Goal: Task Accomplishment & Management: Manage account settings

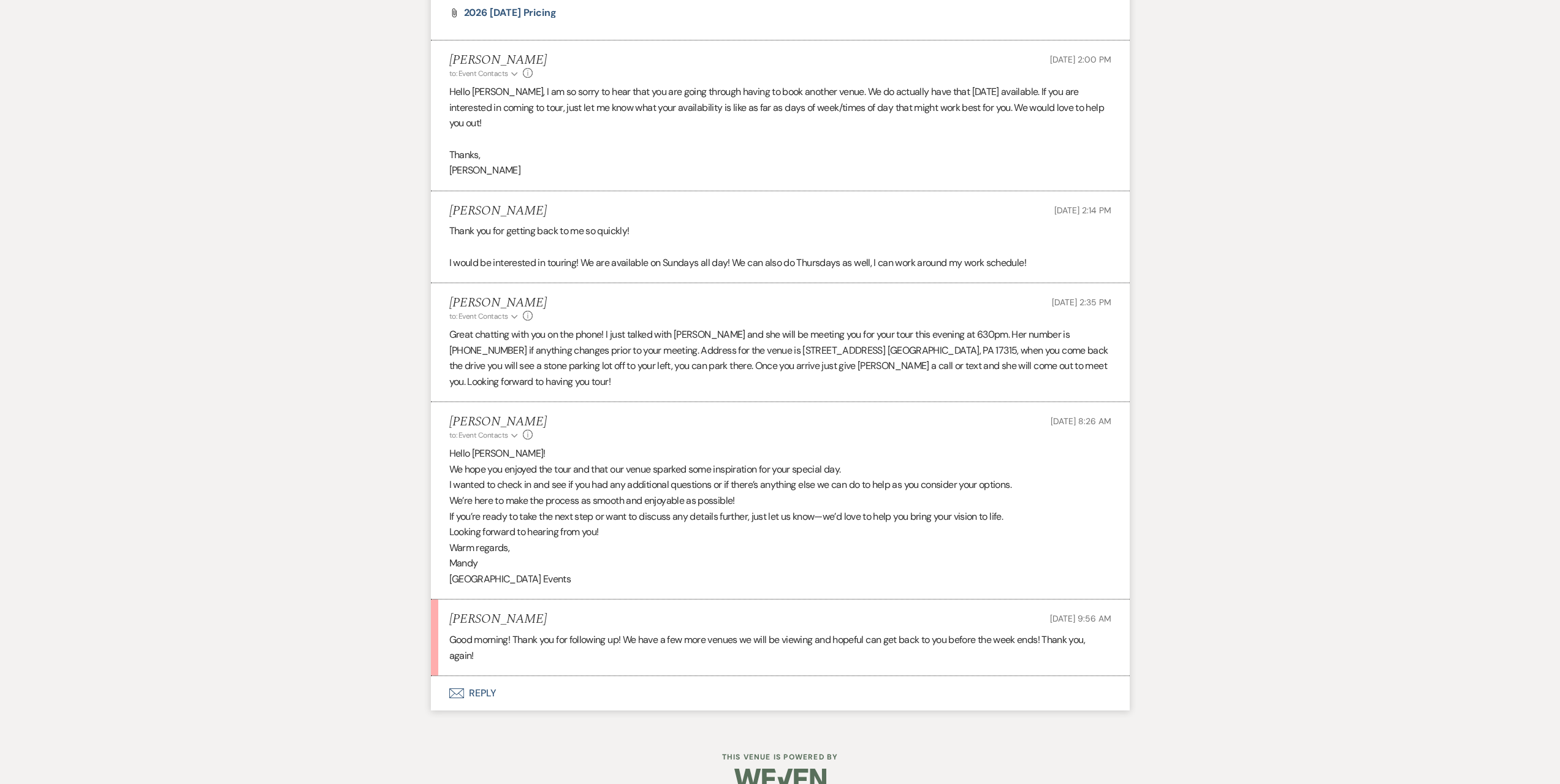
scroll to position [1783, 0]
click at [619, 677] on button "Envelope Reply" at bounding box center [781, 695] width 699 height 34
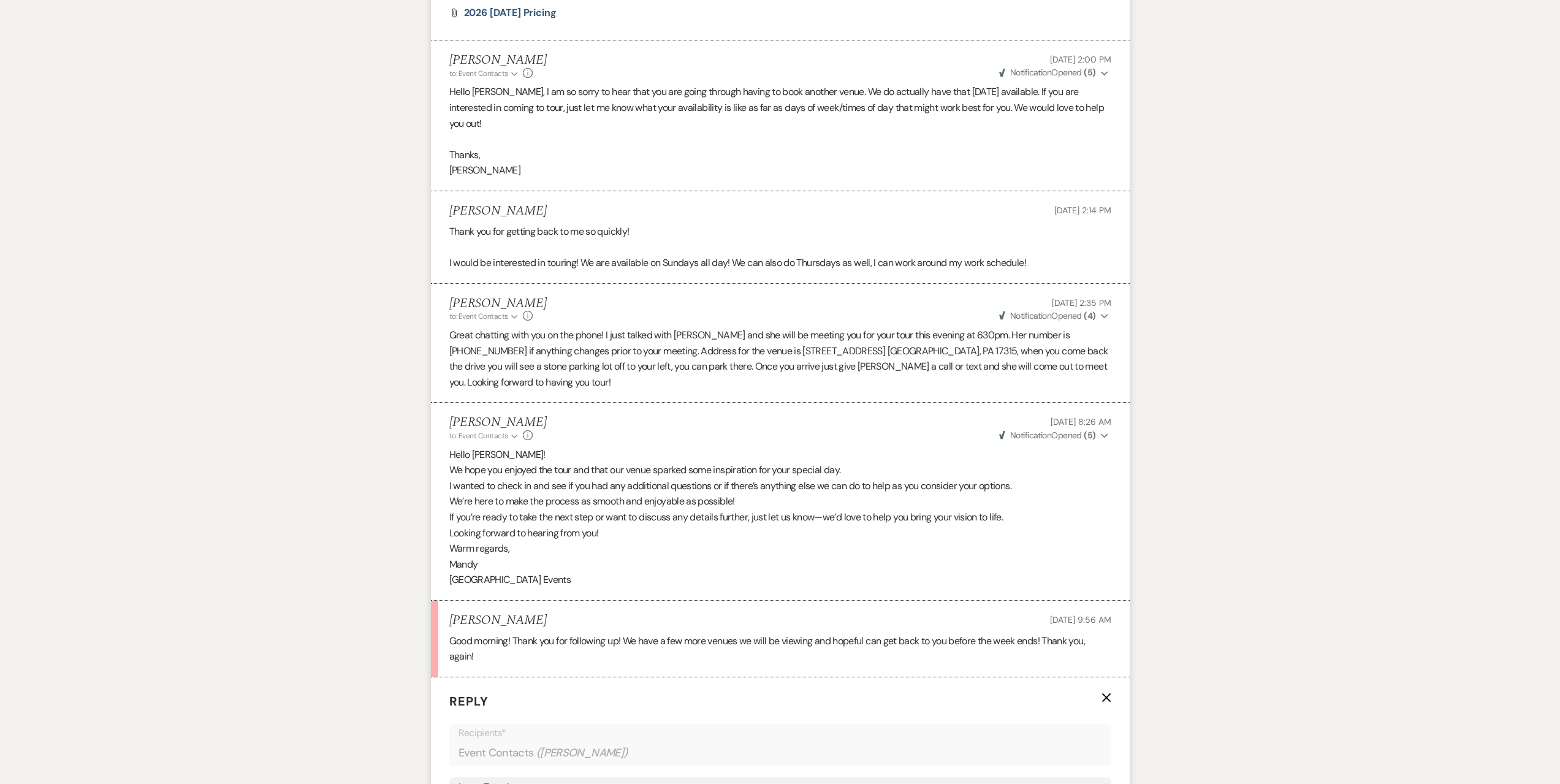
scroll to position [2135, 0]
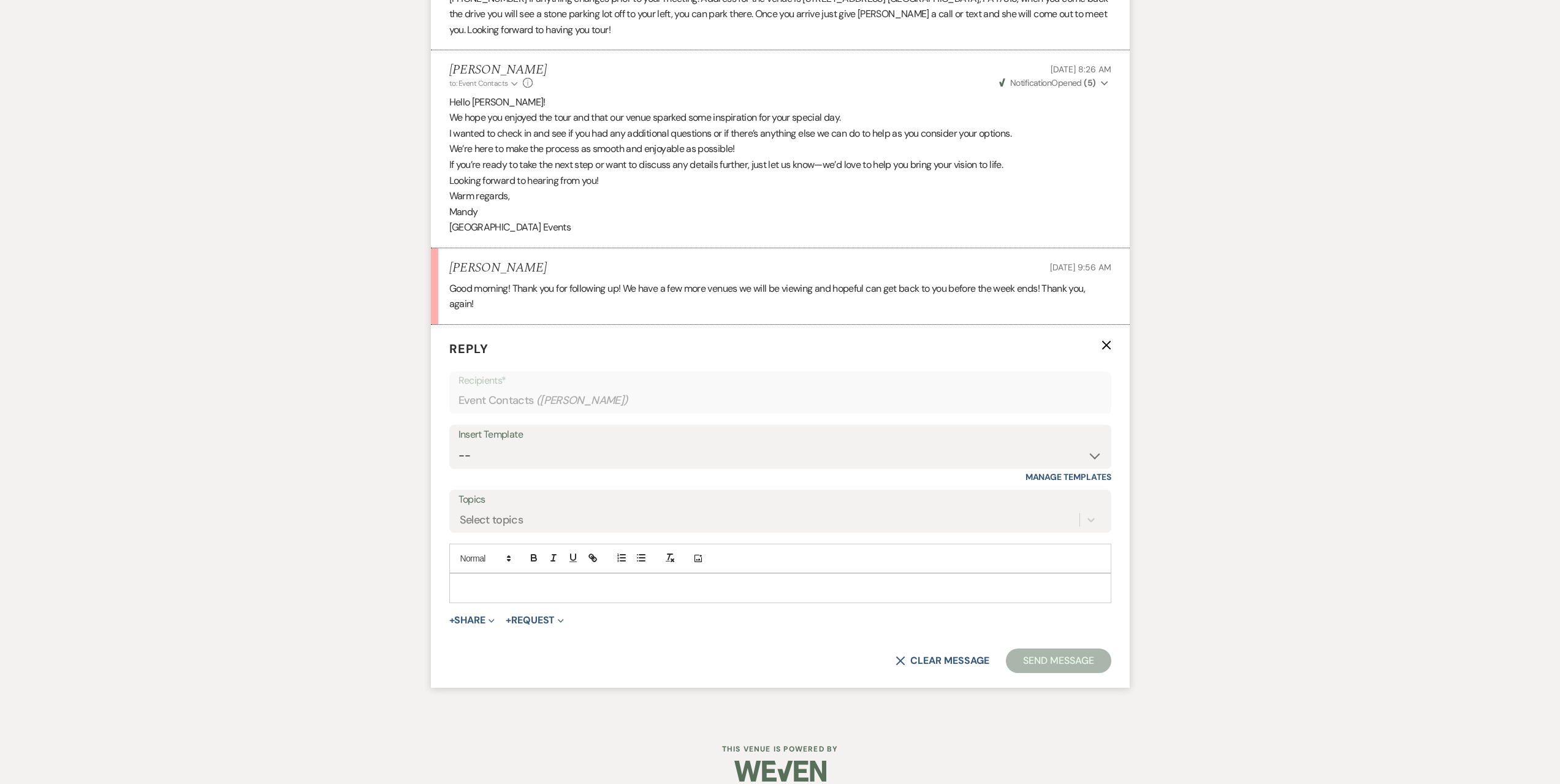
click at [582, 581] on p at bounding box center [780, 588] width 643 height 14
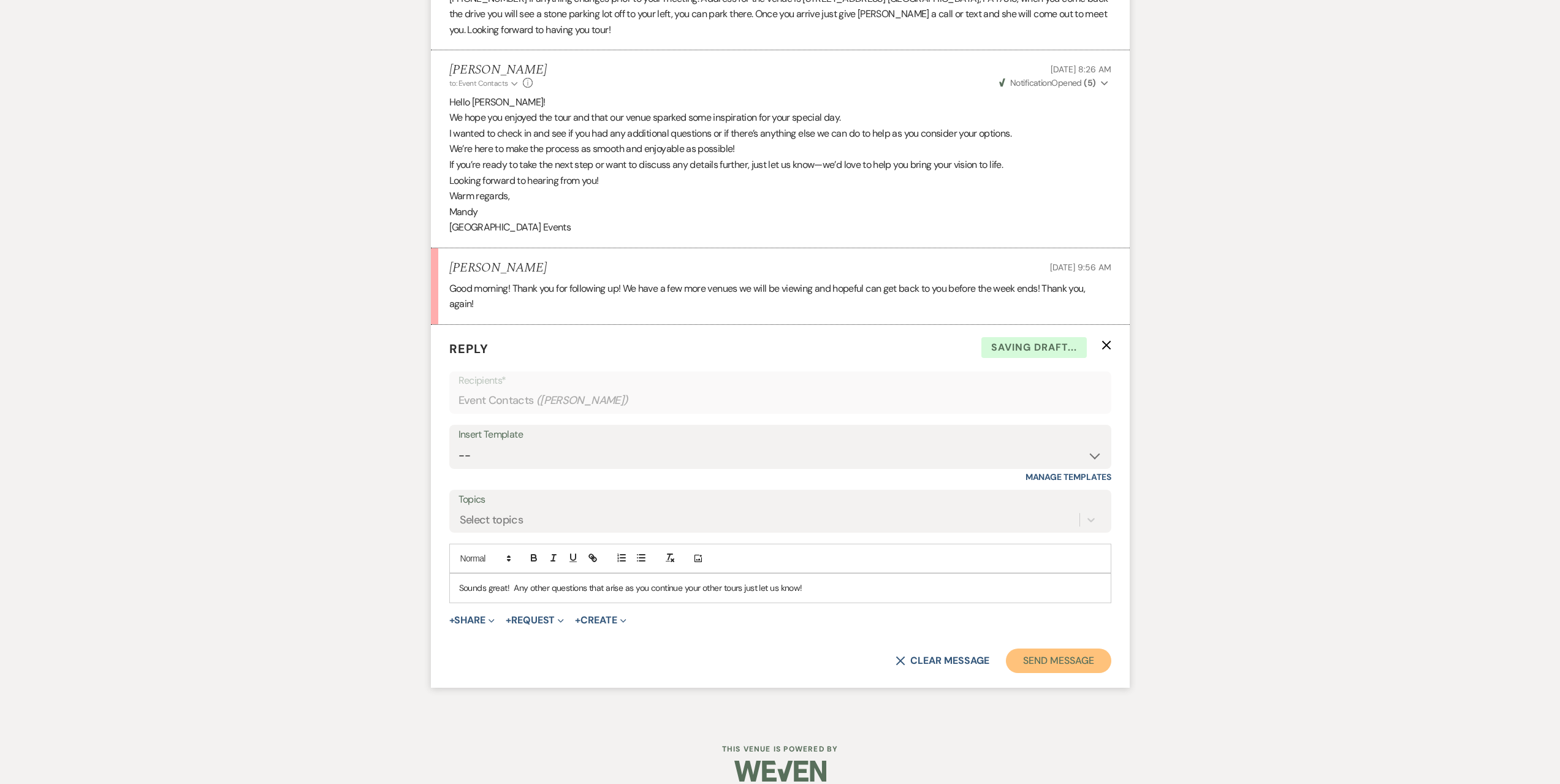
click at [1049, 649] on button "Send Message" at bounding box center [1058, 661] width 105 height 25
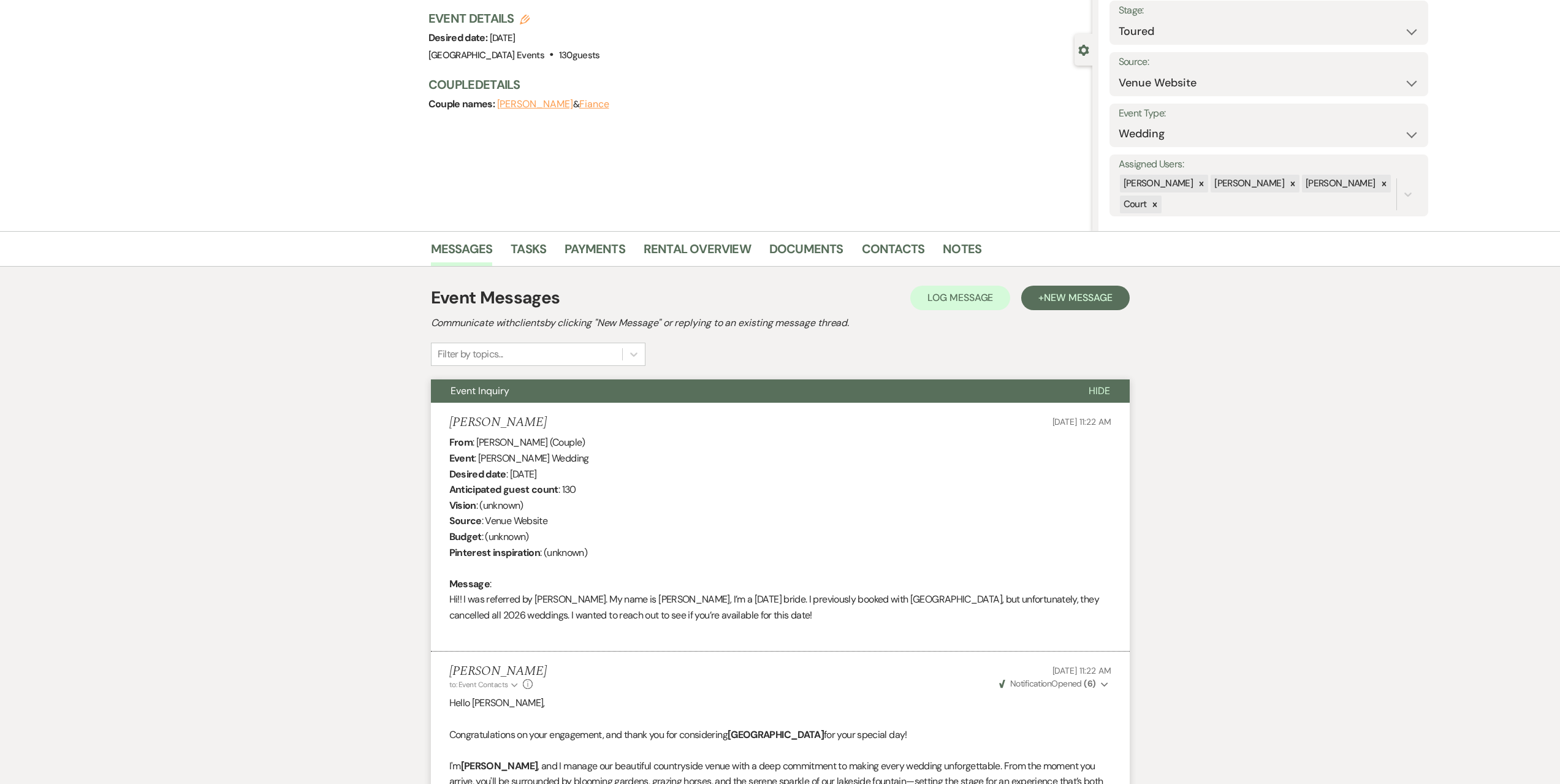
scroll to position [0, 0]
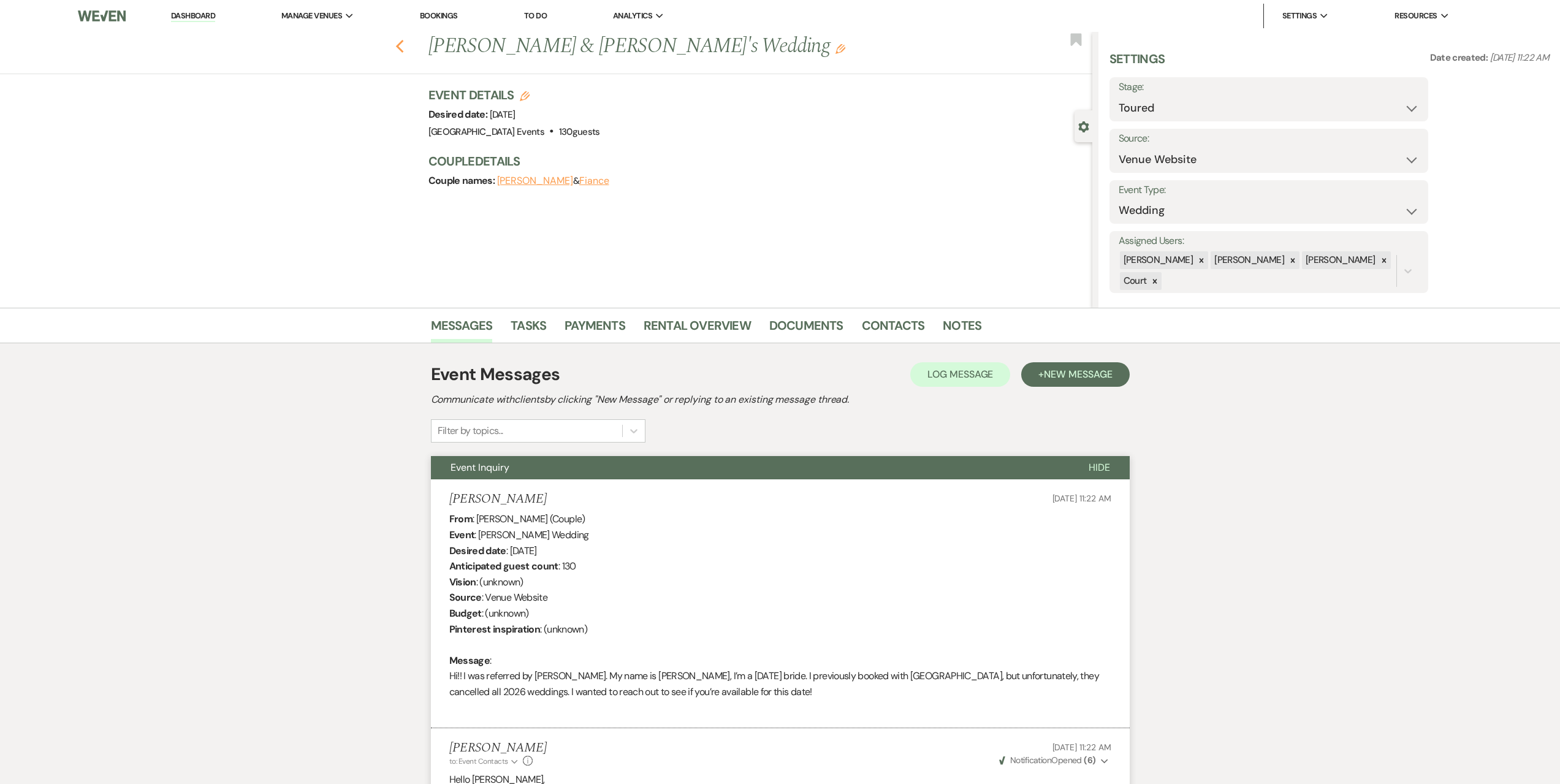
click at [404, 44] on use "button" at bounding box center [399, 47] width 8 height 14
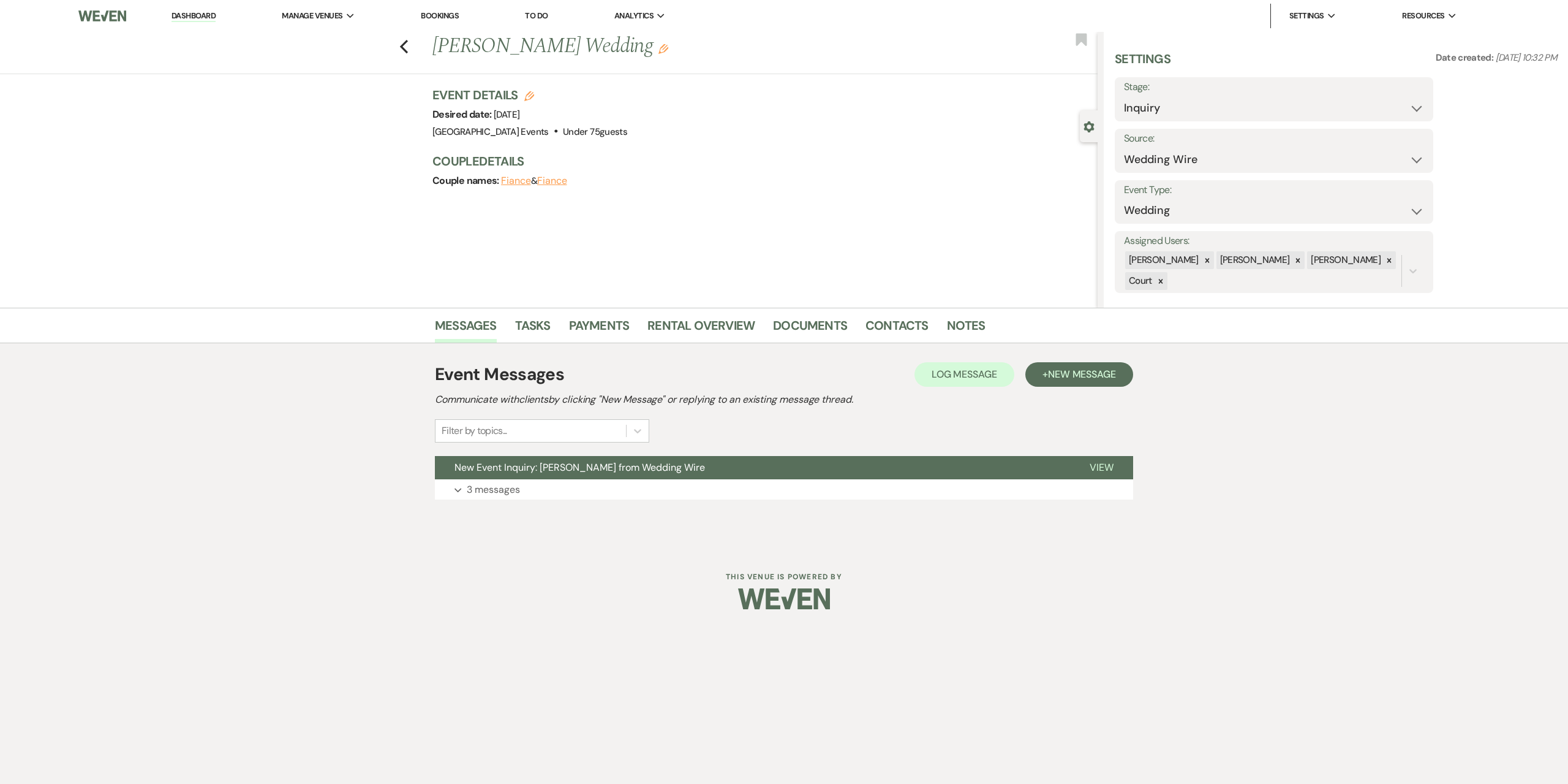
select select "3"
click at [191, 11] on link "Dashboard" at bounding box center [194, 16] width 44 height 12
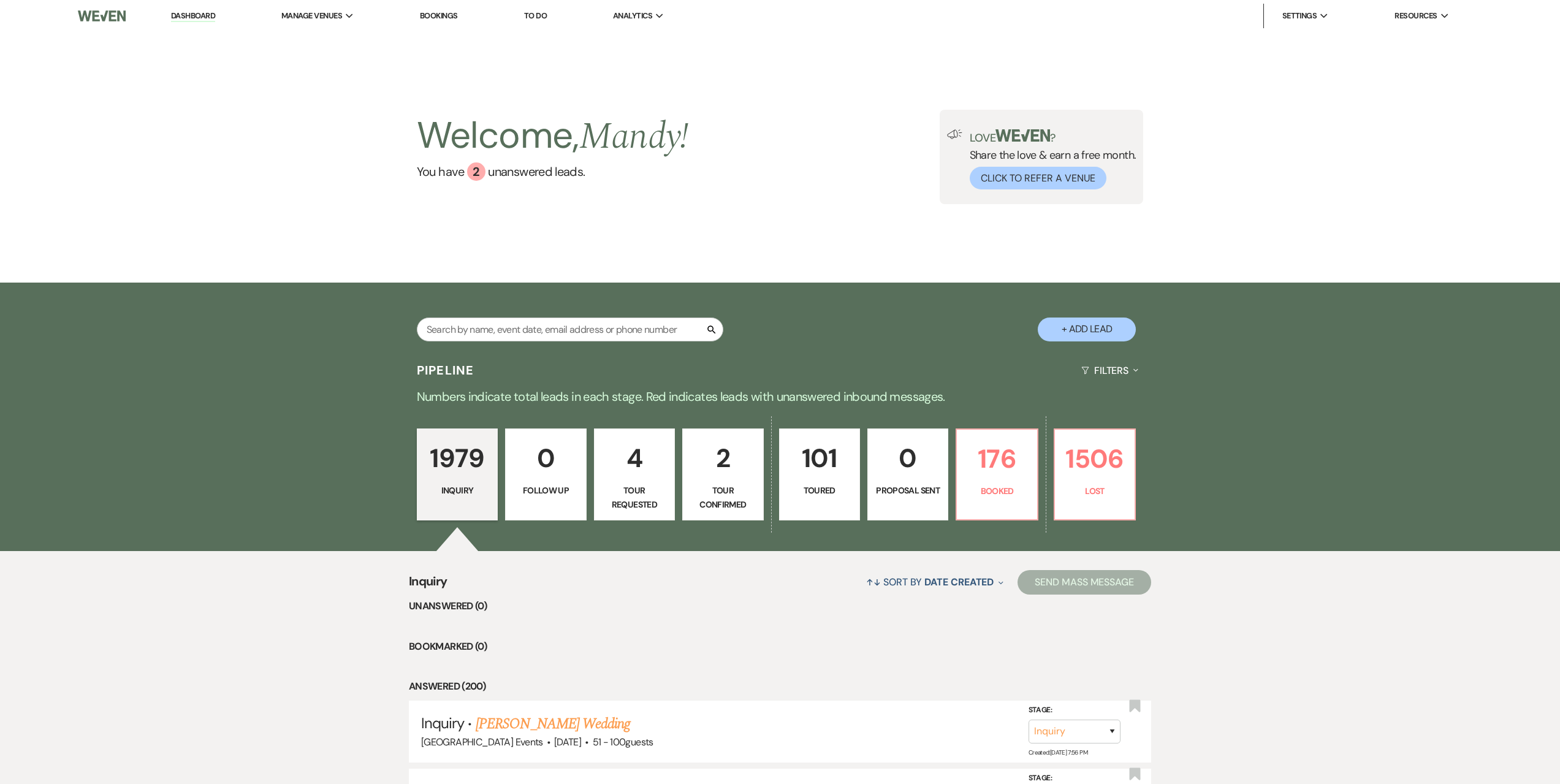
scroll to position [184, 0]
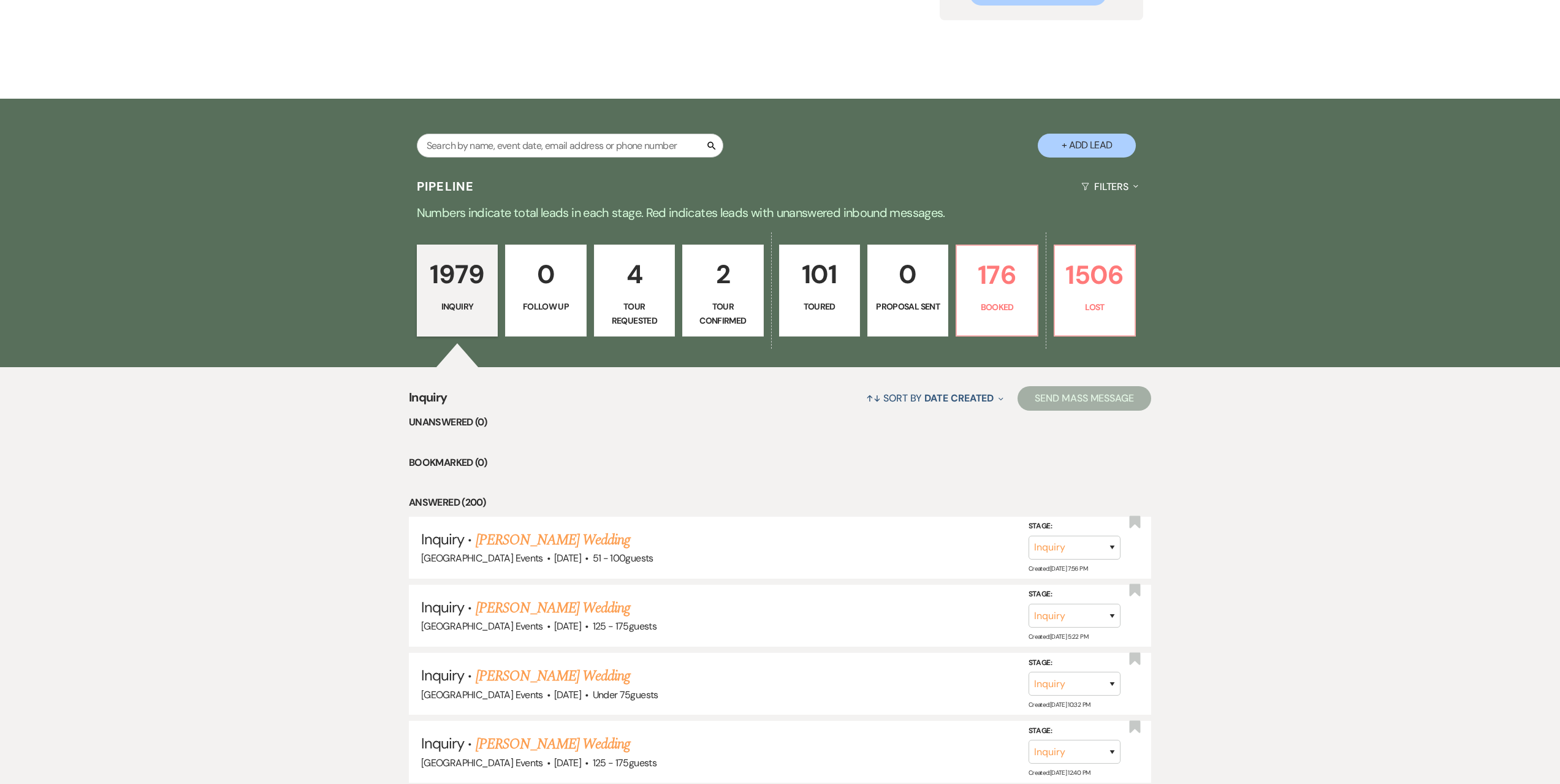
click at [716, 281] on p "2" at bounding box center [722, 274] width 65 height 41
select select "4"
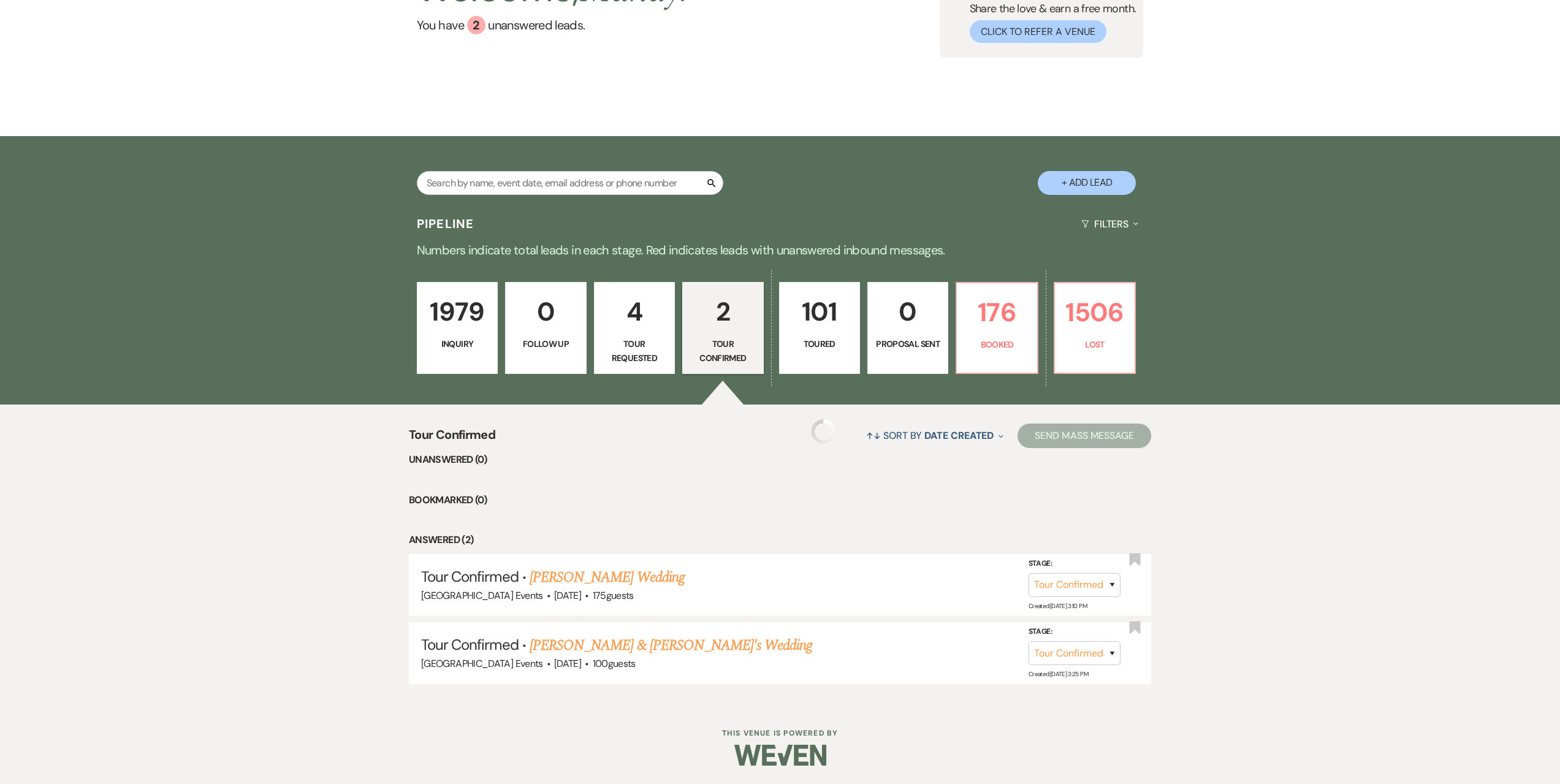
scroll to position [147, 0]
click at [812, 333] on link "101 Toured" at bounding box center [819, 328] width 81 height 92
select select "5"
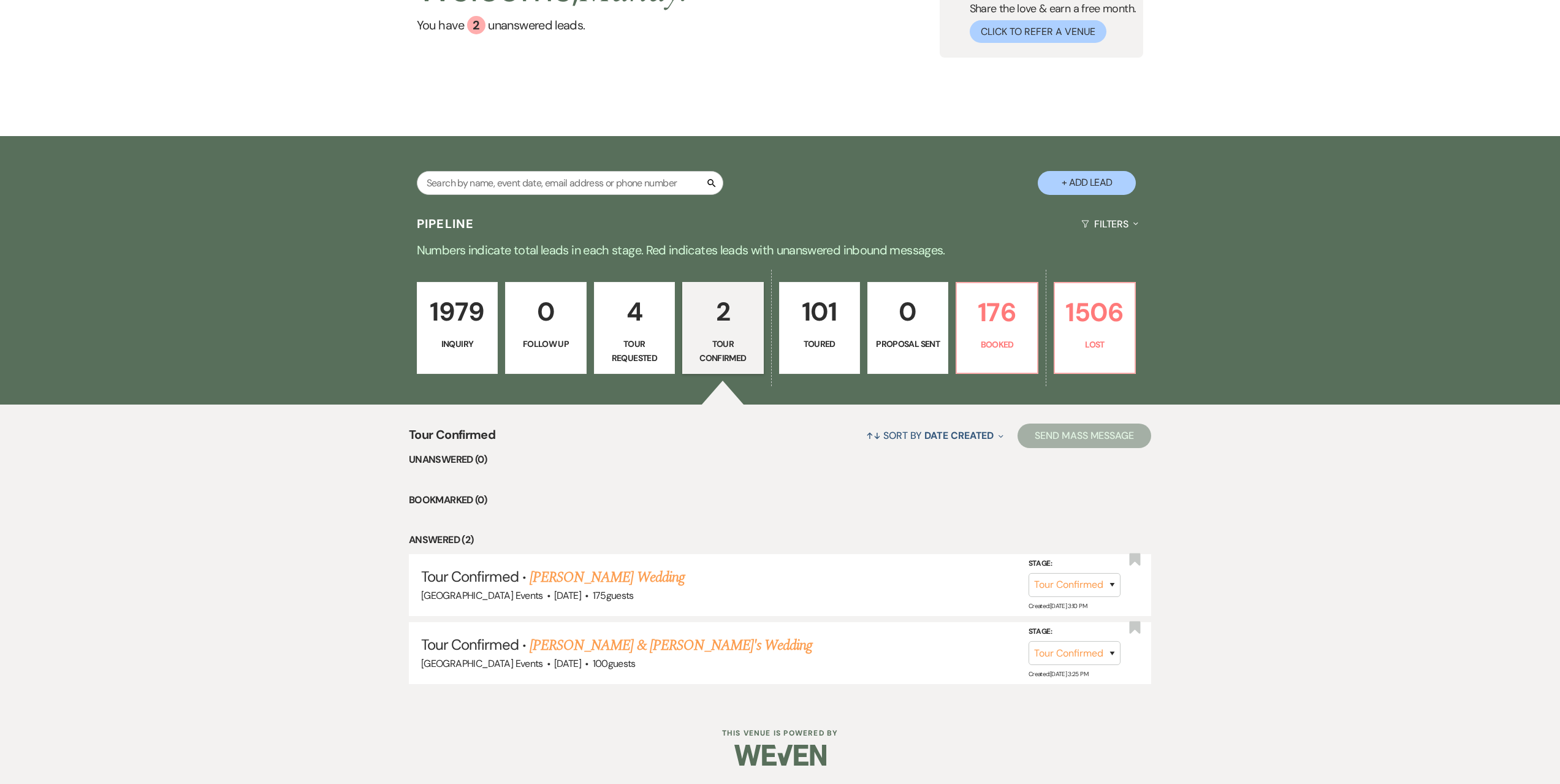
select select "5"
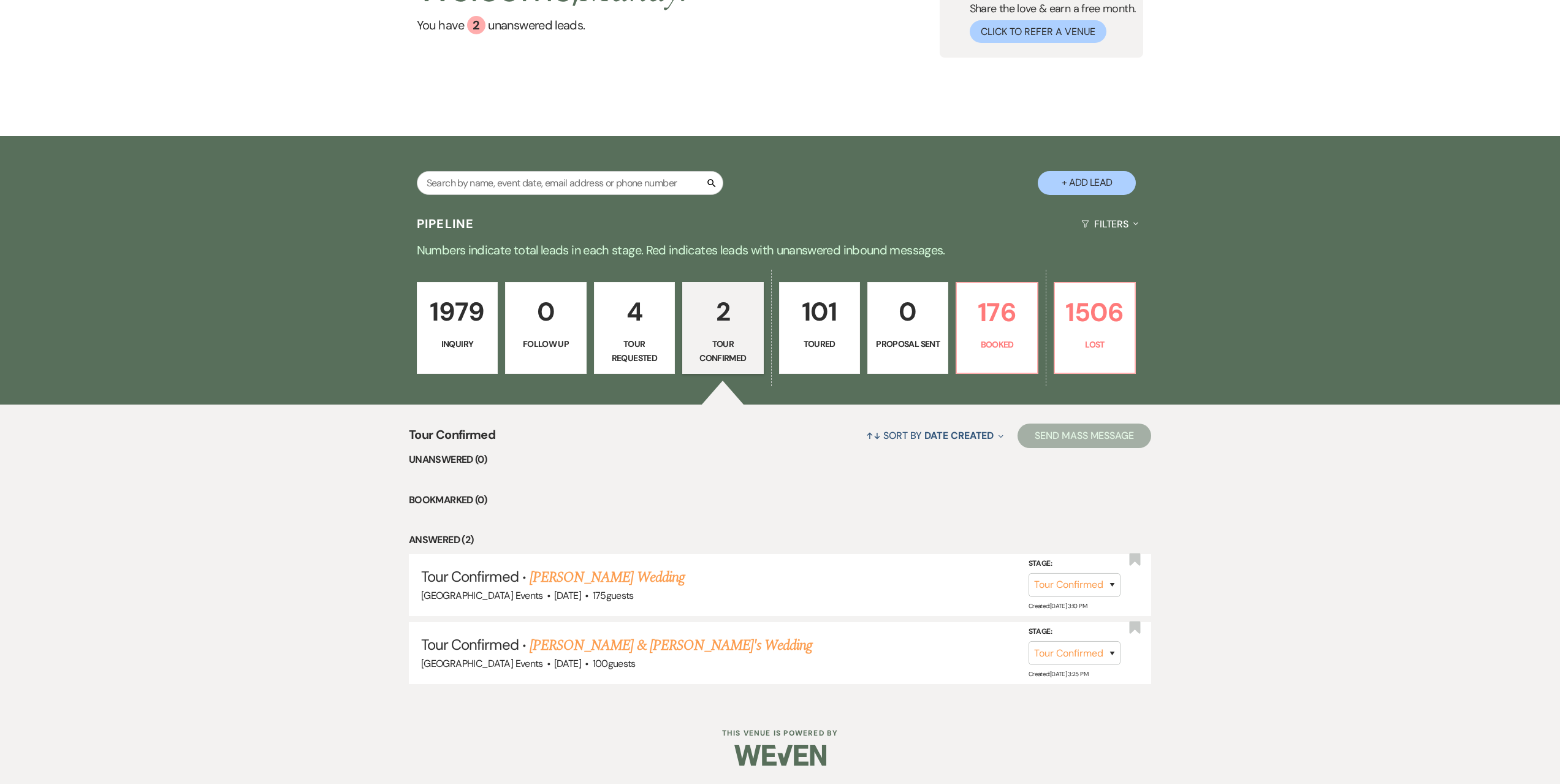
select select "5"
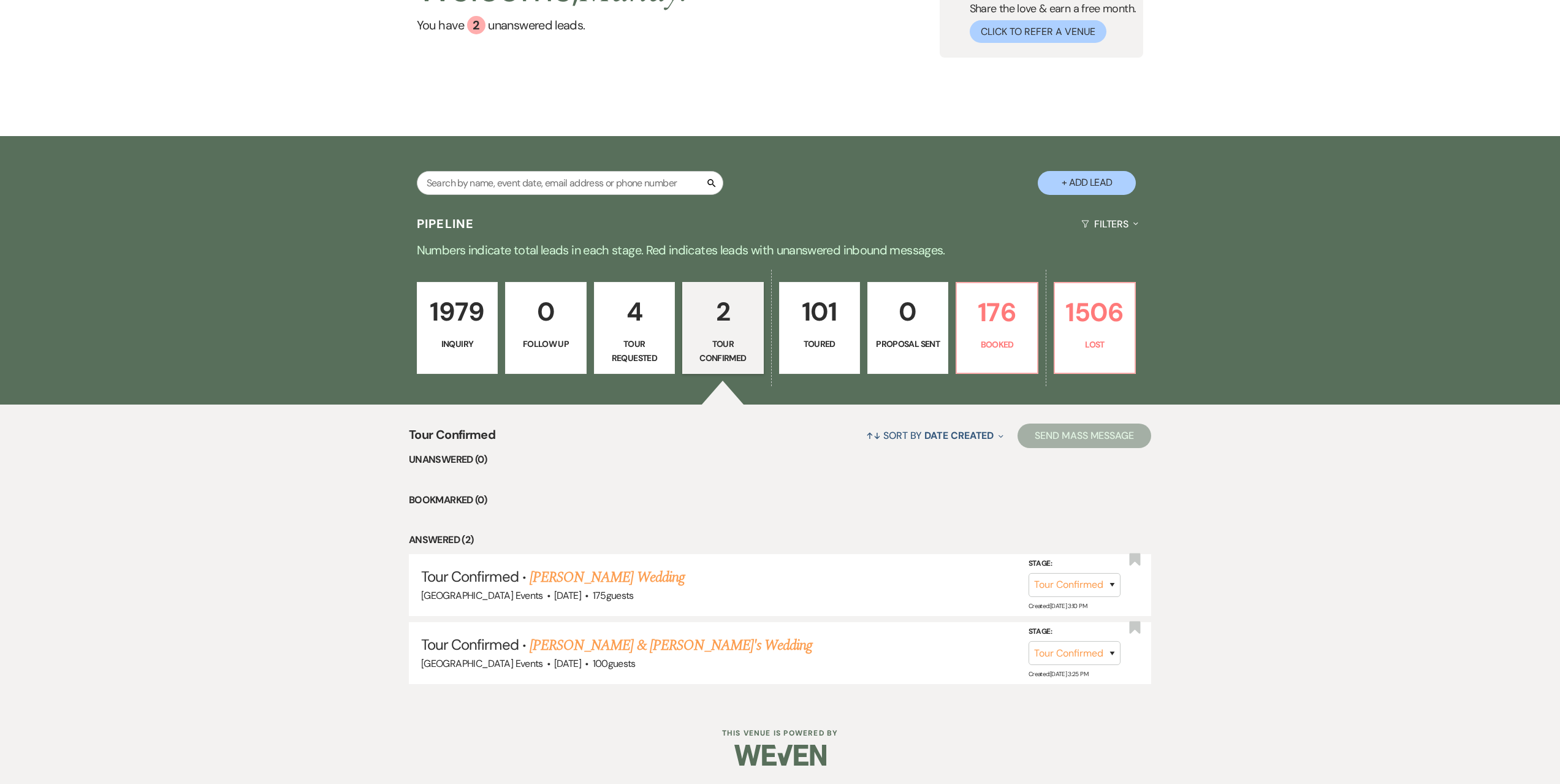
select select "5"
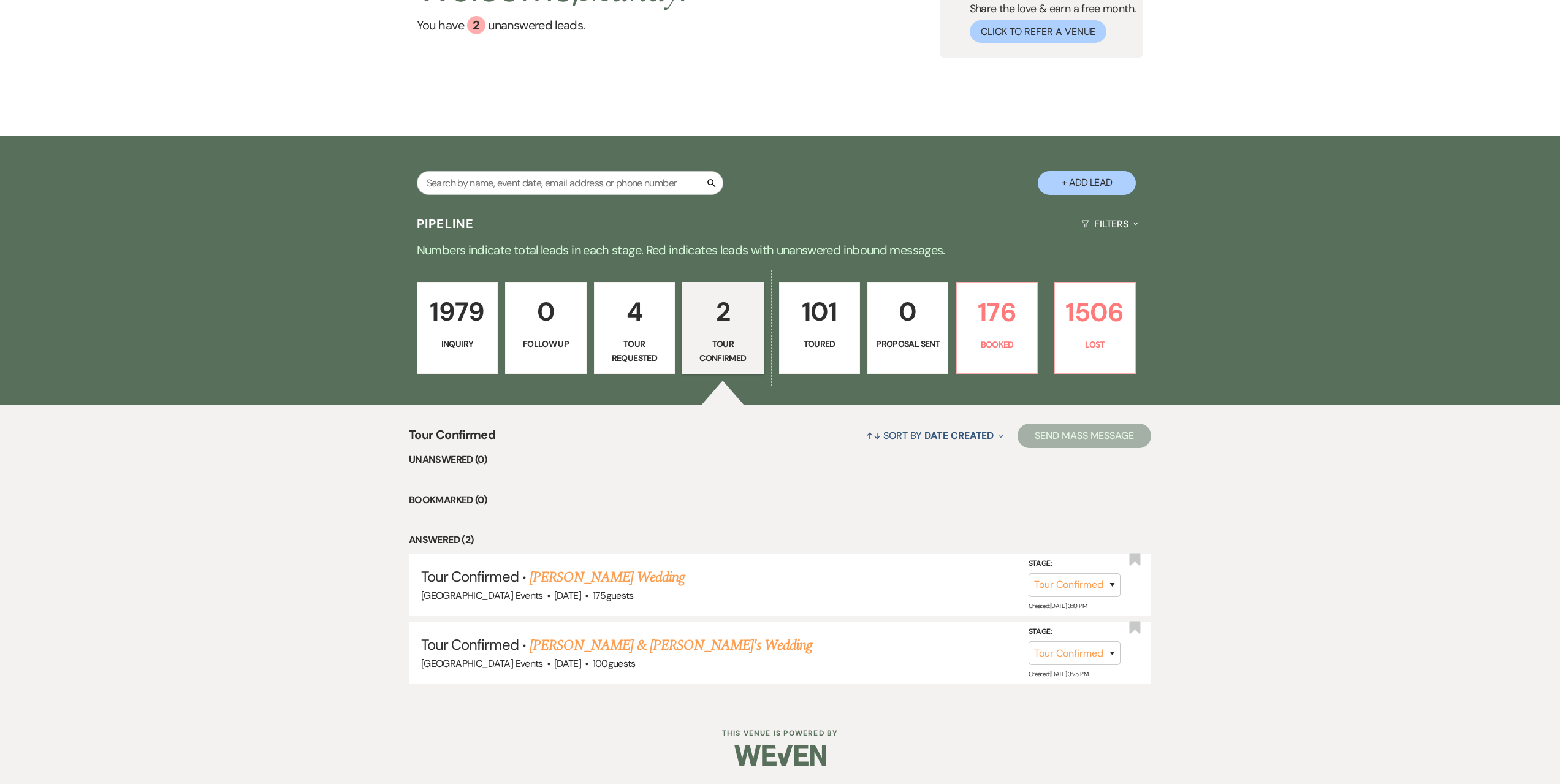
select select "5"
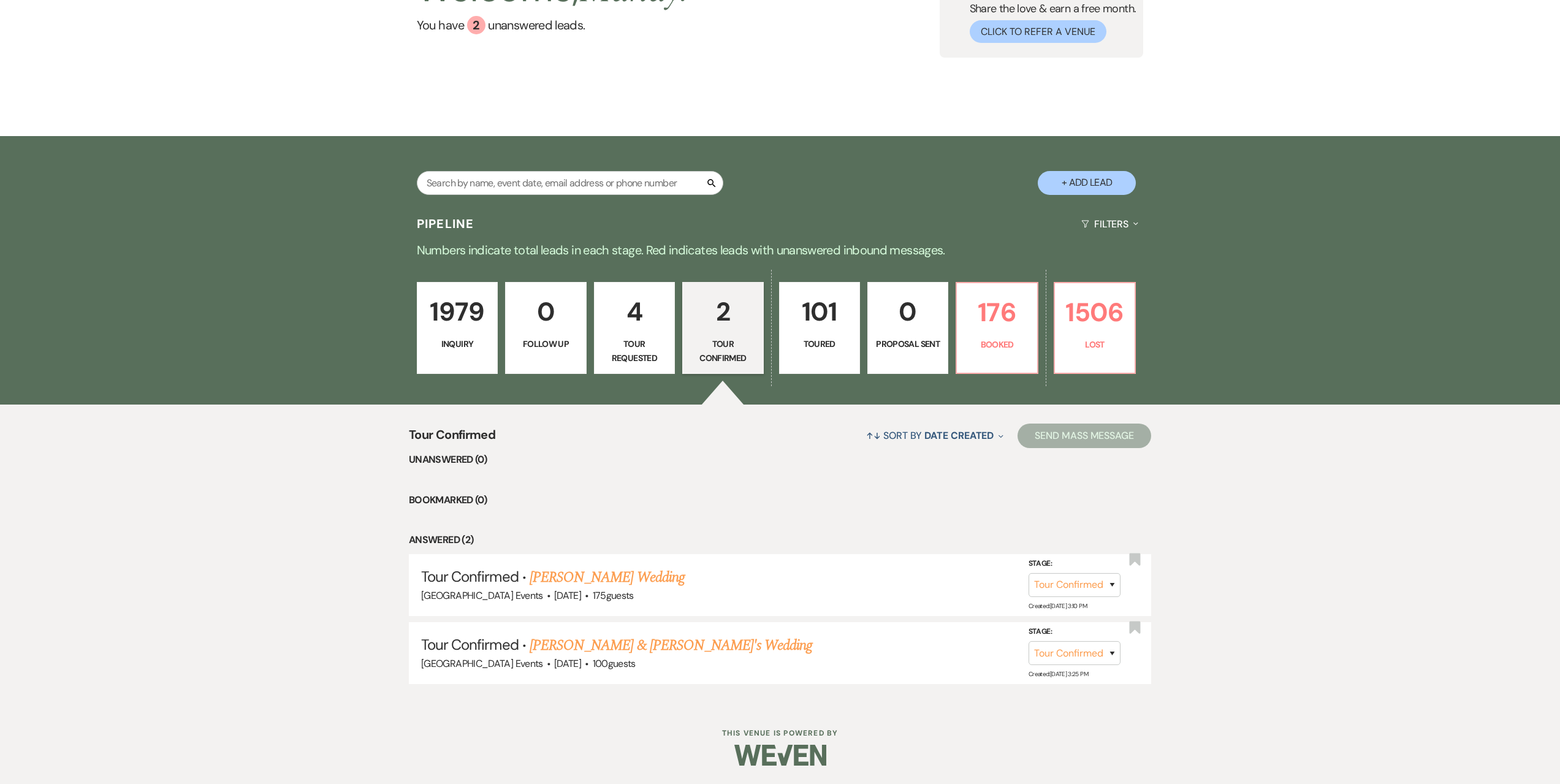
select select "5"
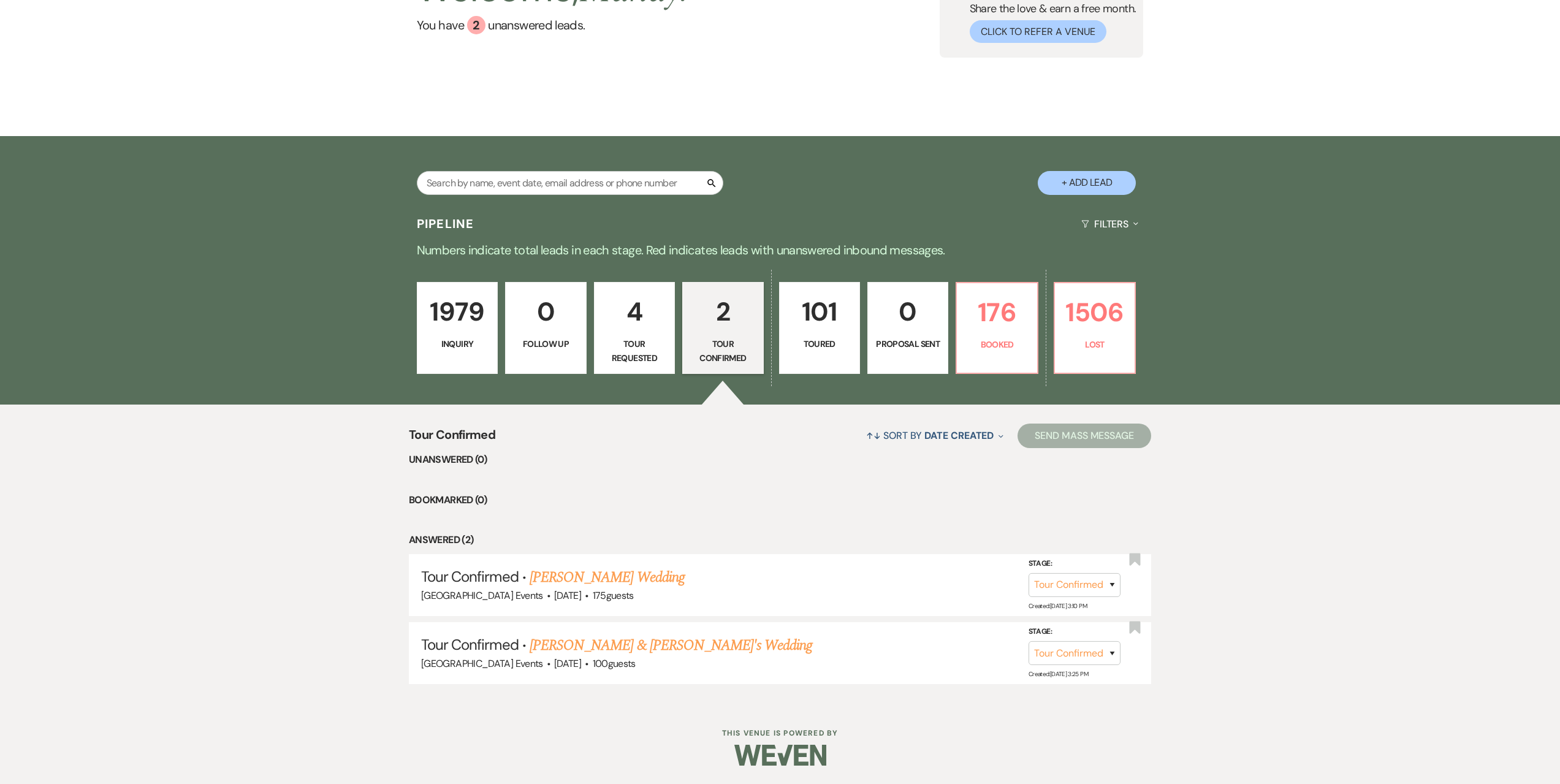
select select "5"
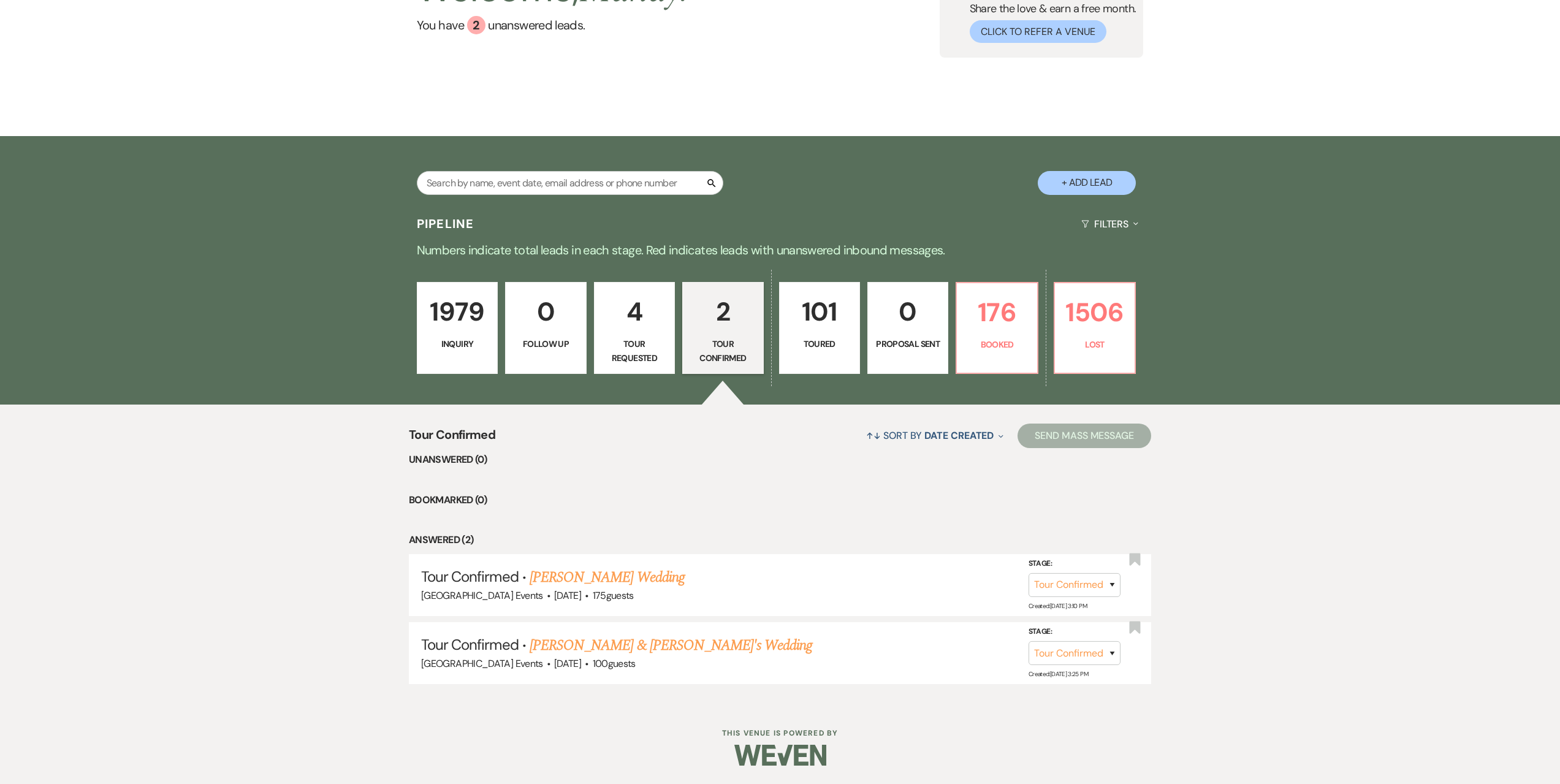
select select "5"
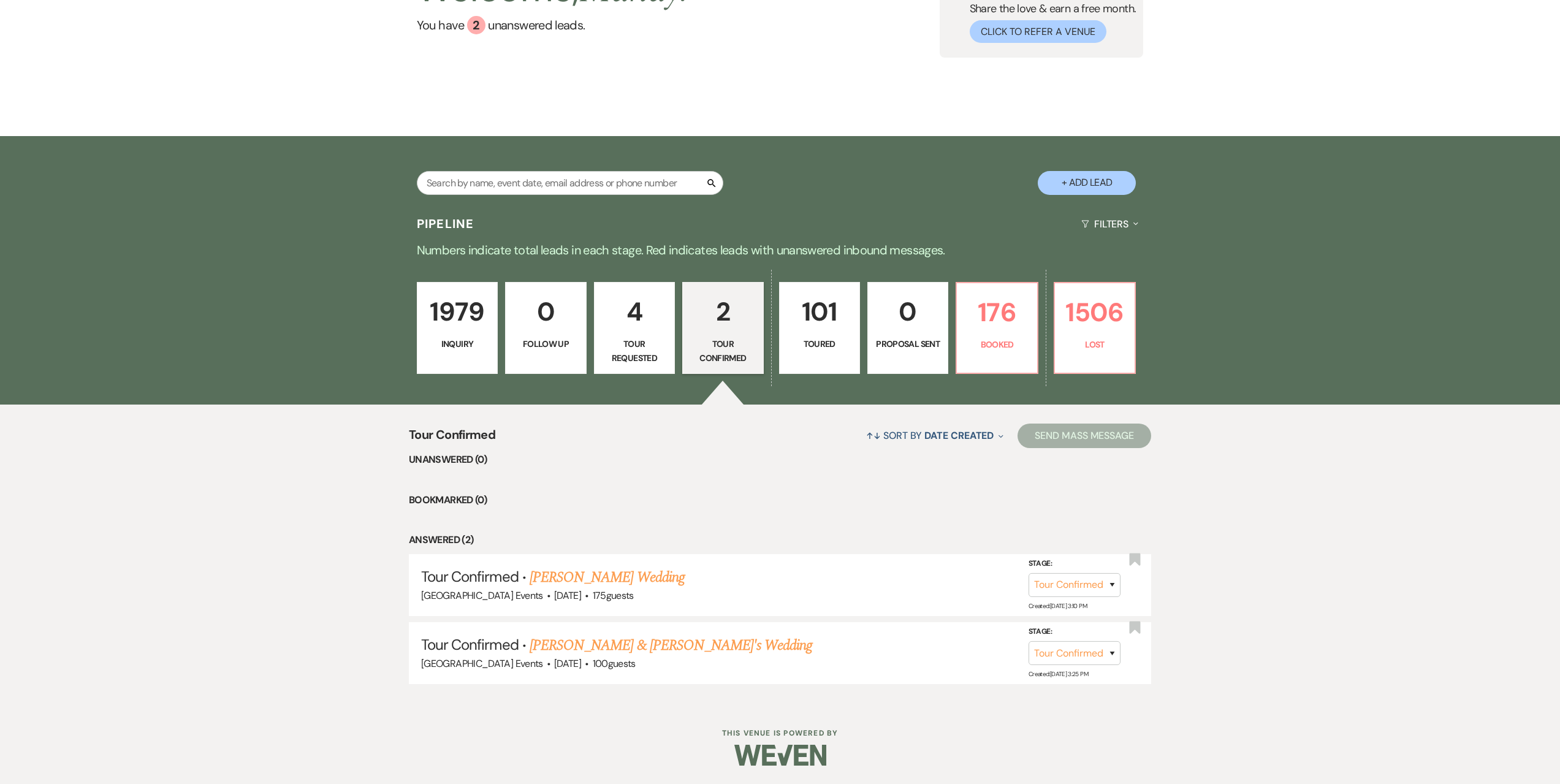
select select "5"
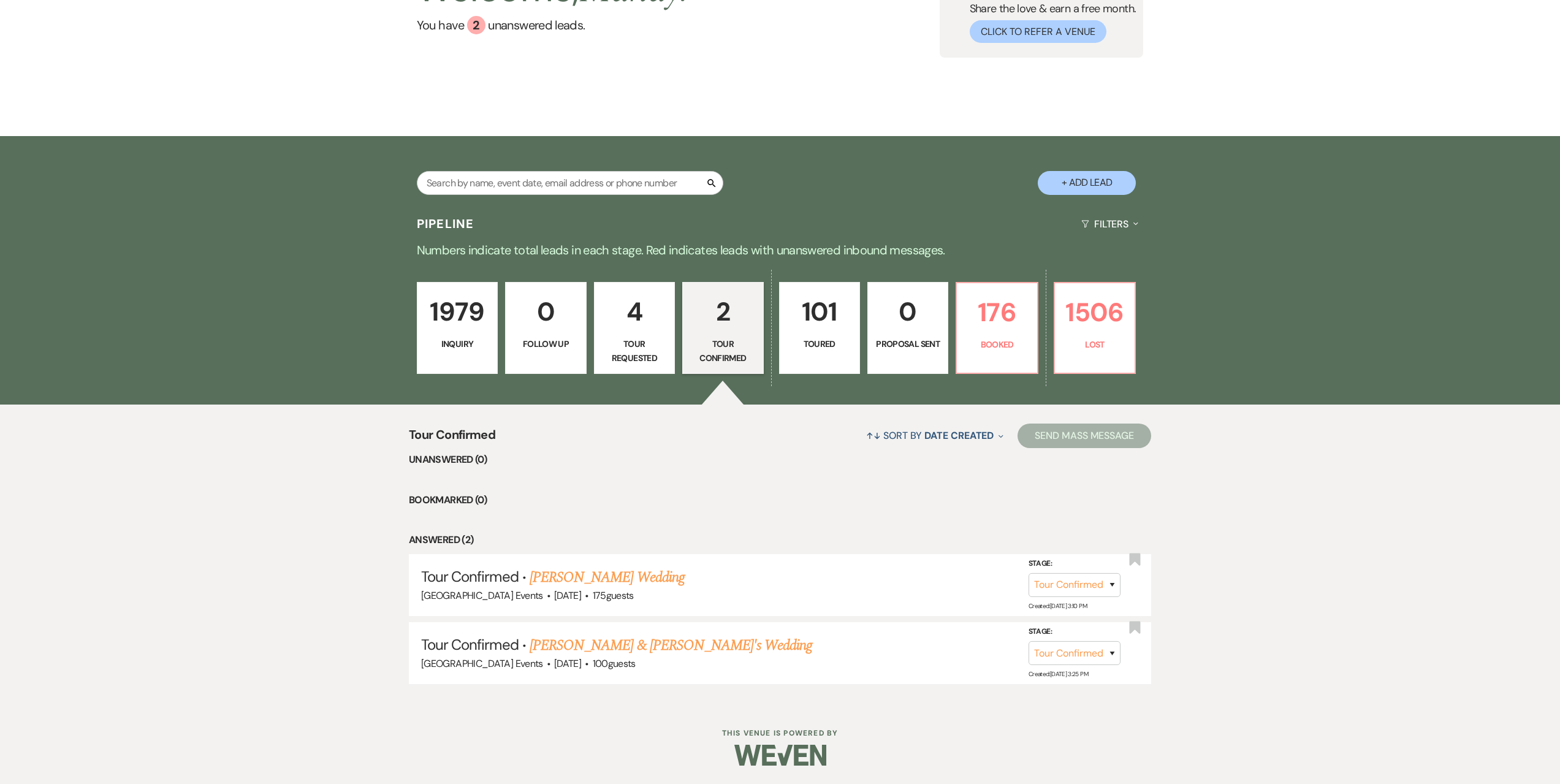
select select "5"
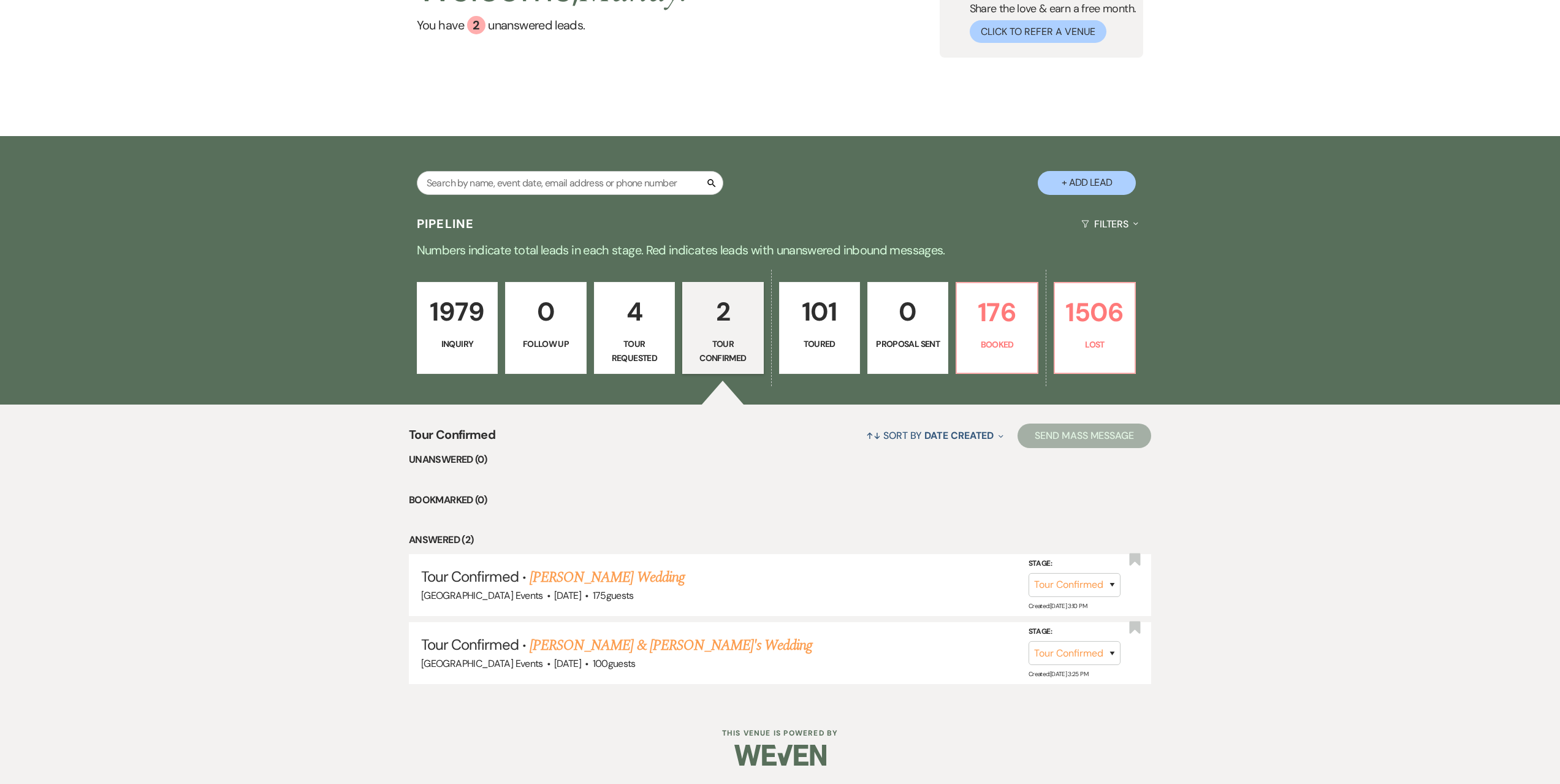
select select "5"
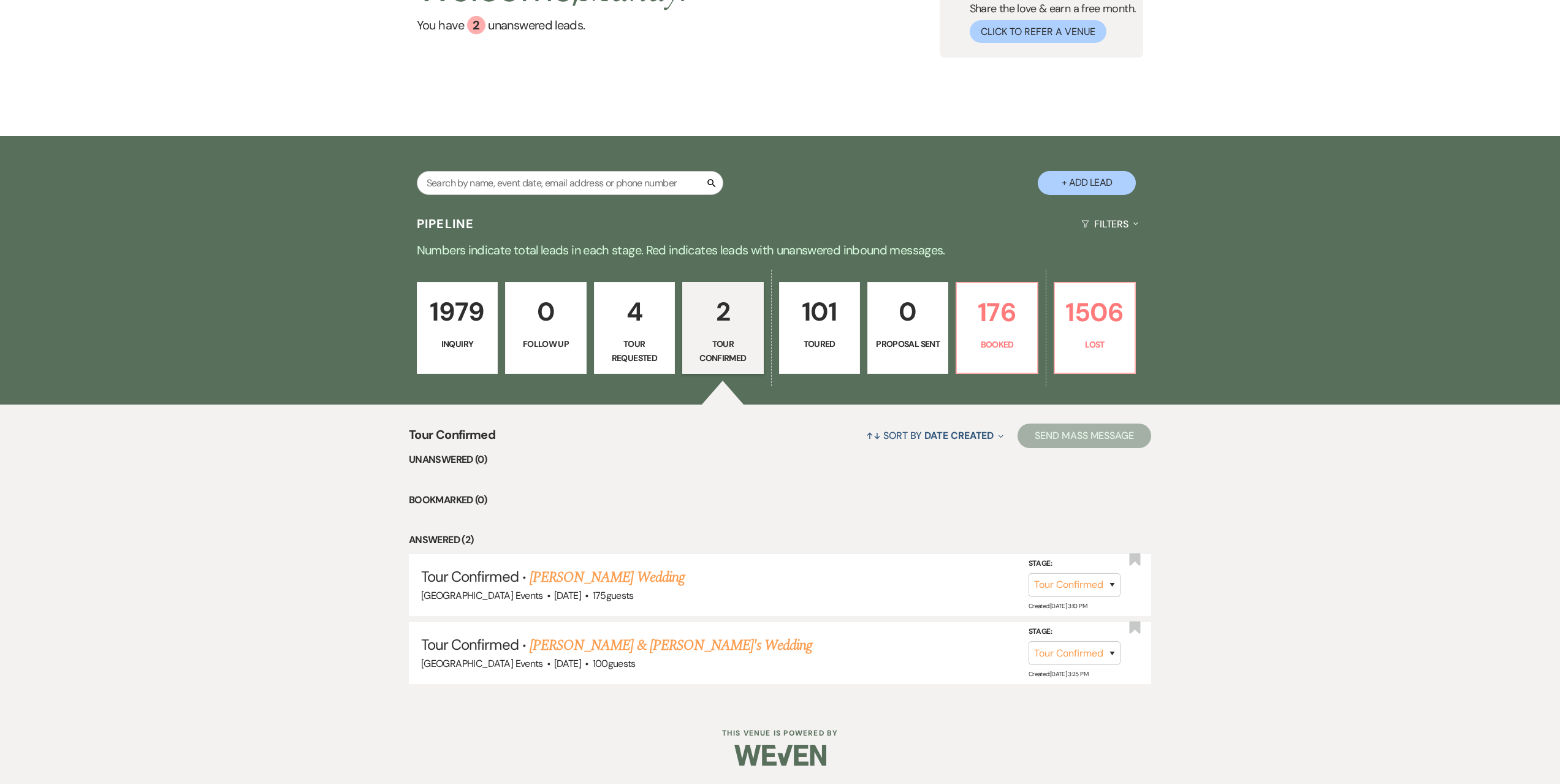
select select "5"
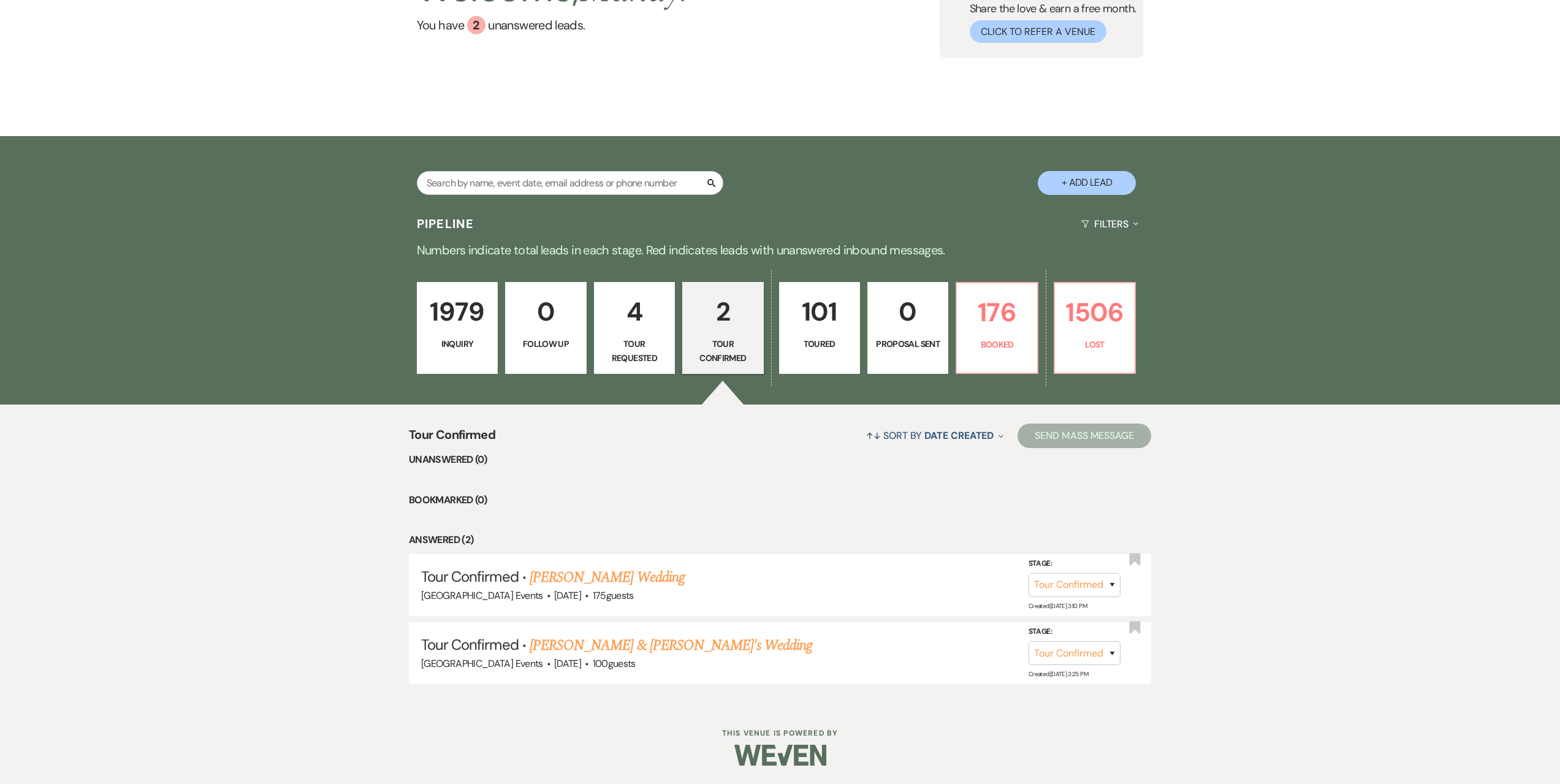
select select "5"
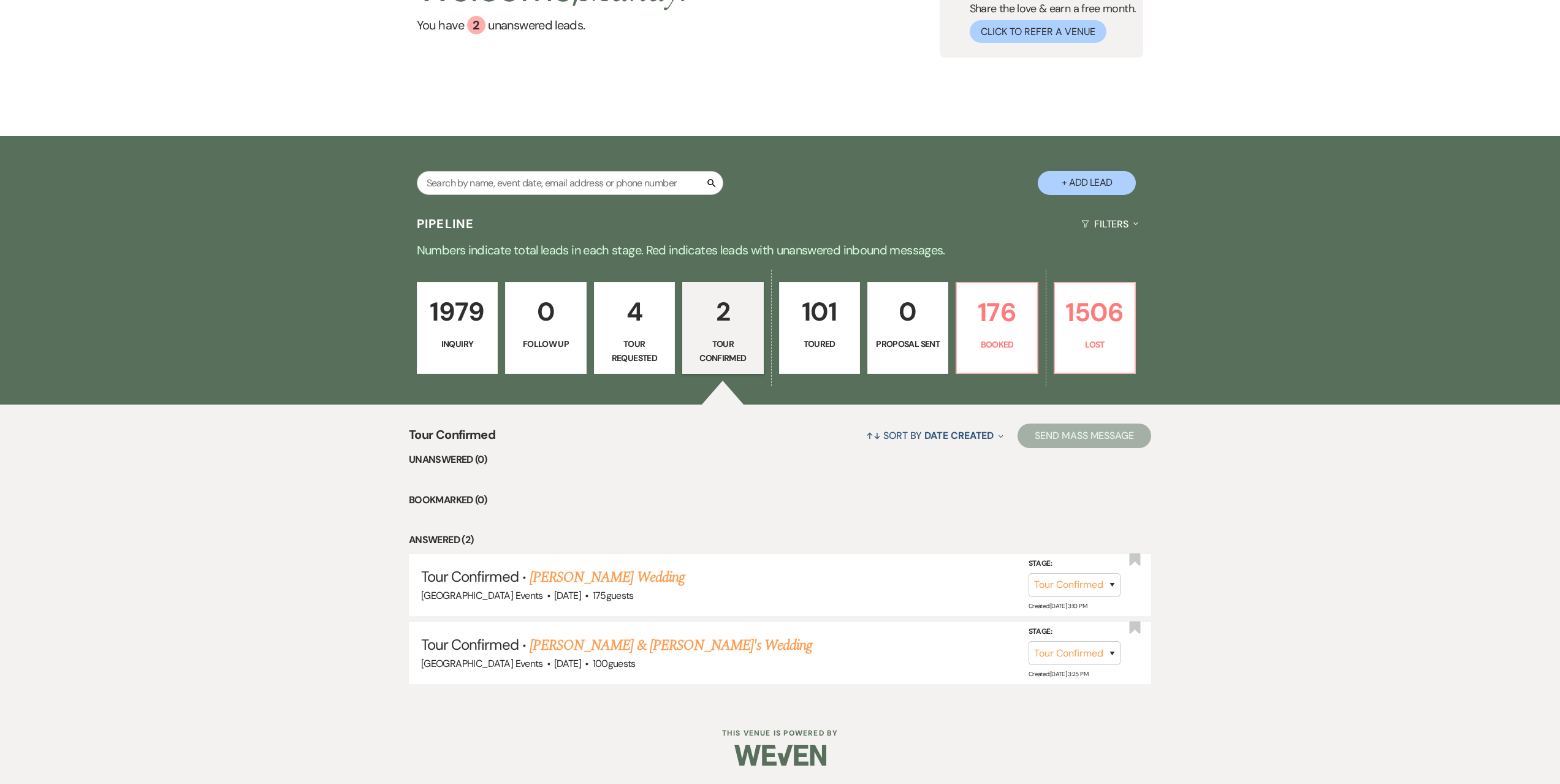
select select "5"
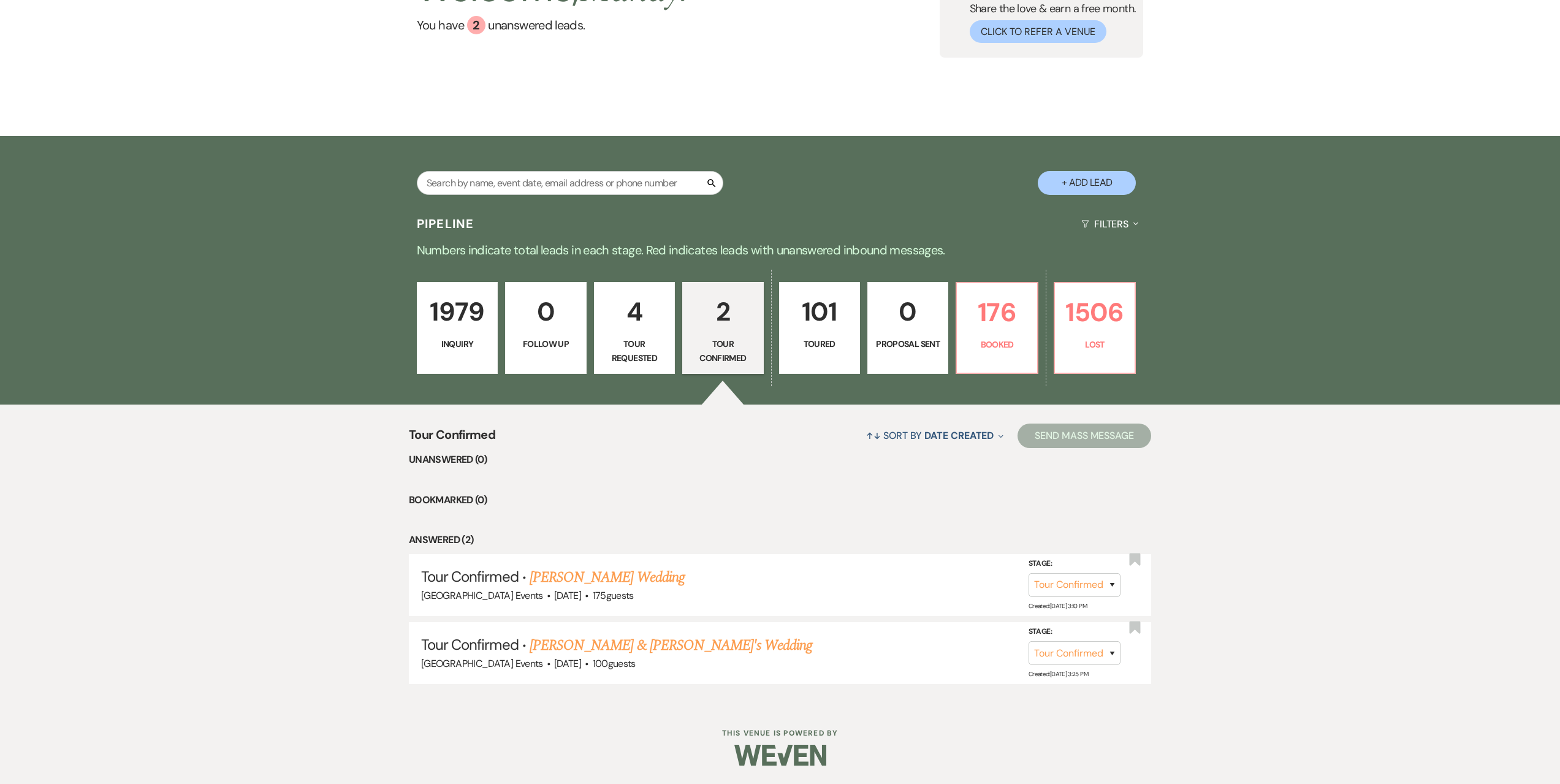
select select "5"
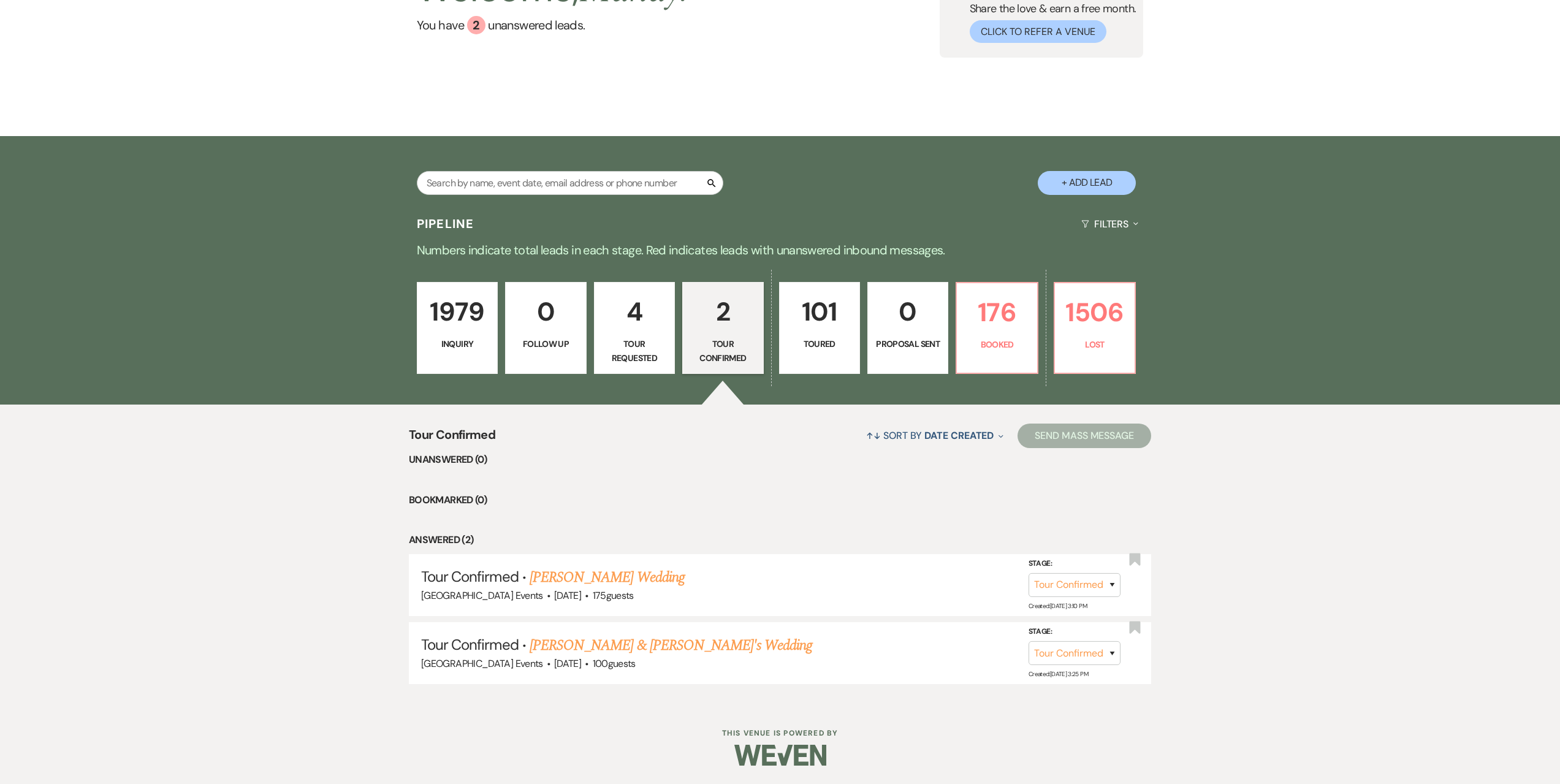
select select "5"
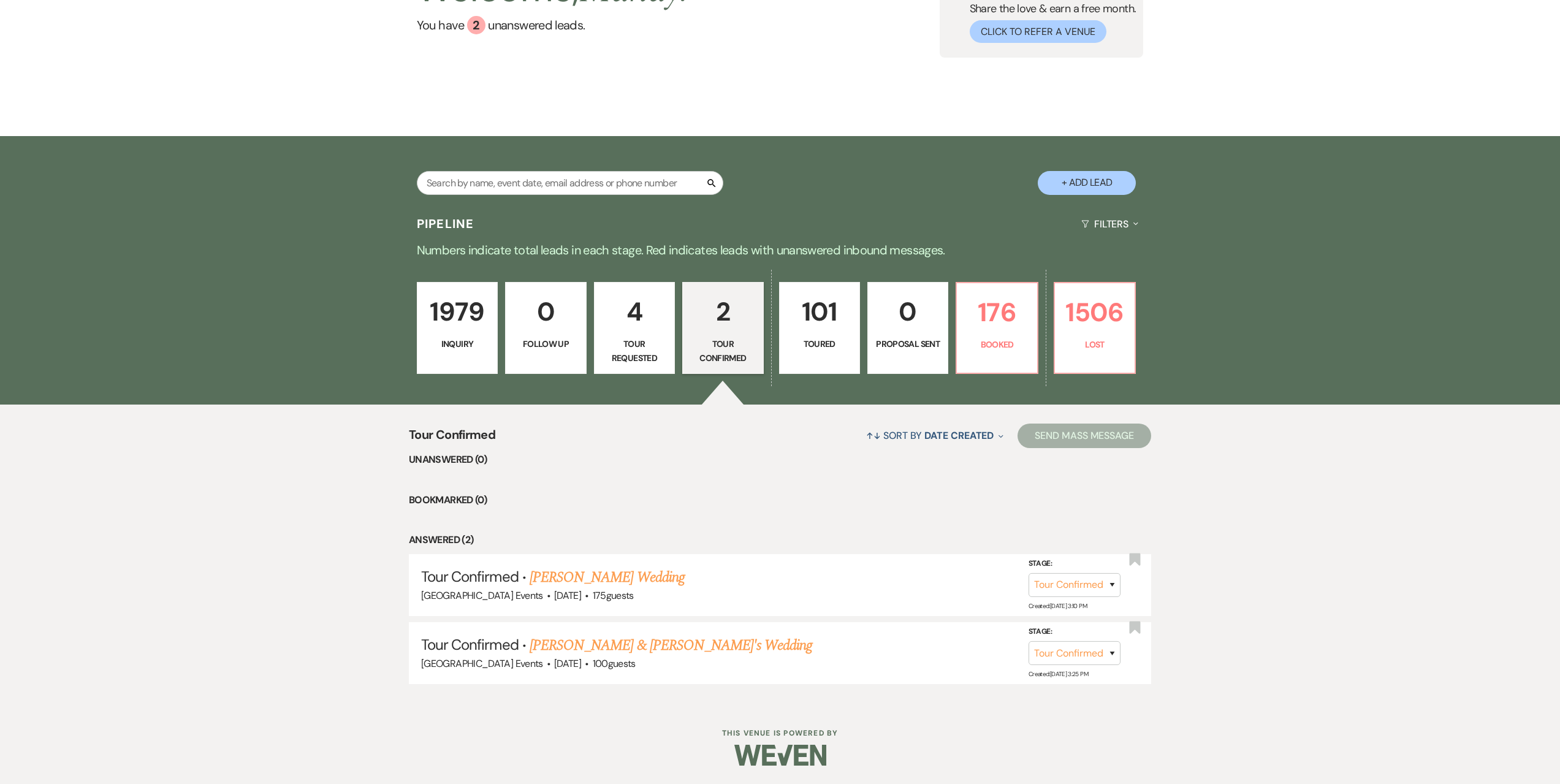
select select "5"
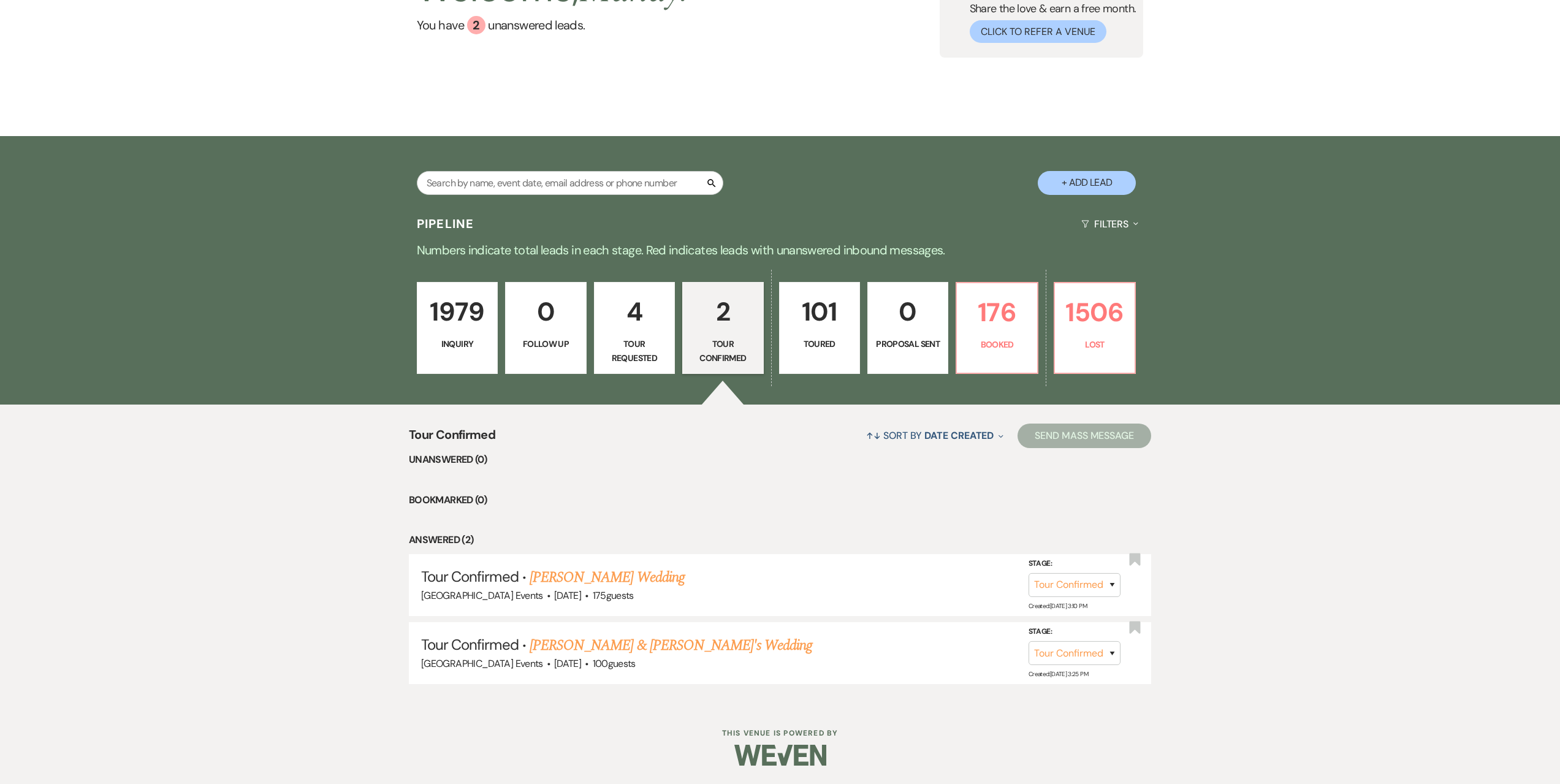
select select "5"
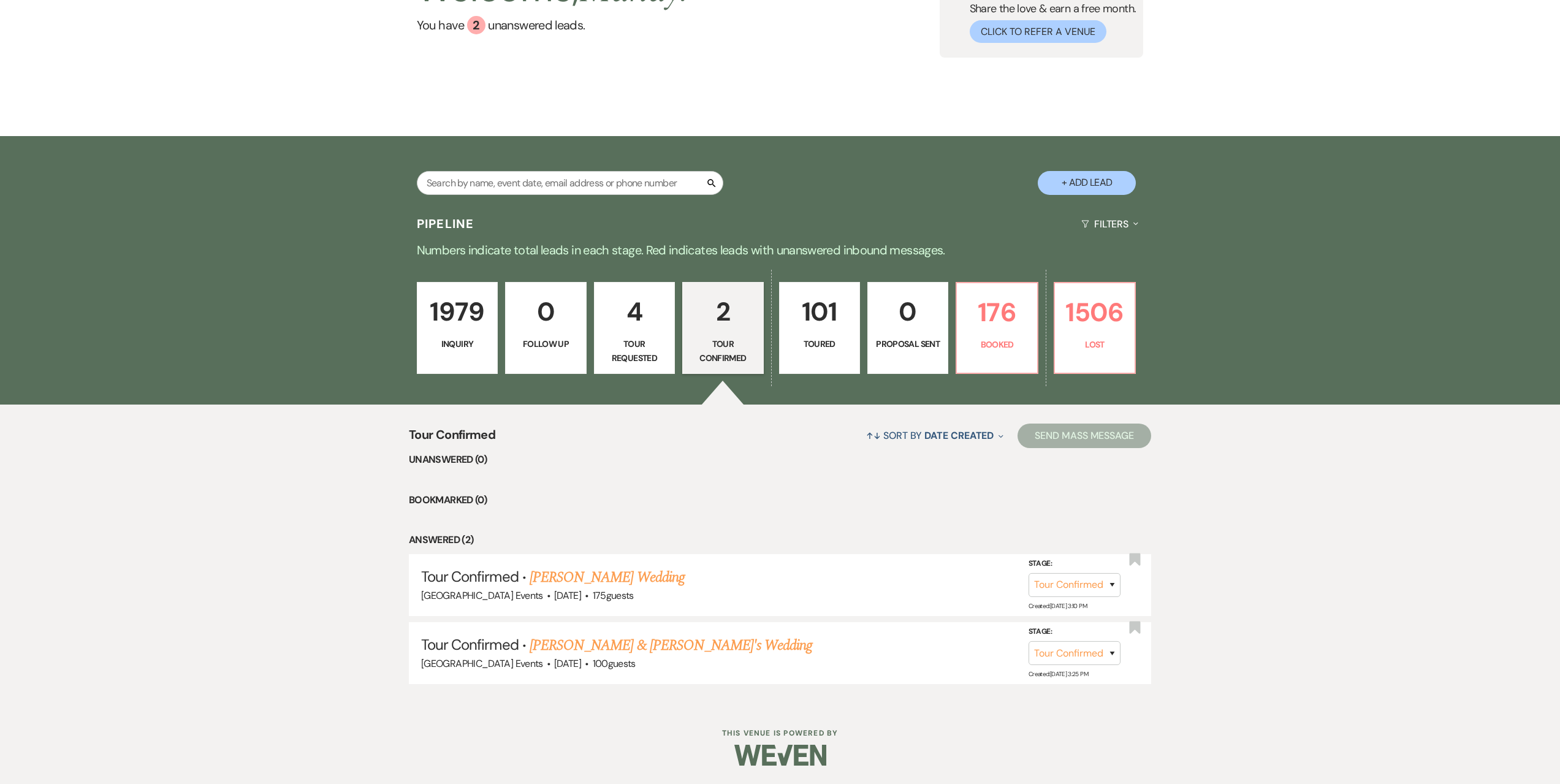
select select "5"
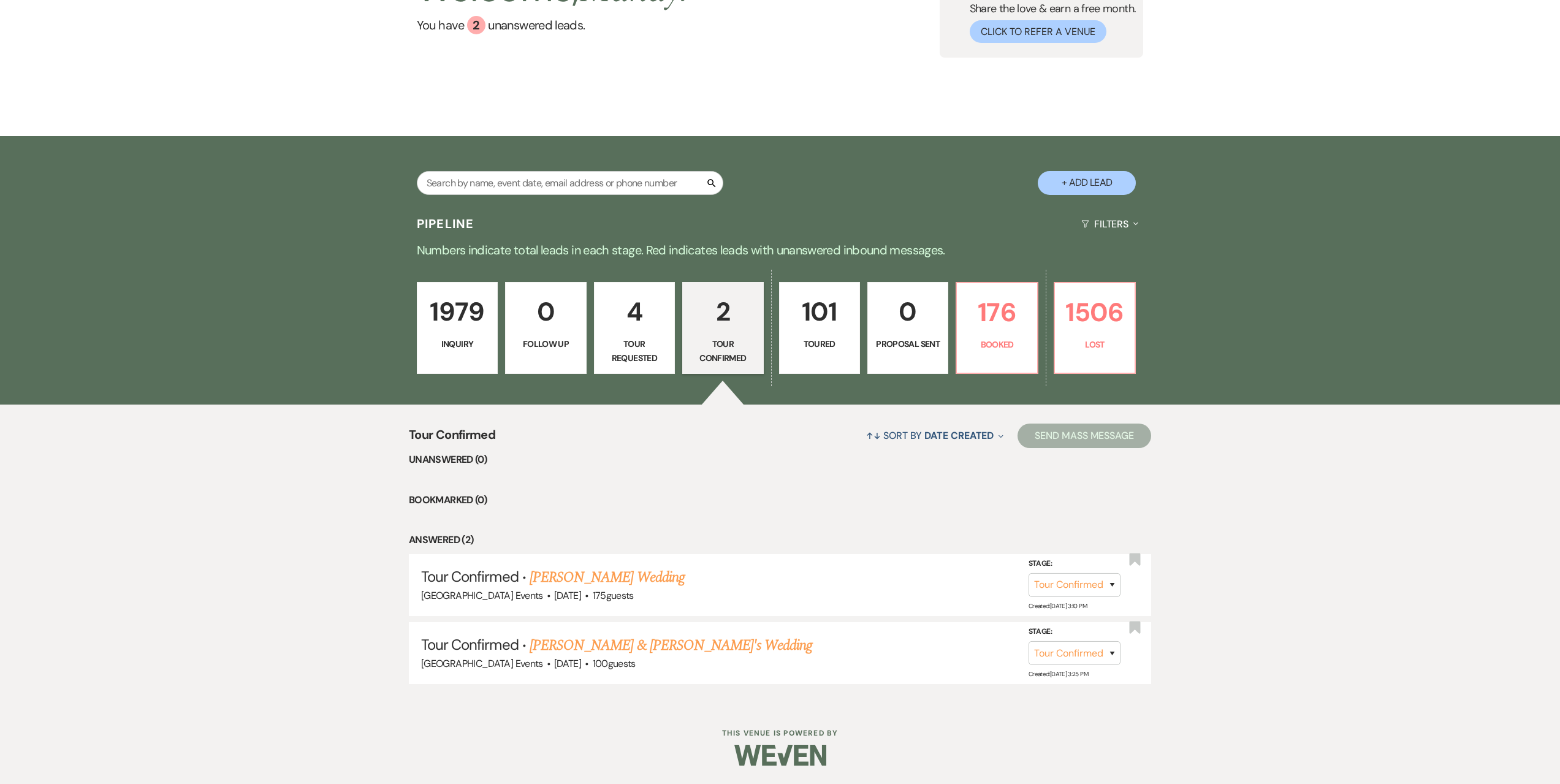
select select "5"
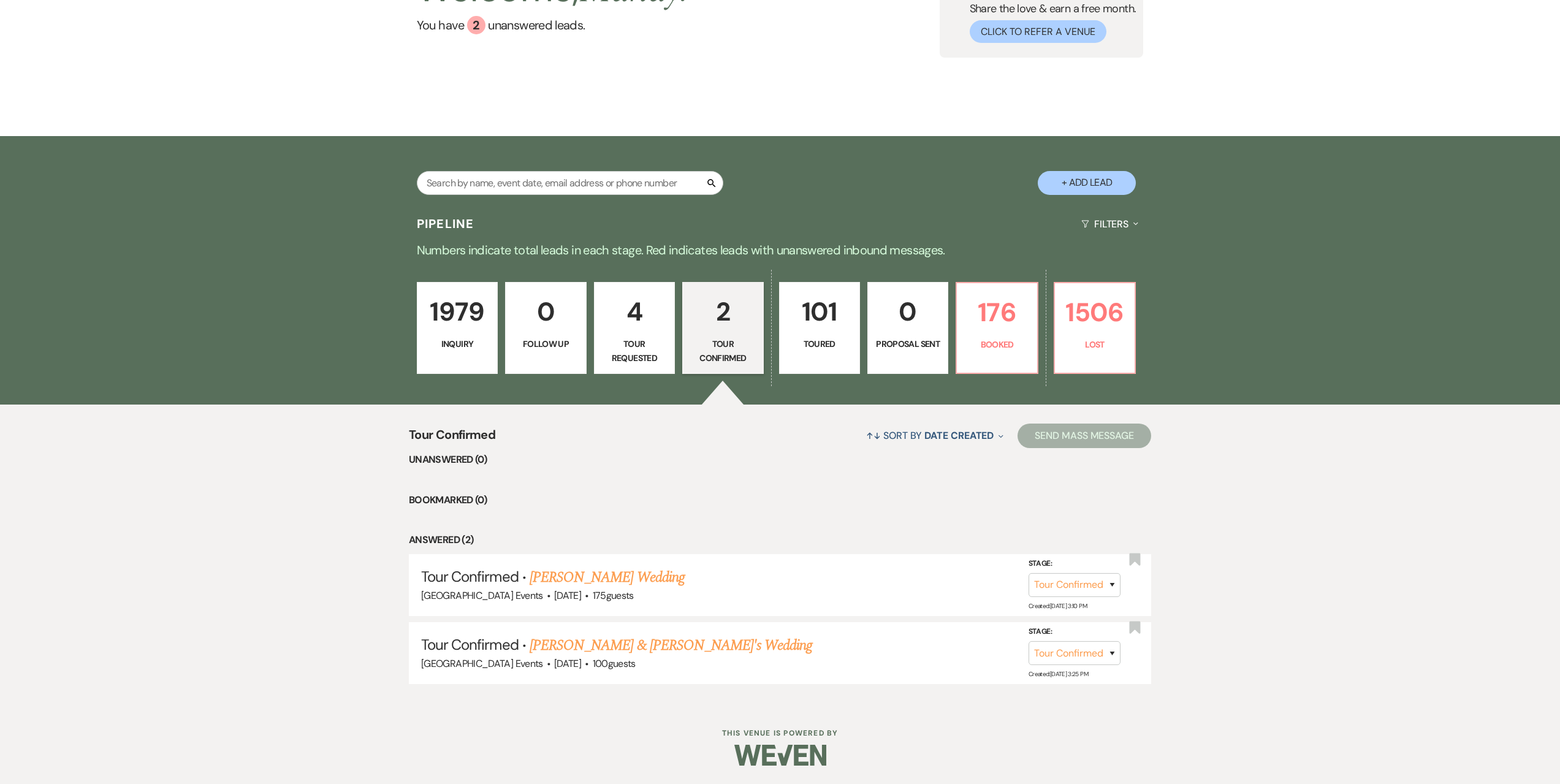
select select "5"
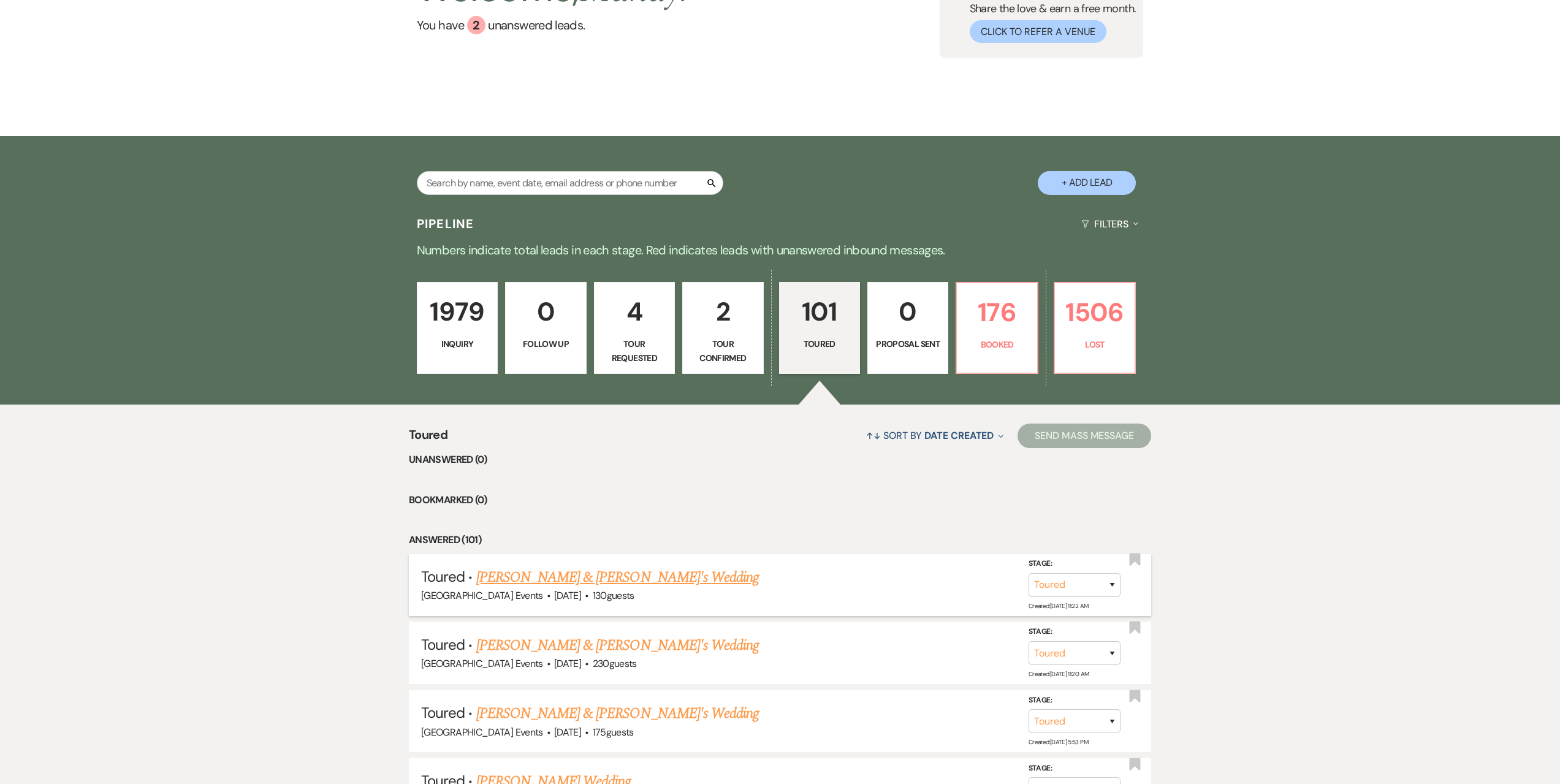
click at [655, 575] on link "[PERSON_NAME] & [PERSON_NAME]'s Wedding" at bounding box center [618, 577] width 283 height 22
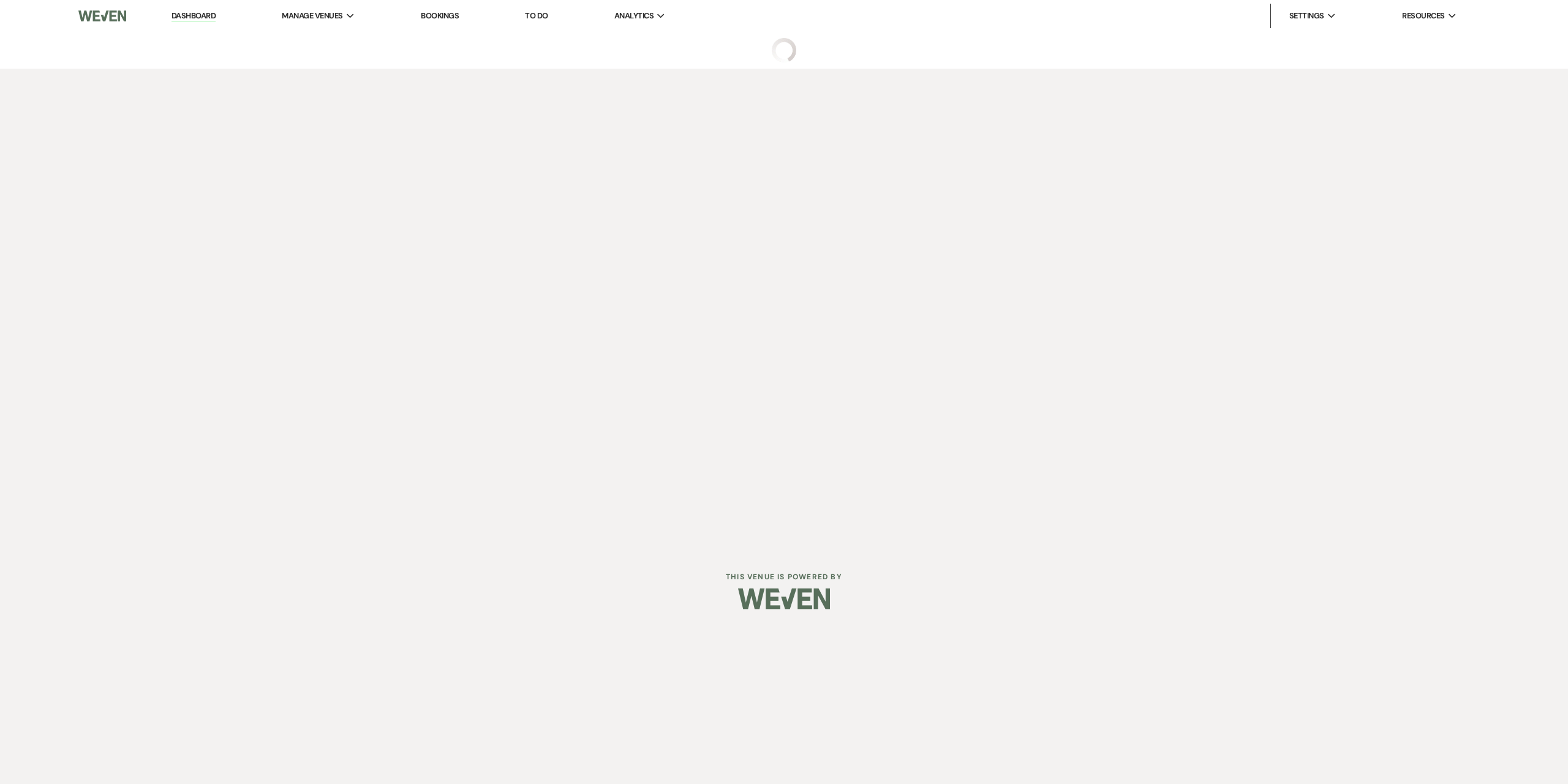
select select "5"
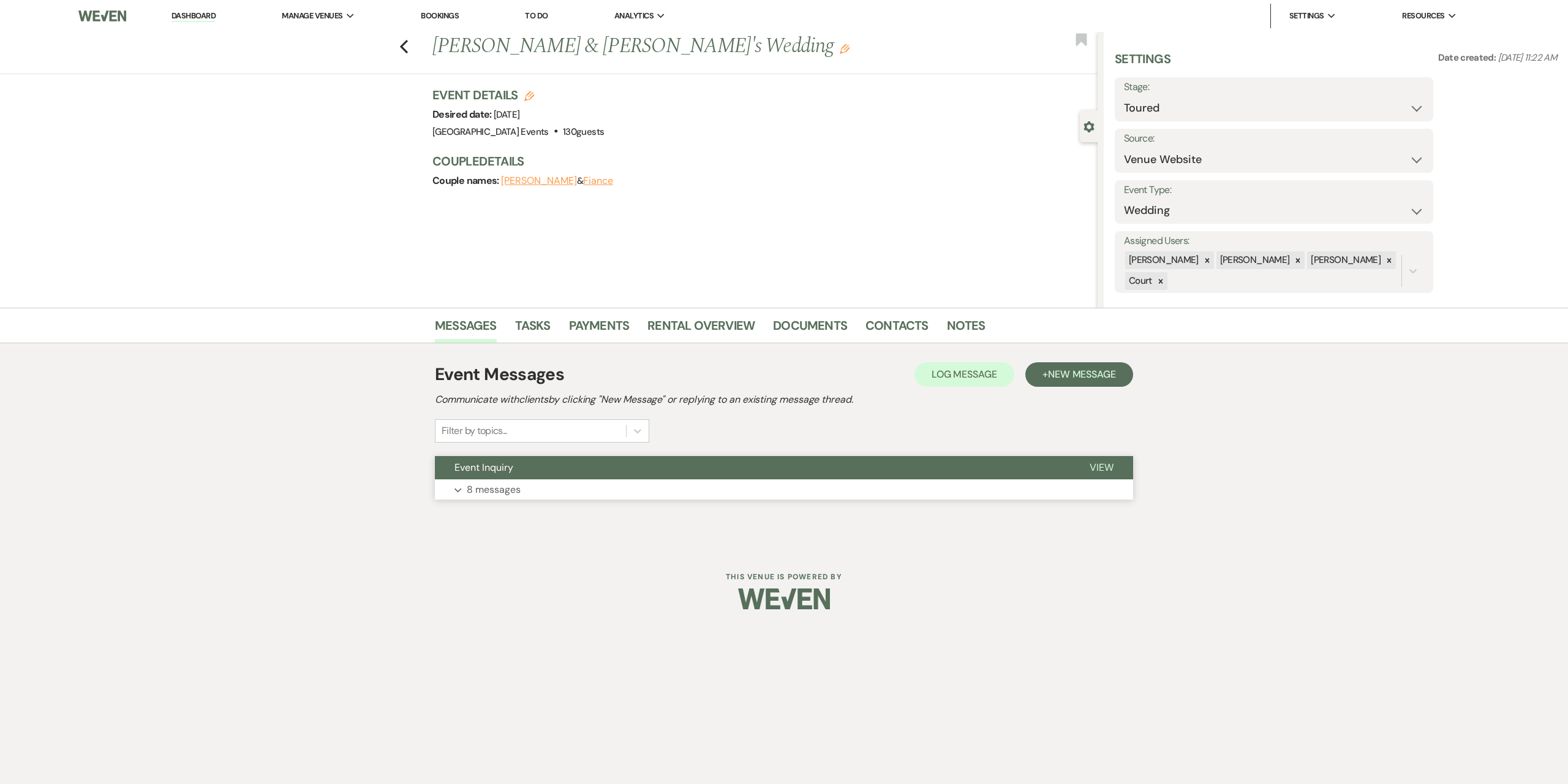
click at [662, 490] on button "Expand 8 messages" at bounding box center [784, 490] width 698 height 21
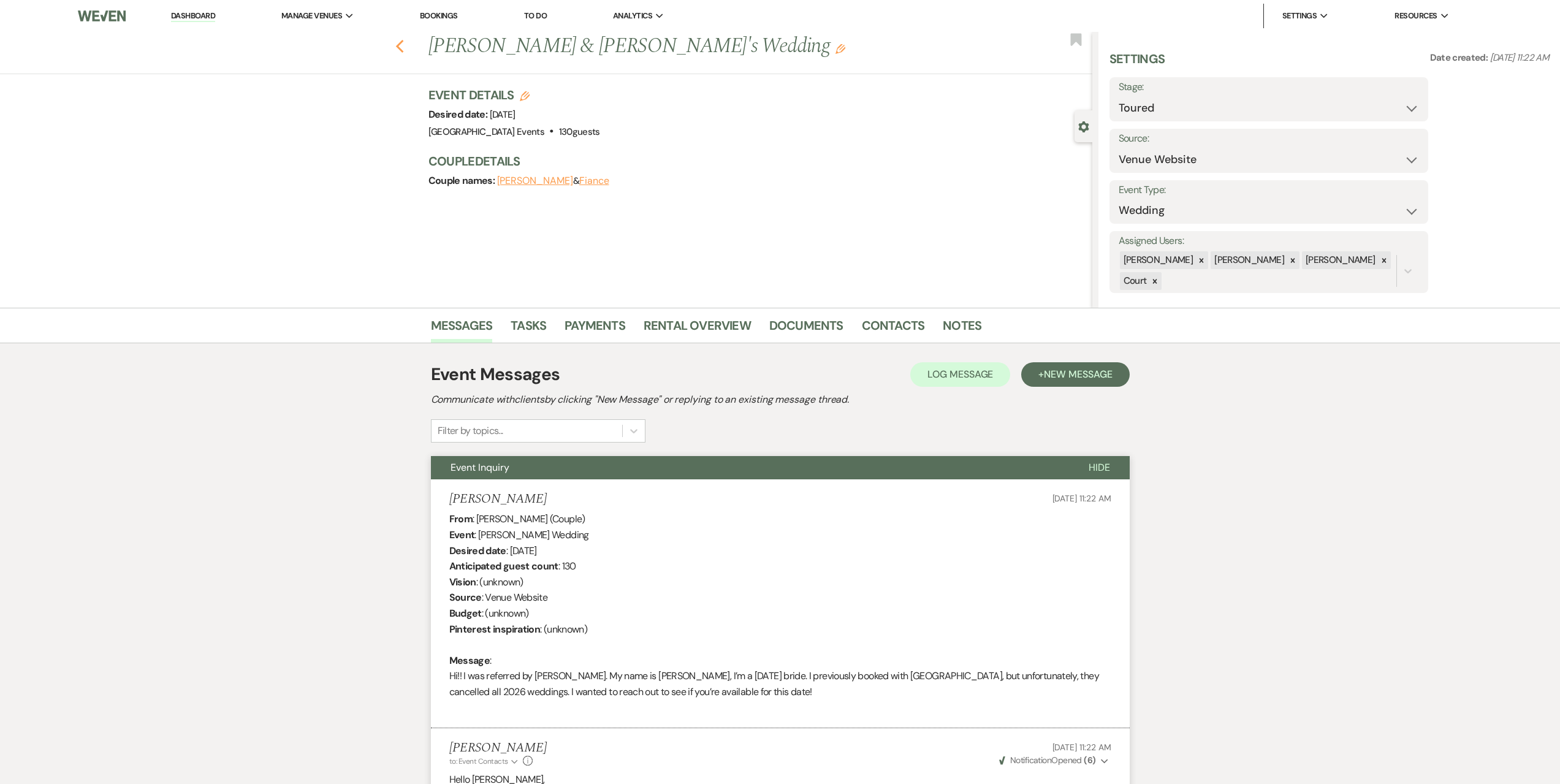
click at [404, 45] on use "button" at bounding box center [399, 47] width 8 height 14
select select "5"
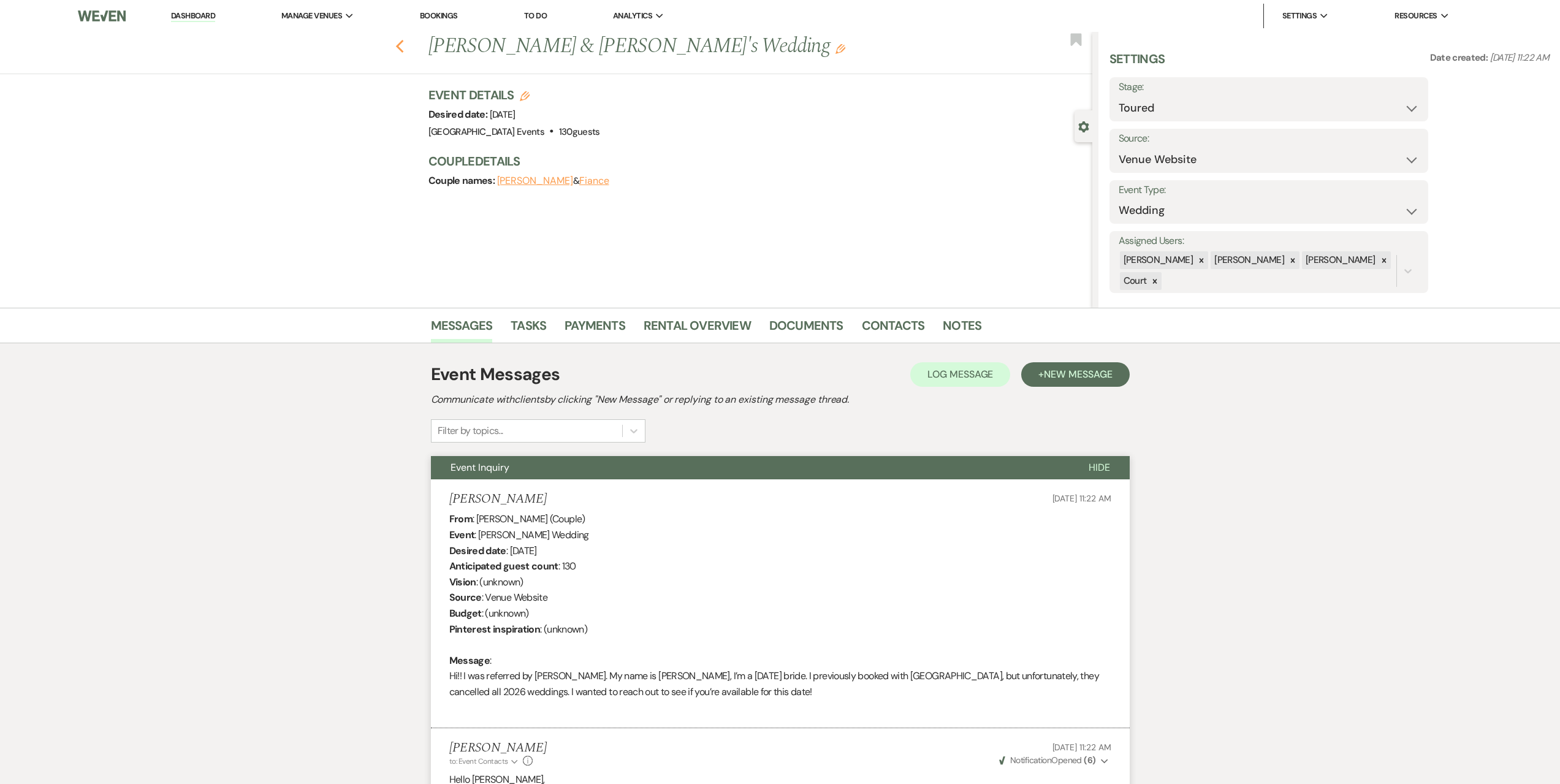
select select "5"
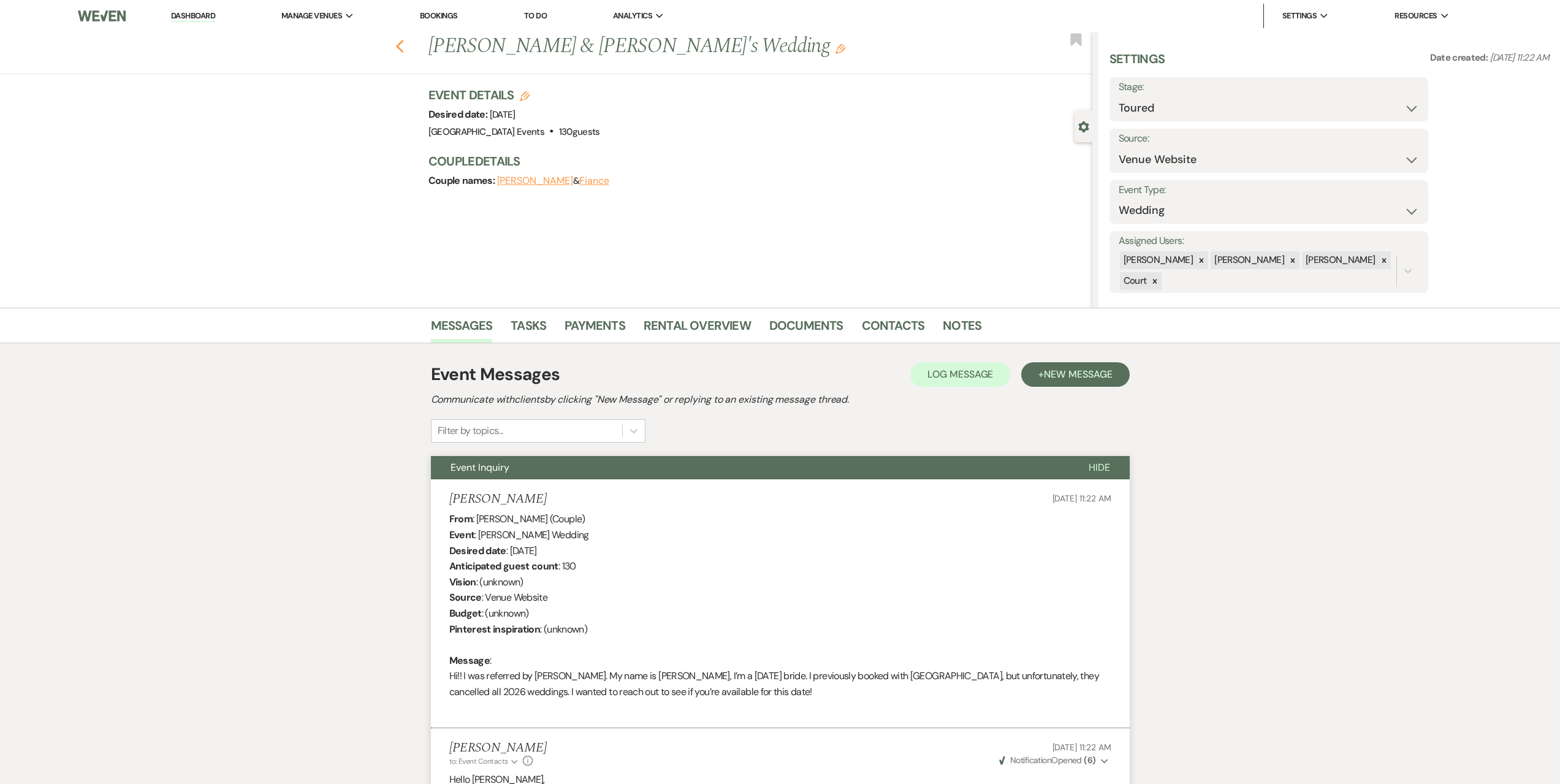
select select "5"
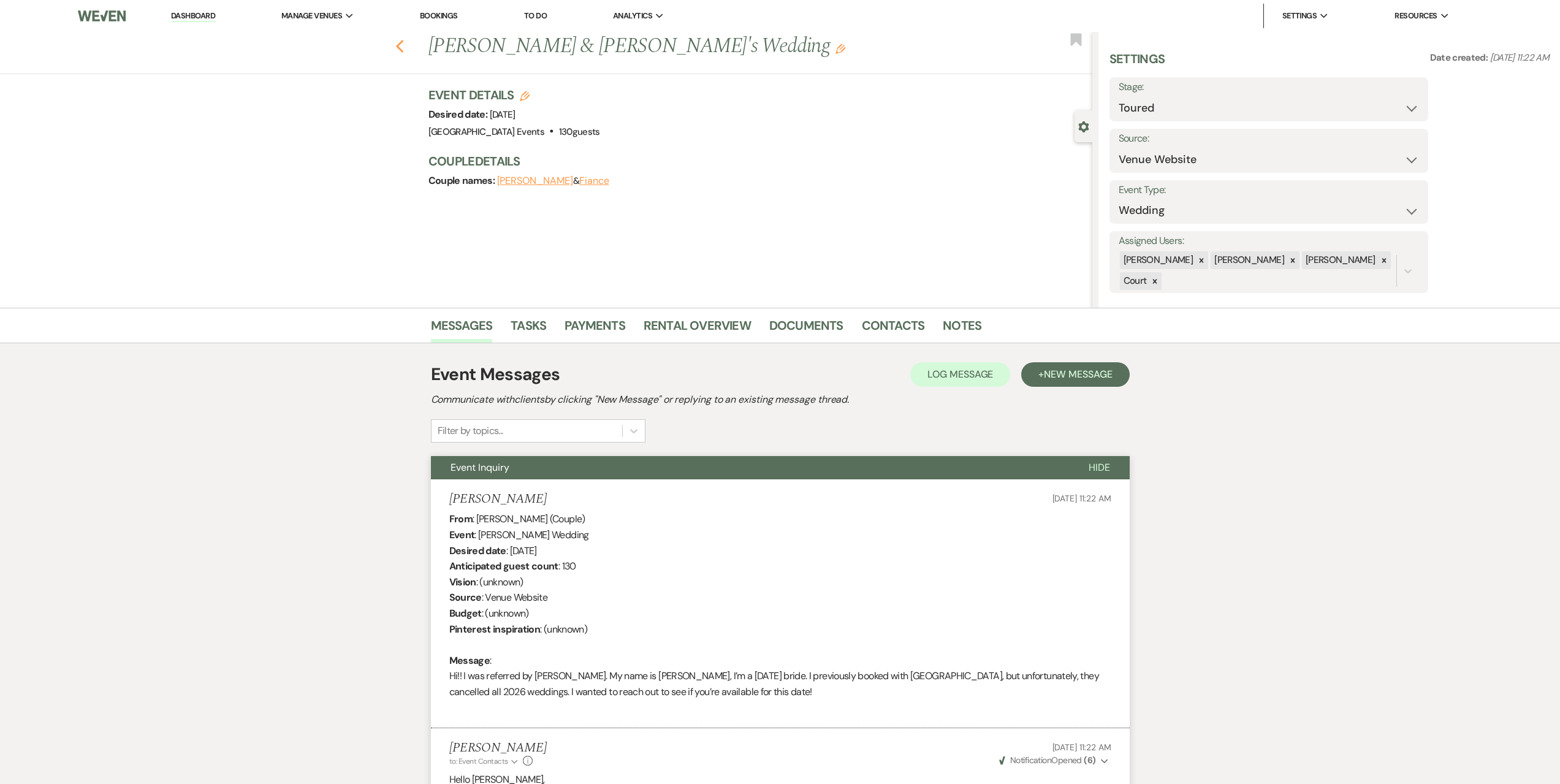
select select "5"
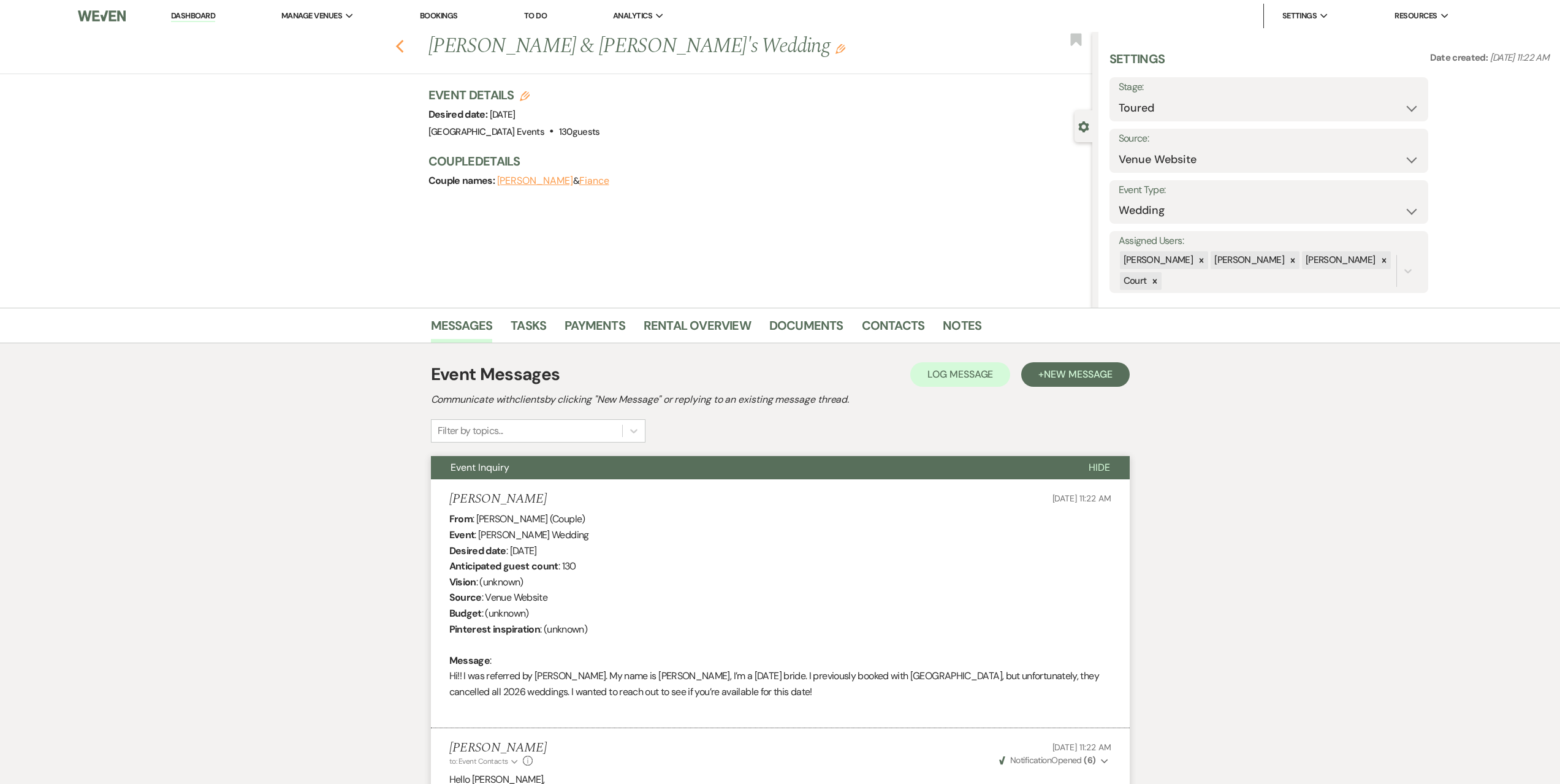
select select "5"
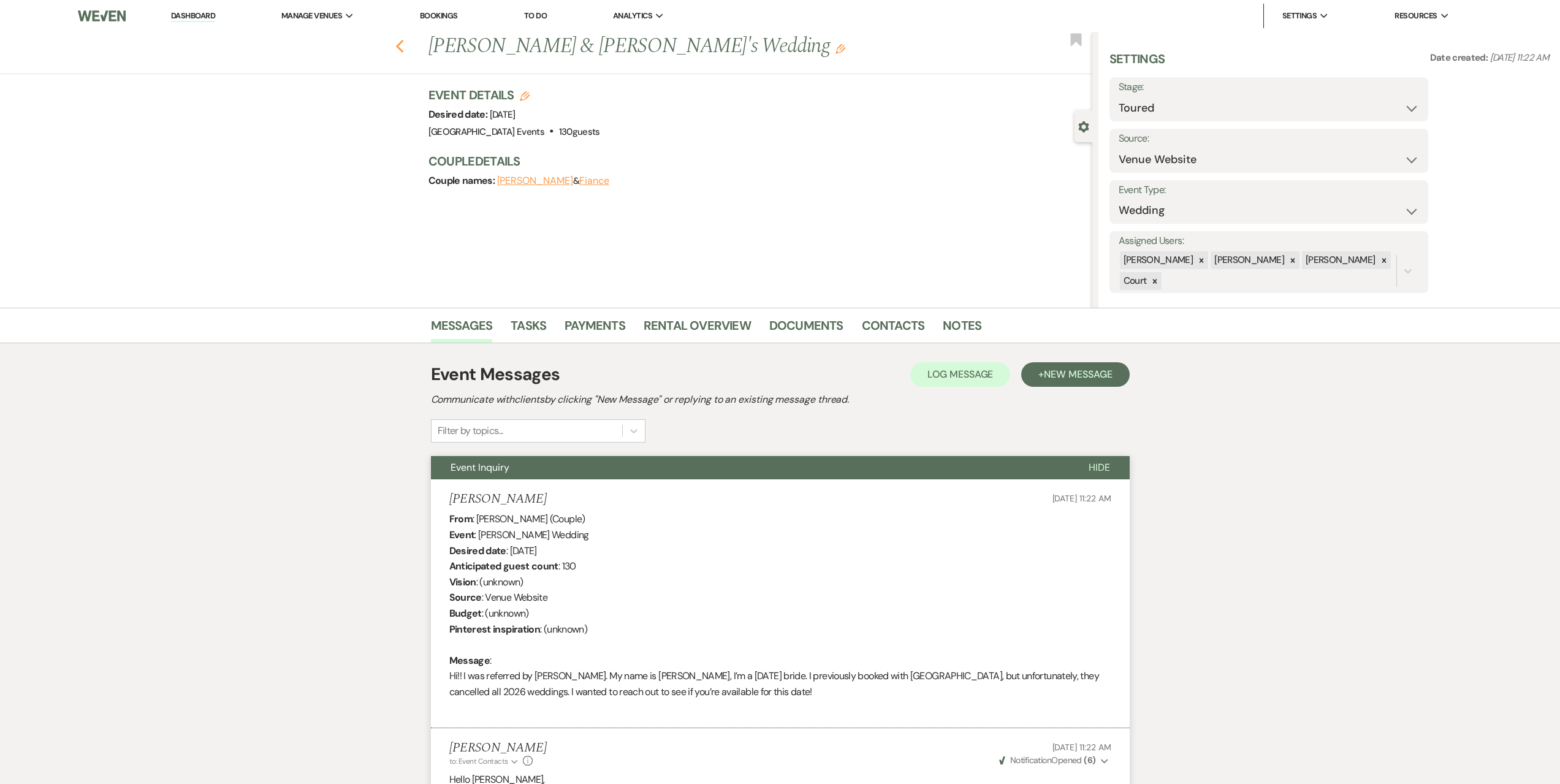
select select "5"
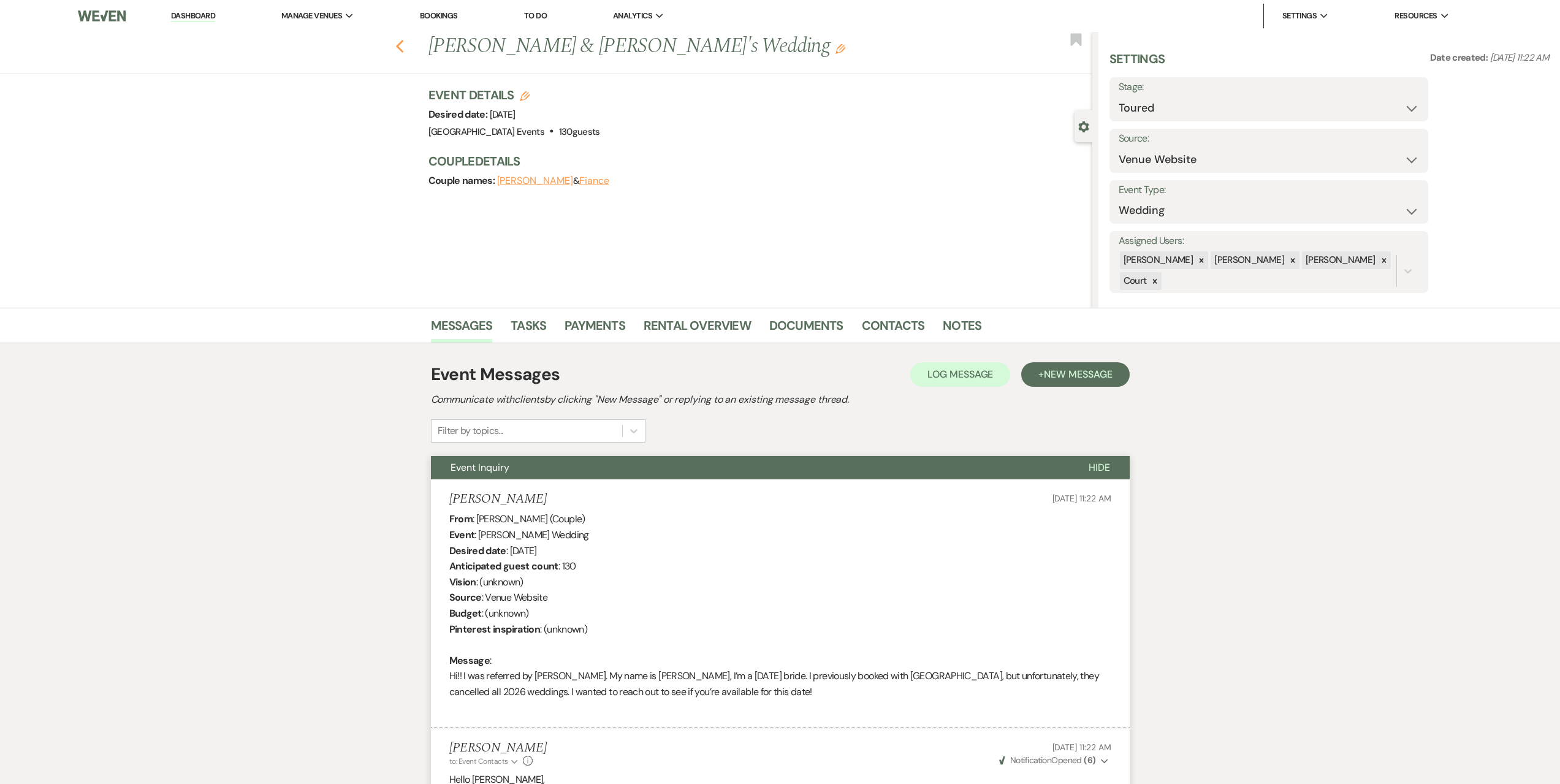
select select "5"
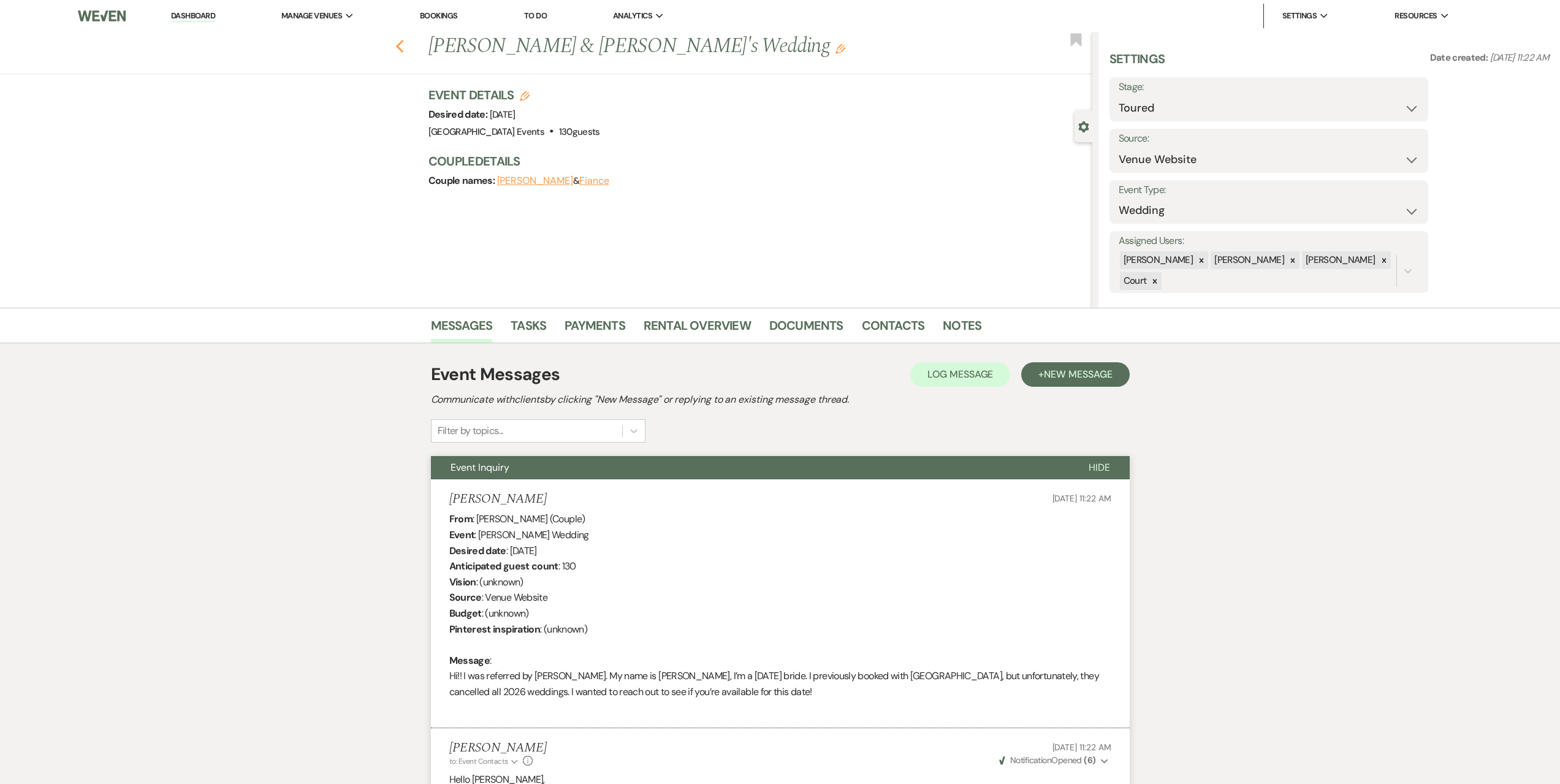
select select "5"
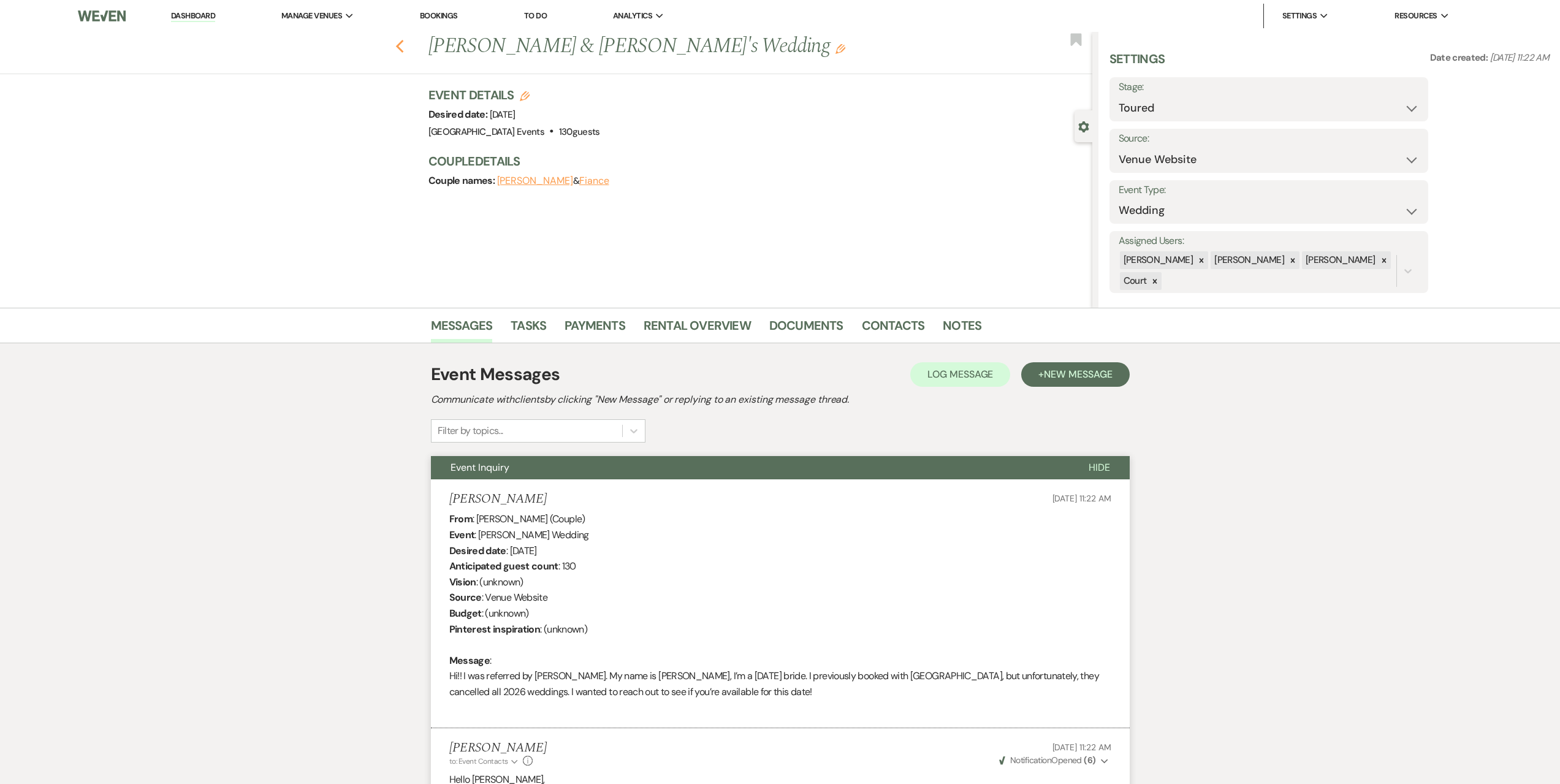
select select "5"
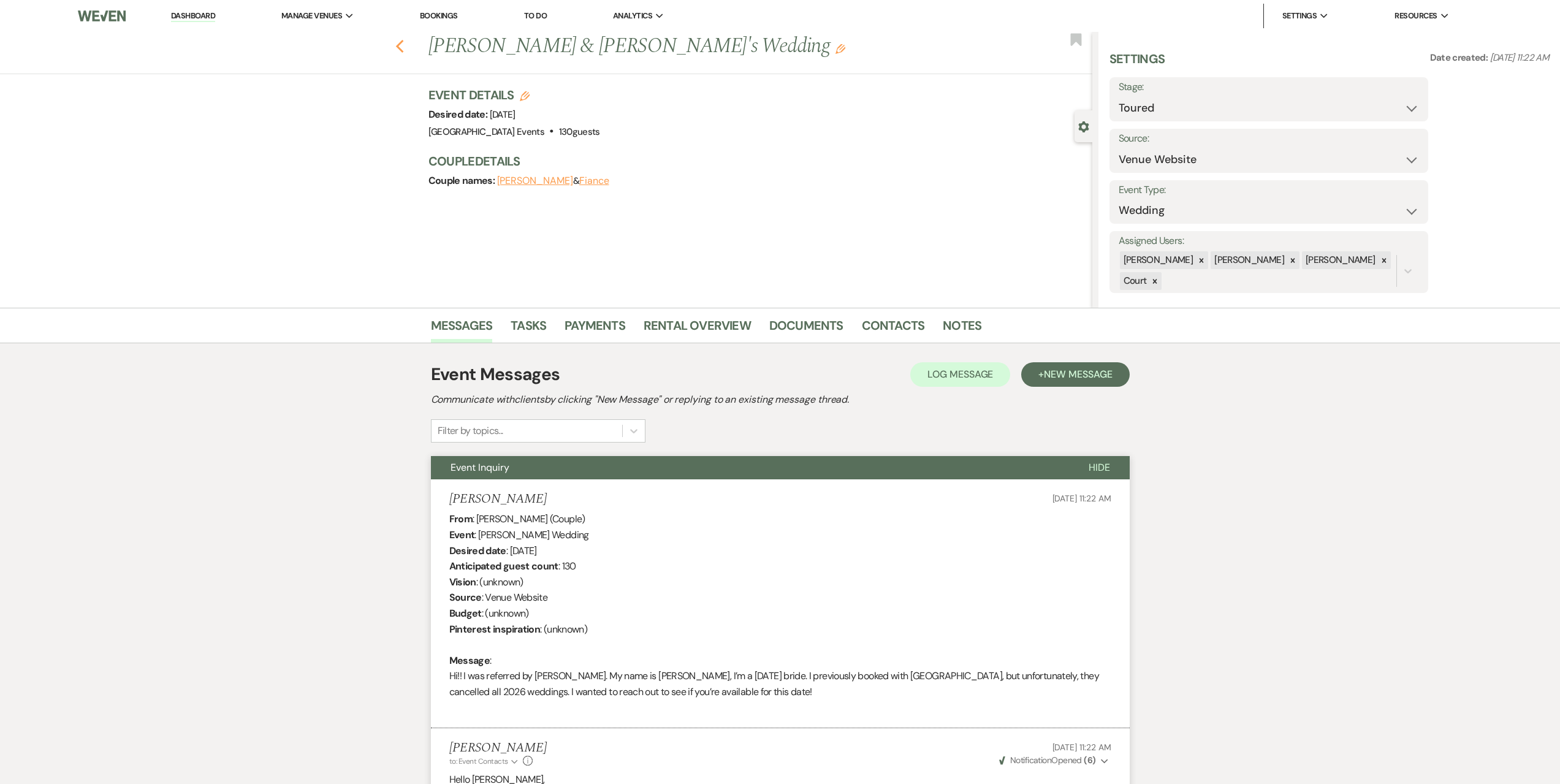
select select "5"
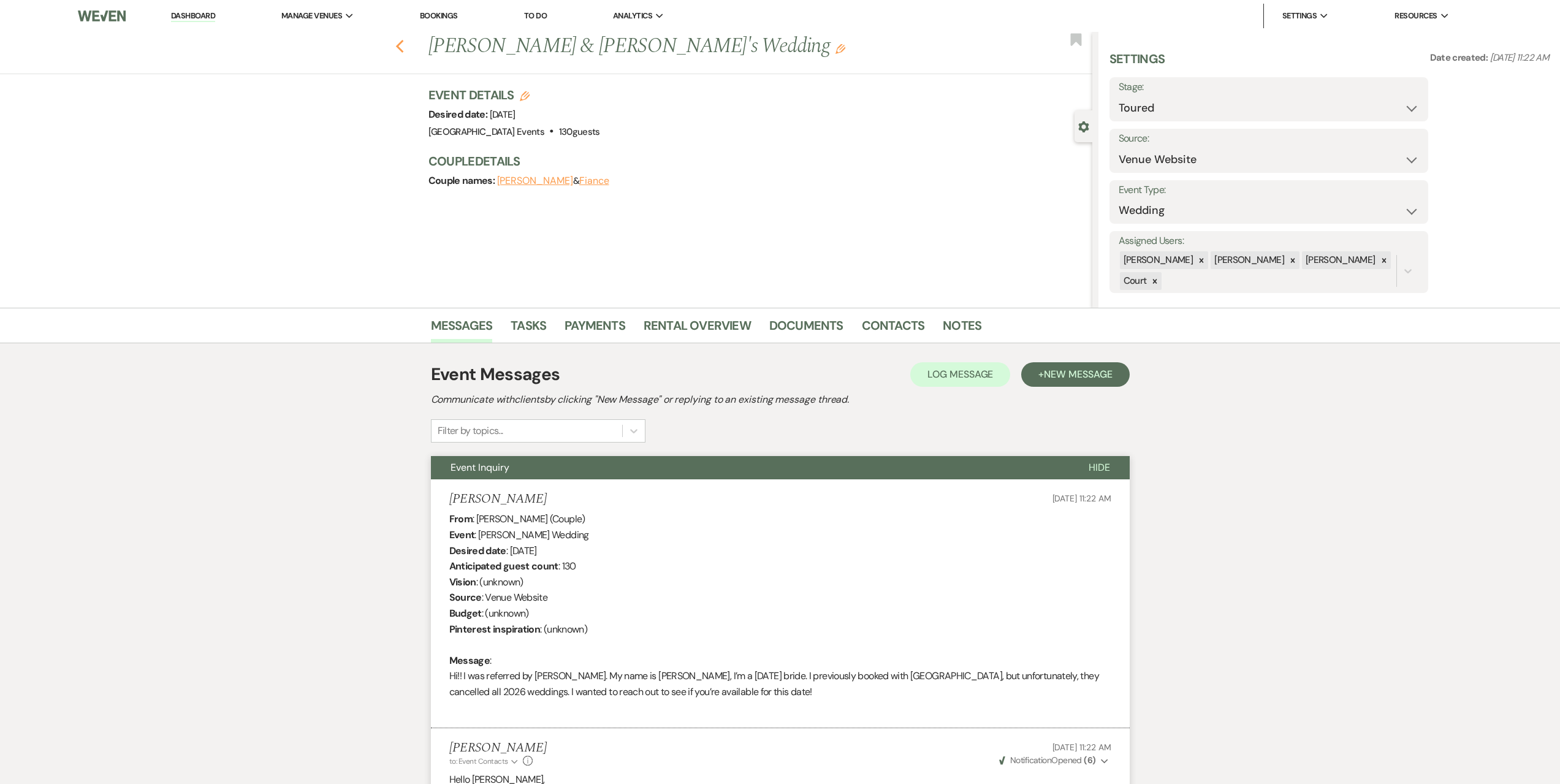
select select "5"
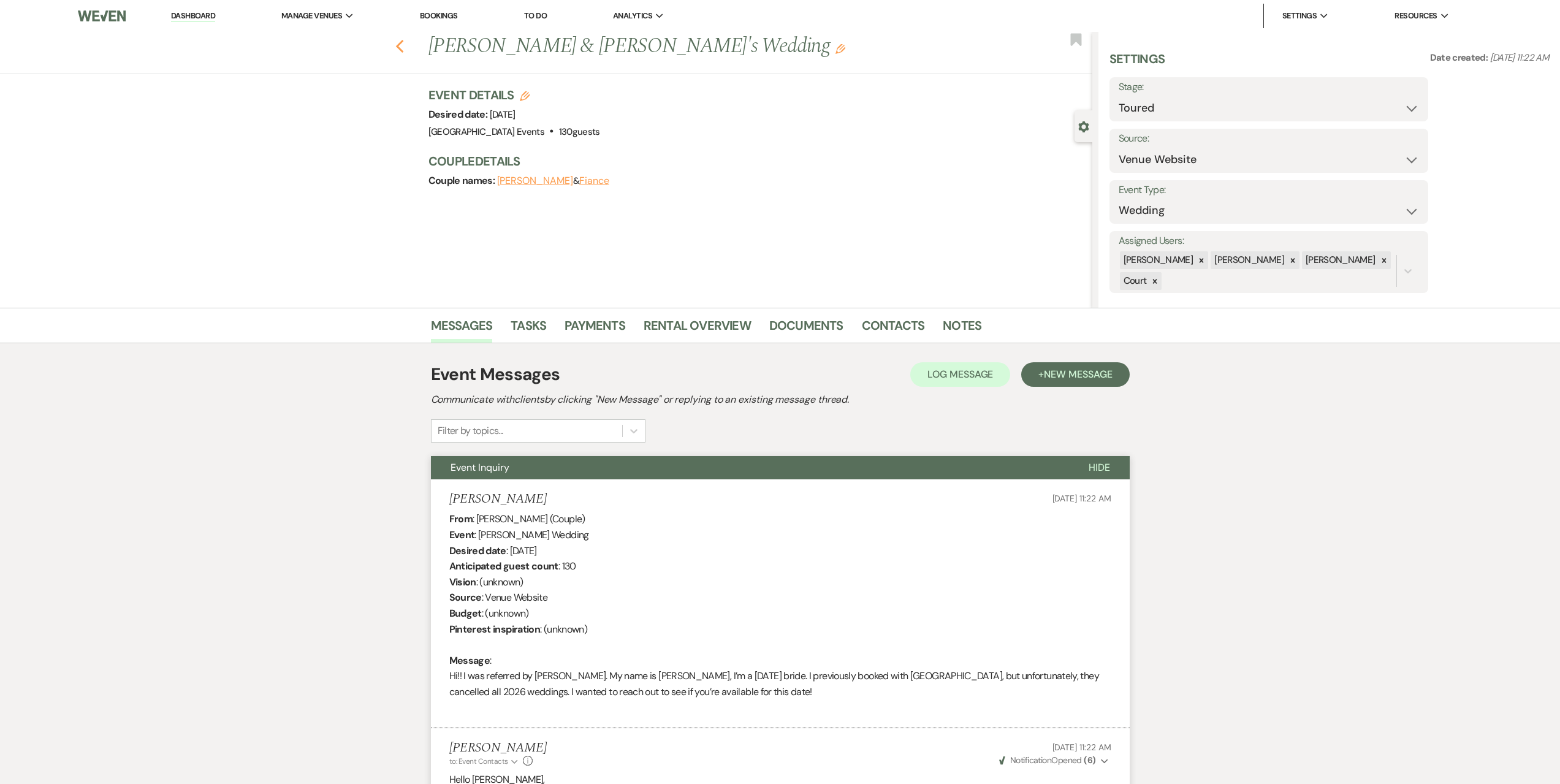
select select "5"
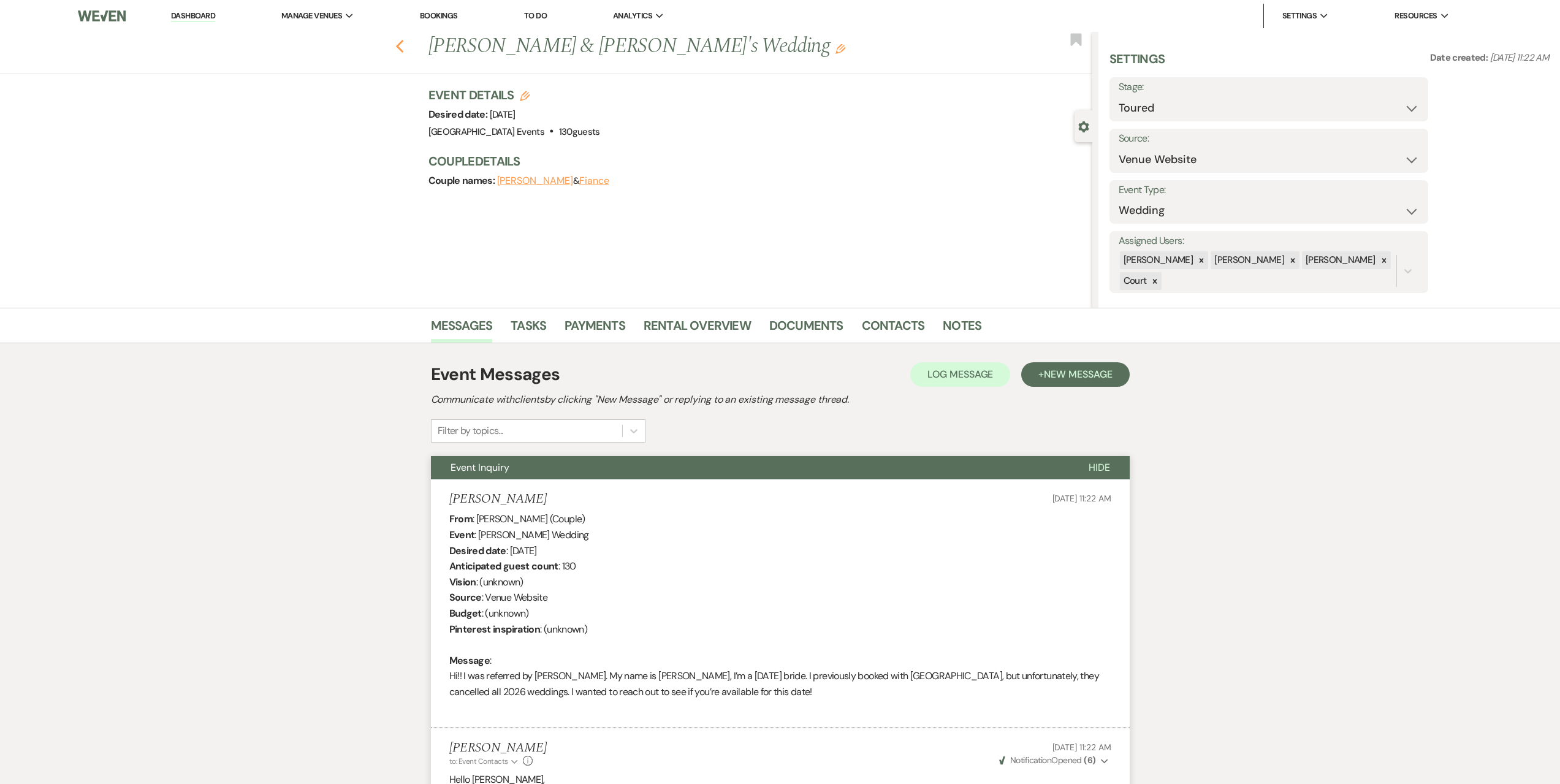
select select "5"
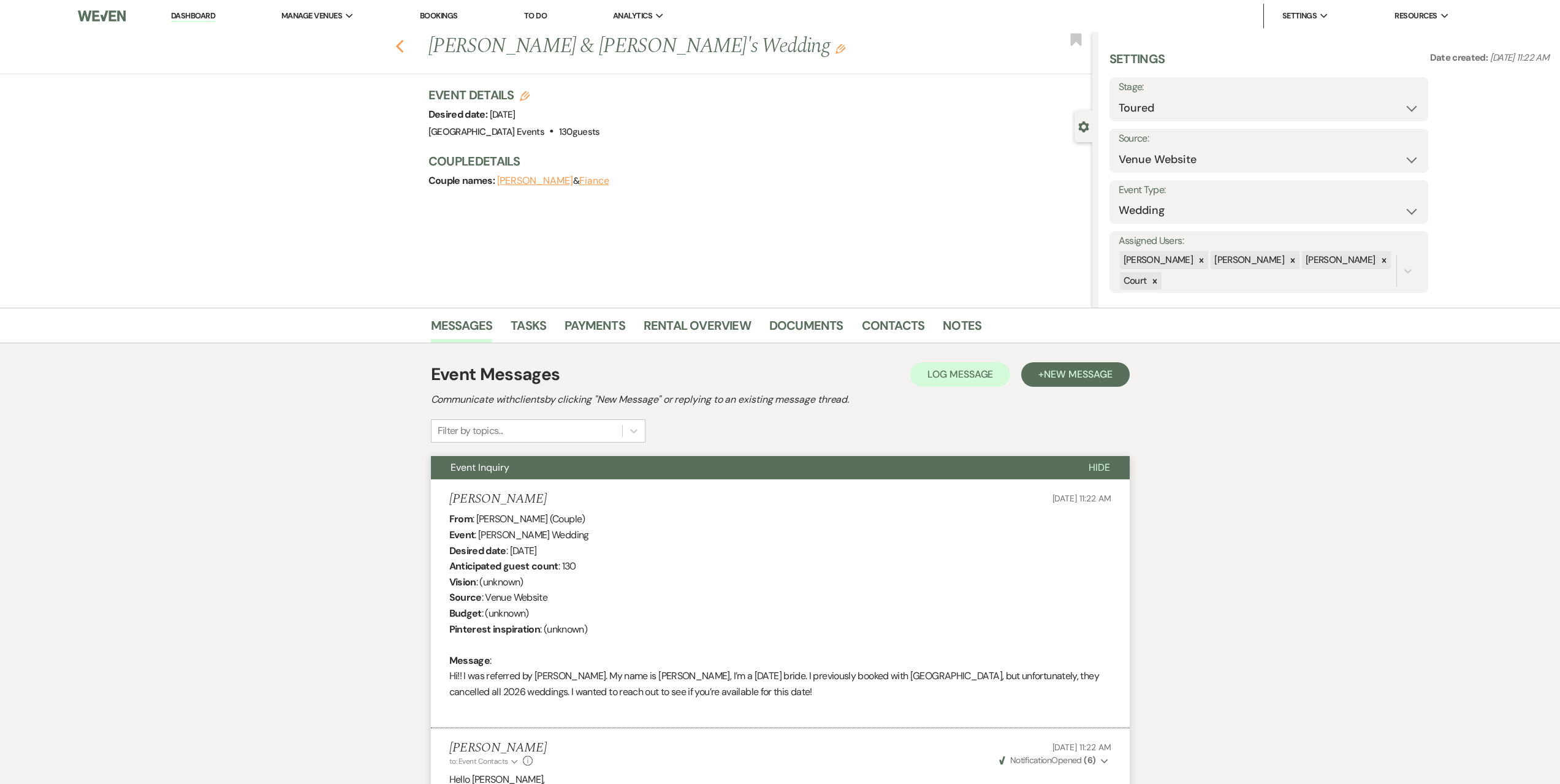
select select "5"
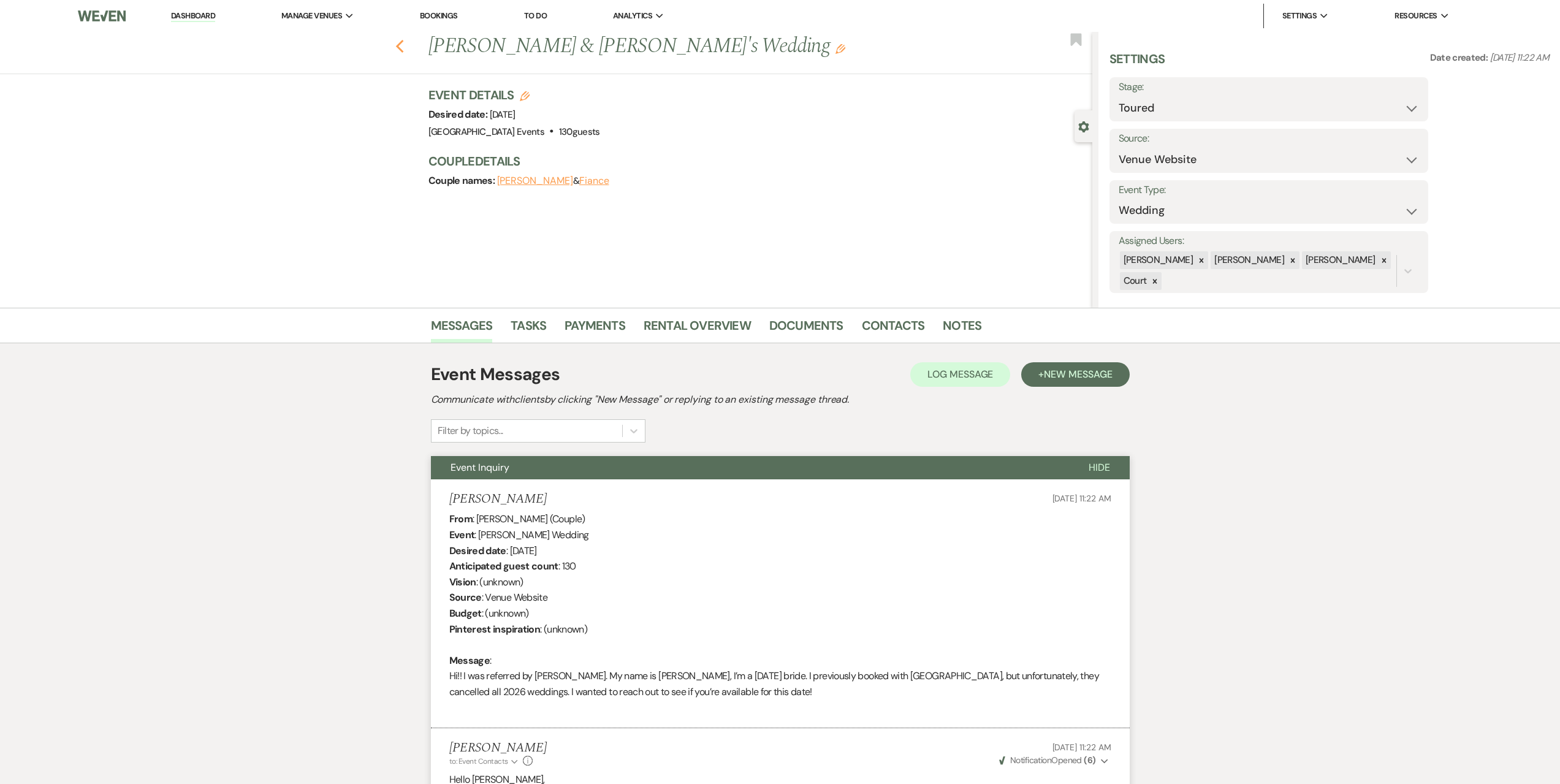
select select "5"
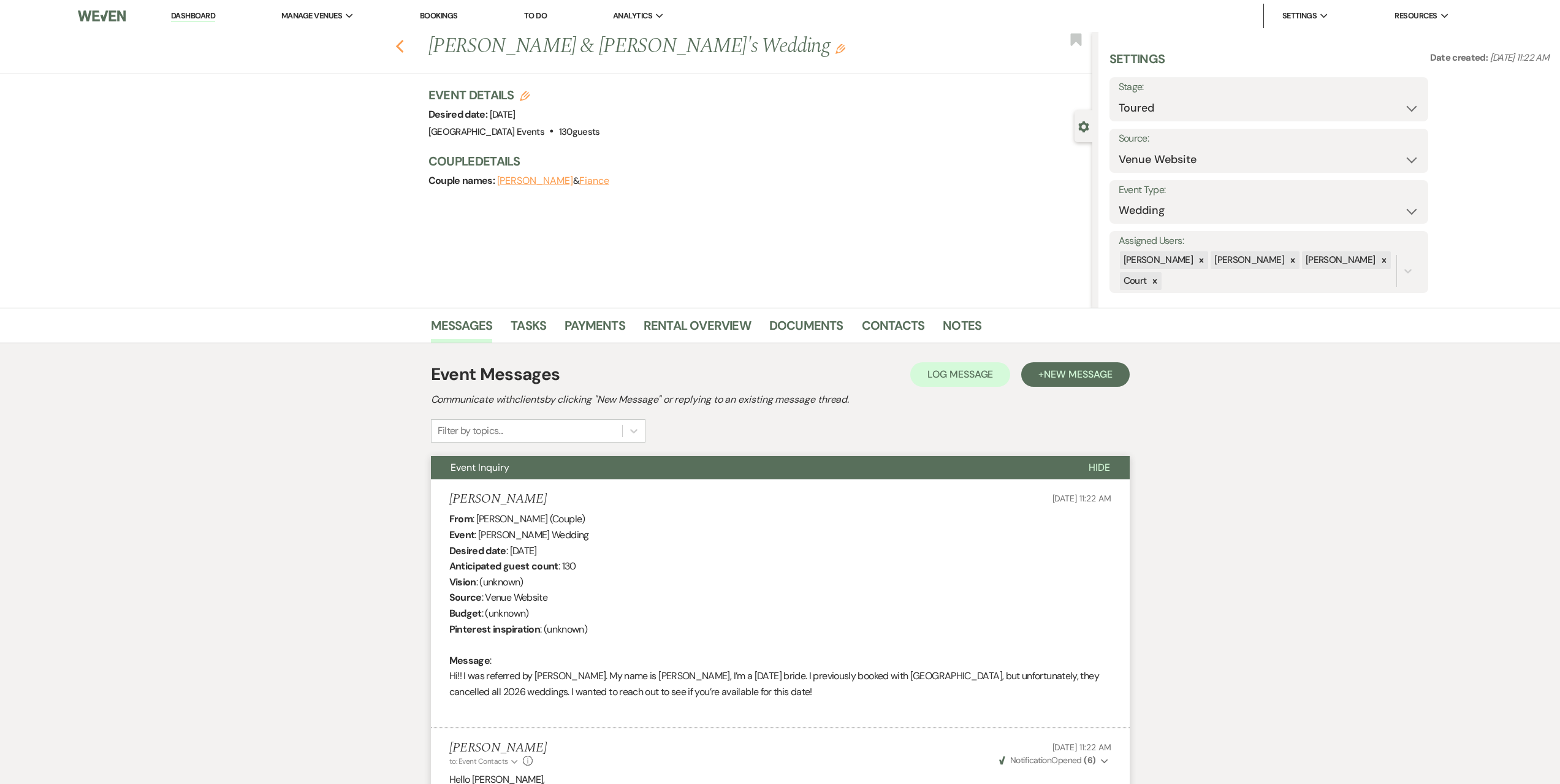
select select "5"
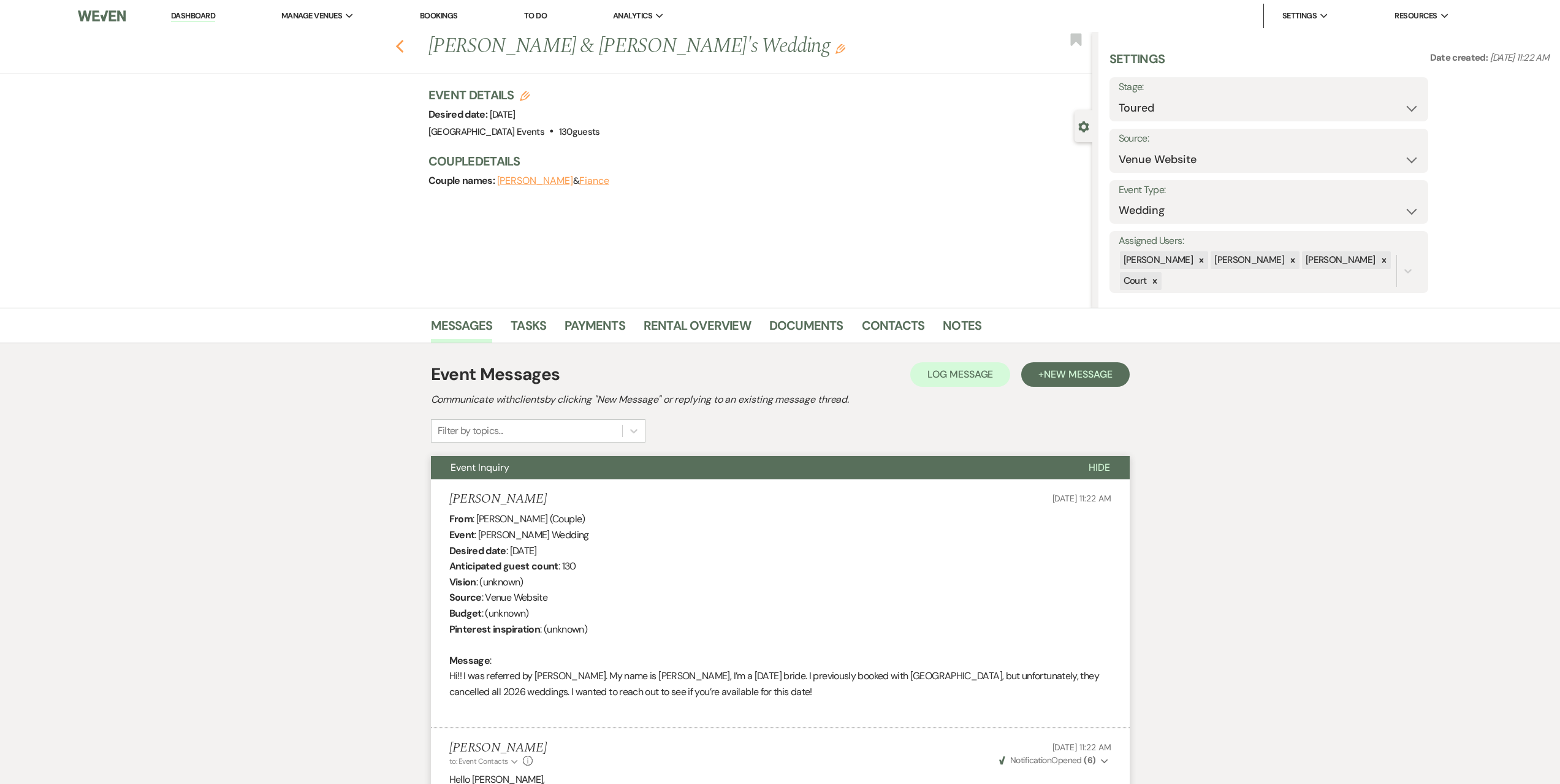
select select "5"
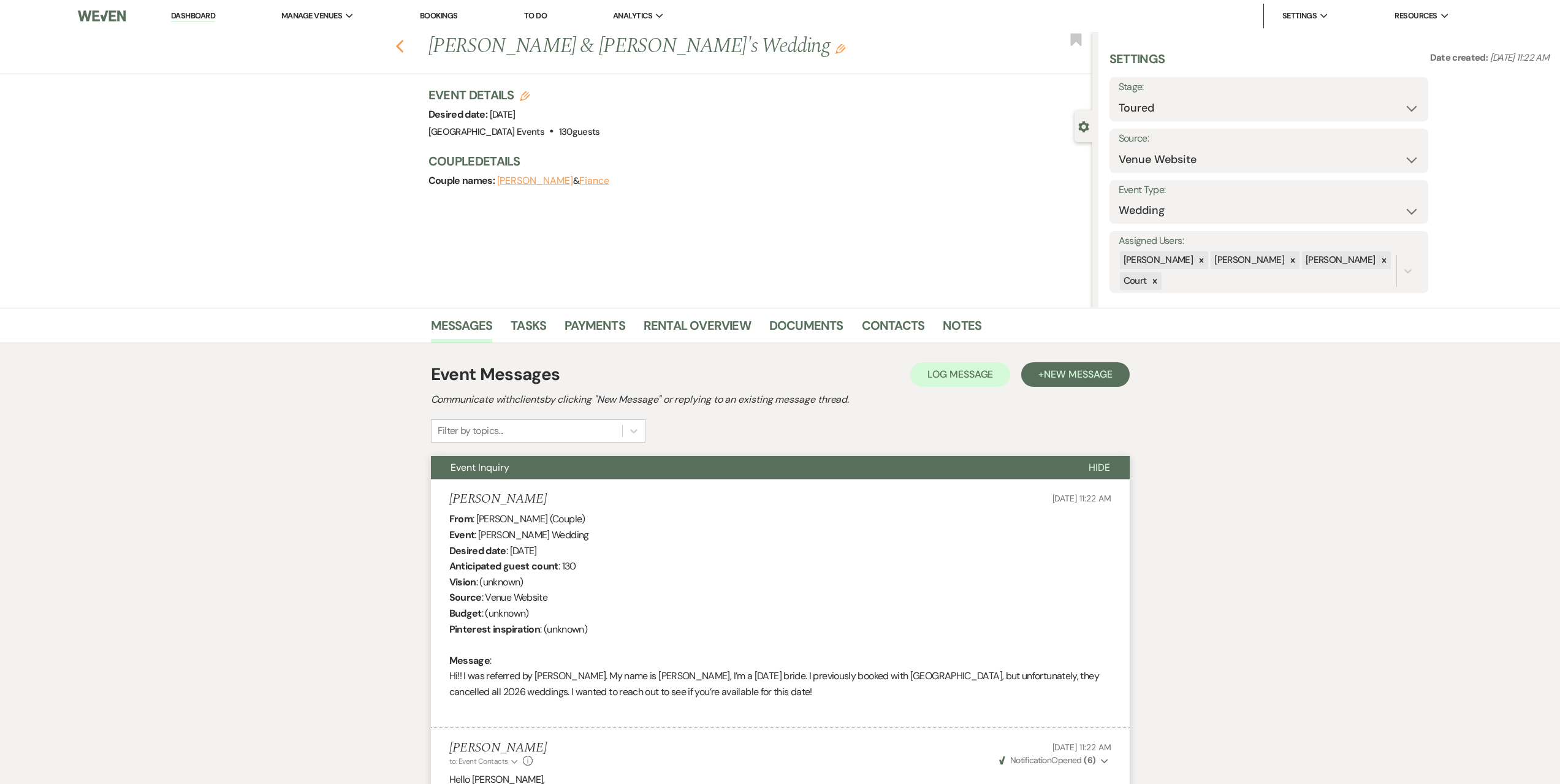
select select "5"
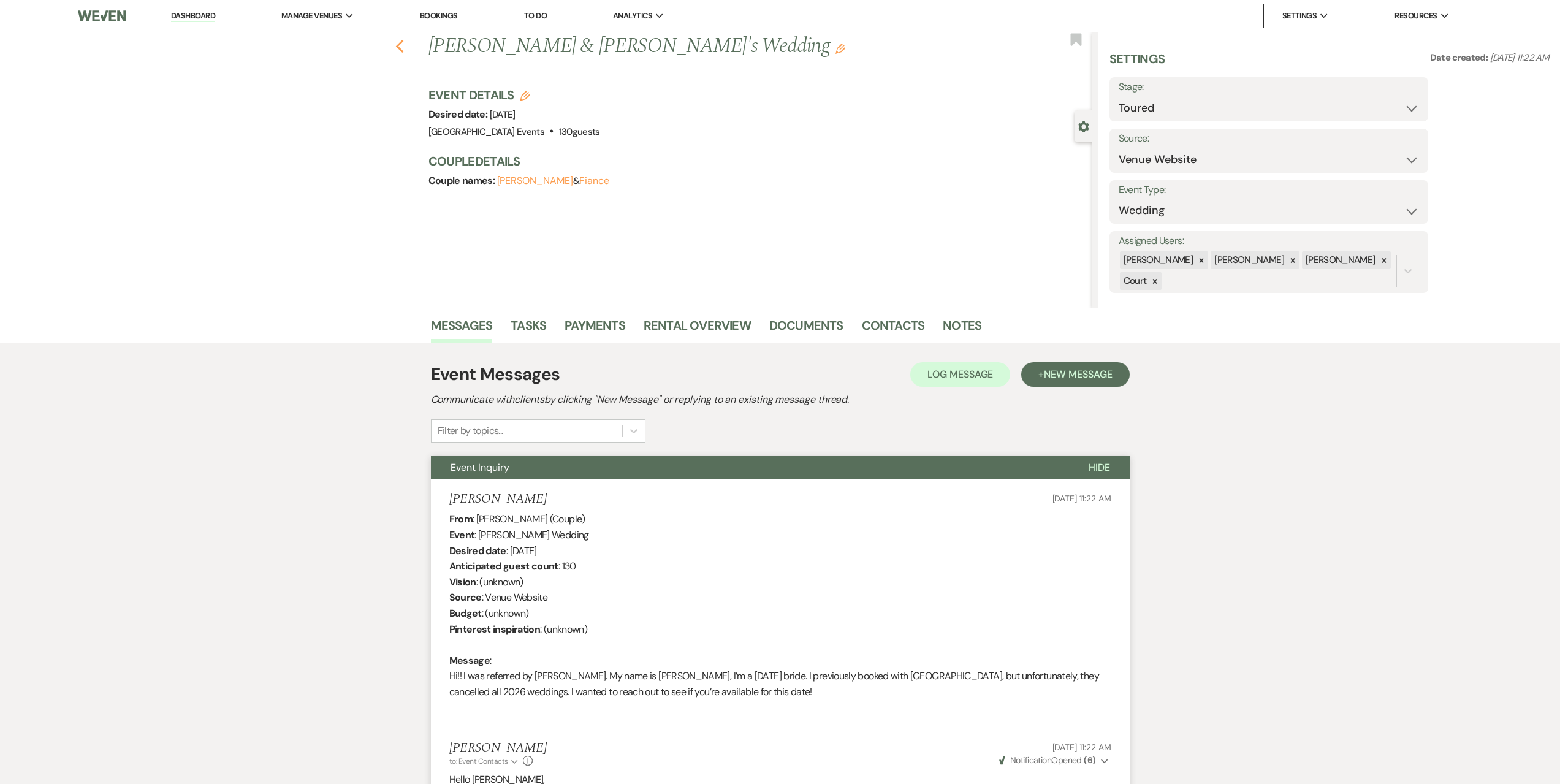
select select "5"
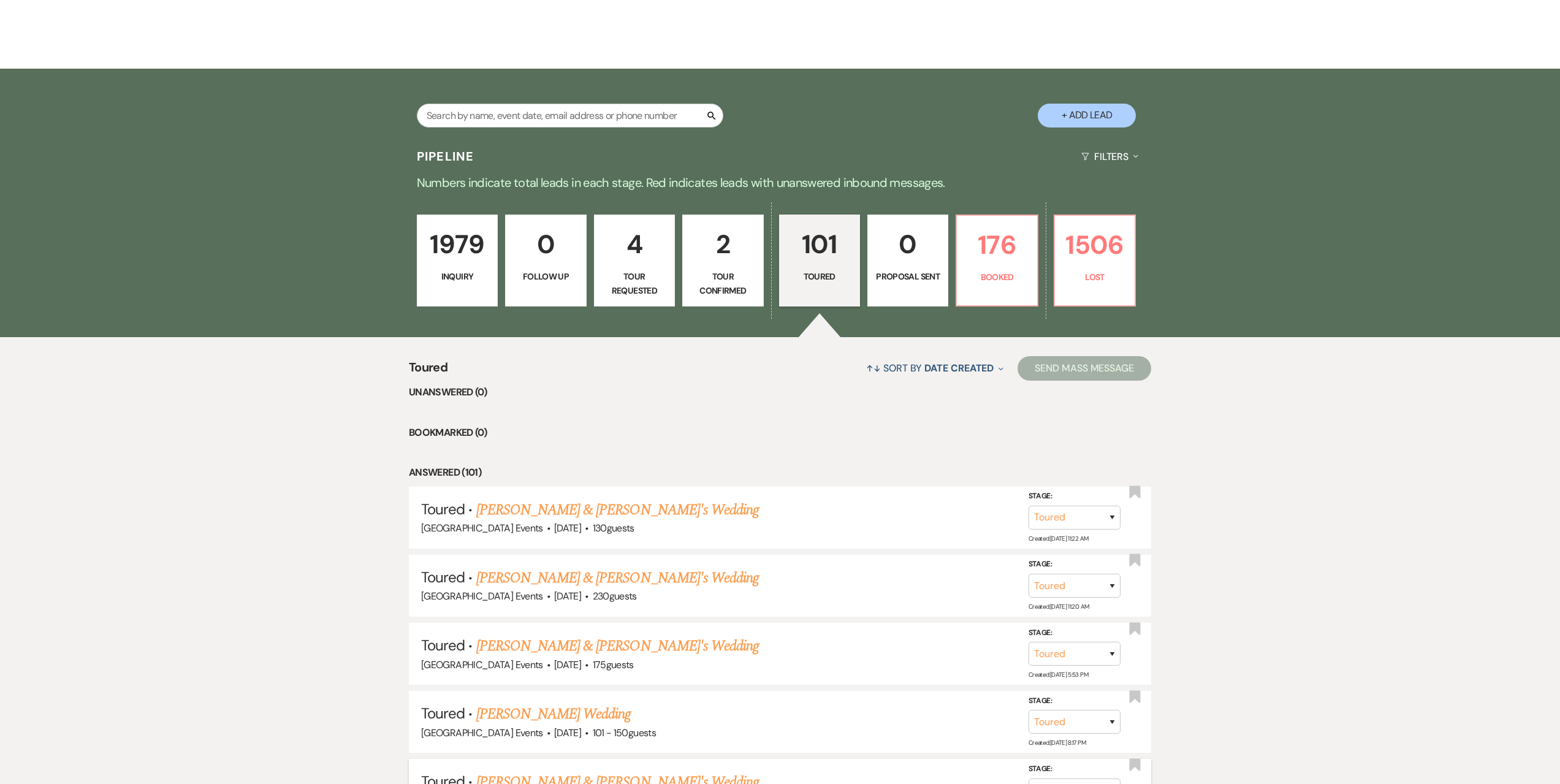
scroll to position [208, 0]
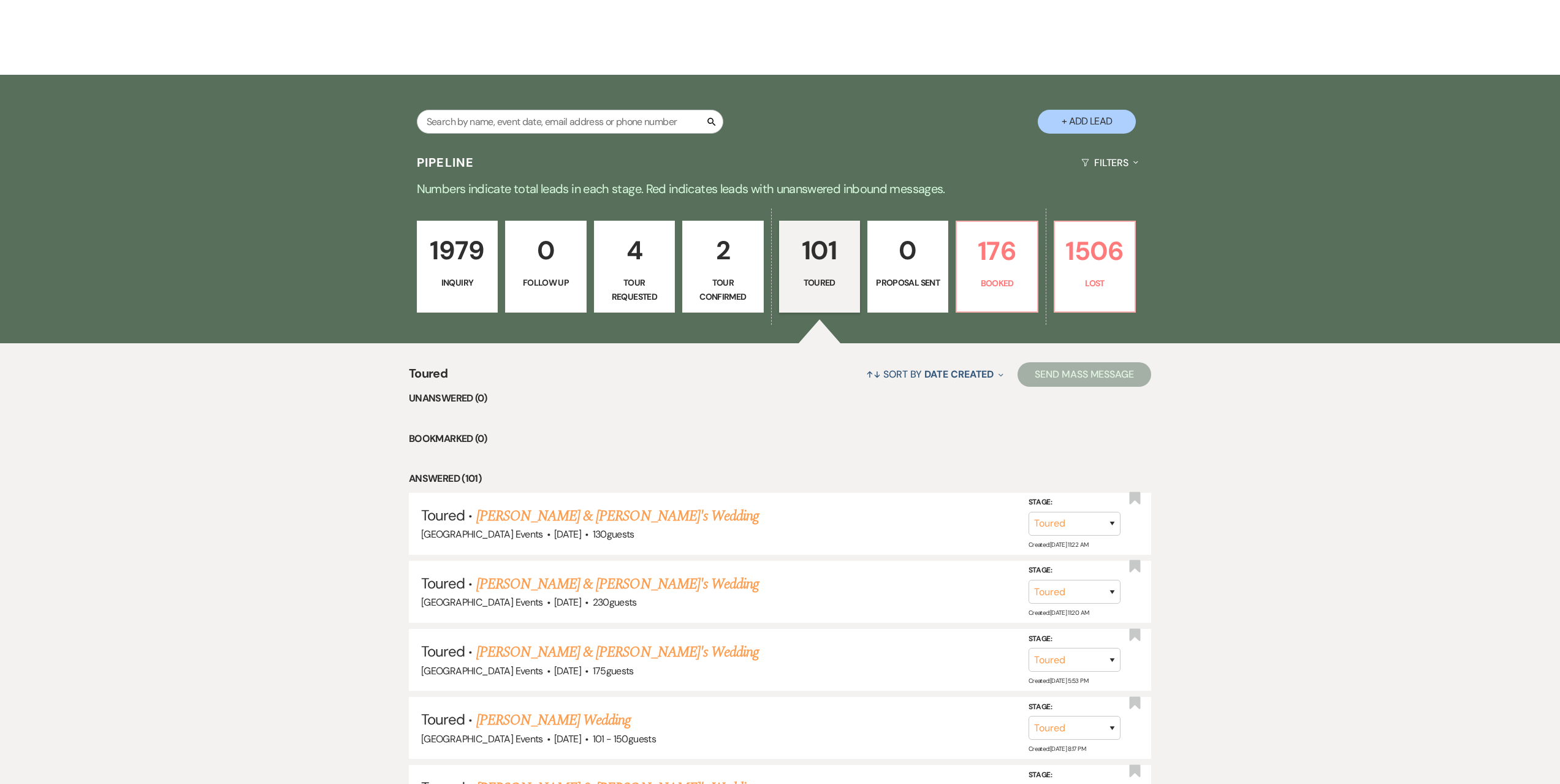
click at [752, 260] on p "2" at bounding box center [722, 250] width 65 height 41
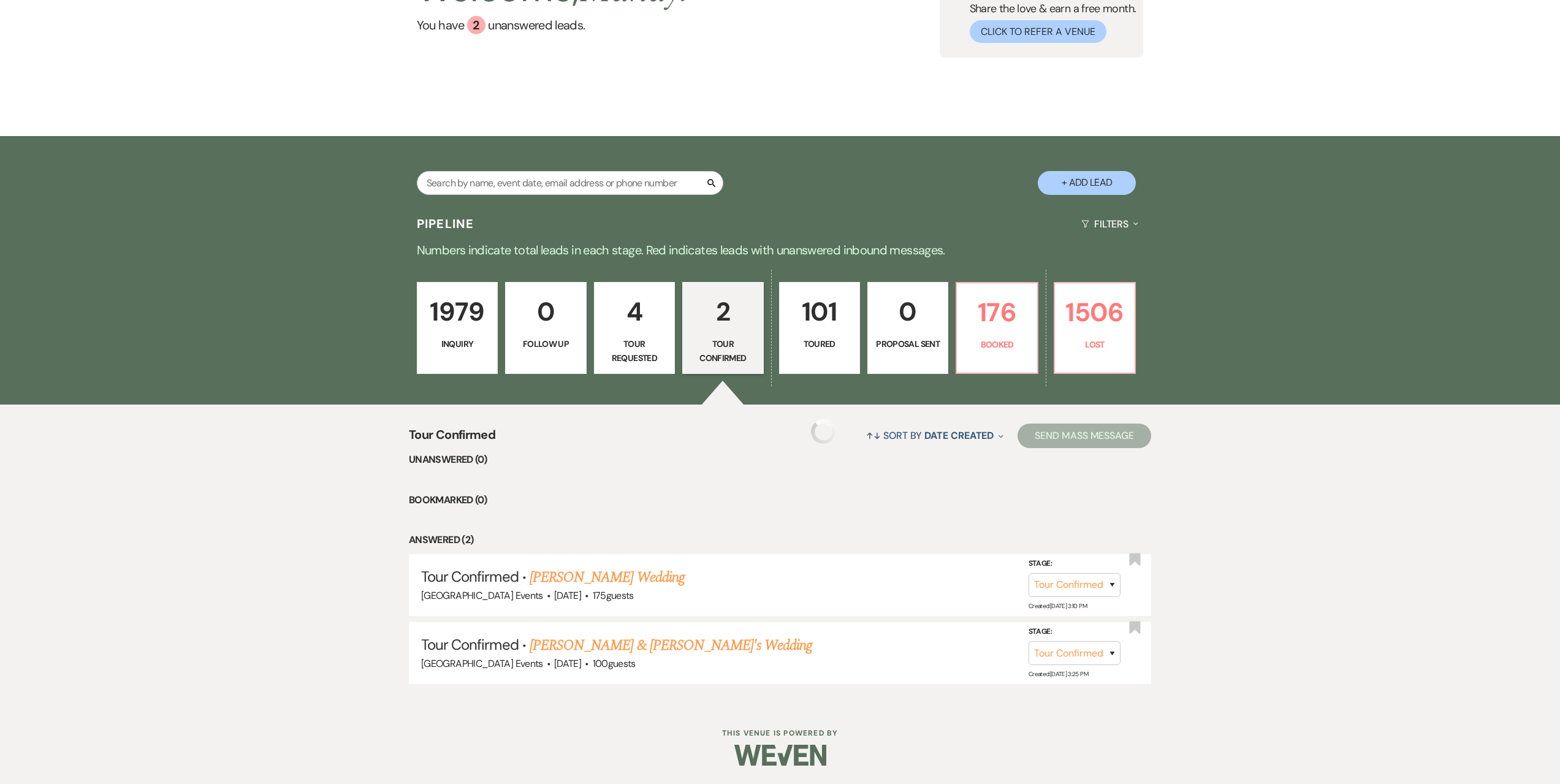
scroll to position [147, 0]
click at [646, 327] on p "4" at bounding box center [634, 312] width 65 height 41
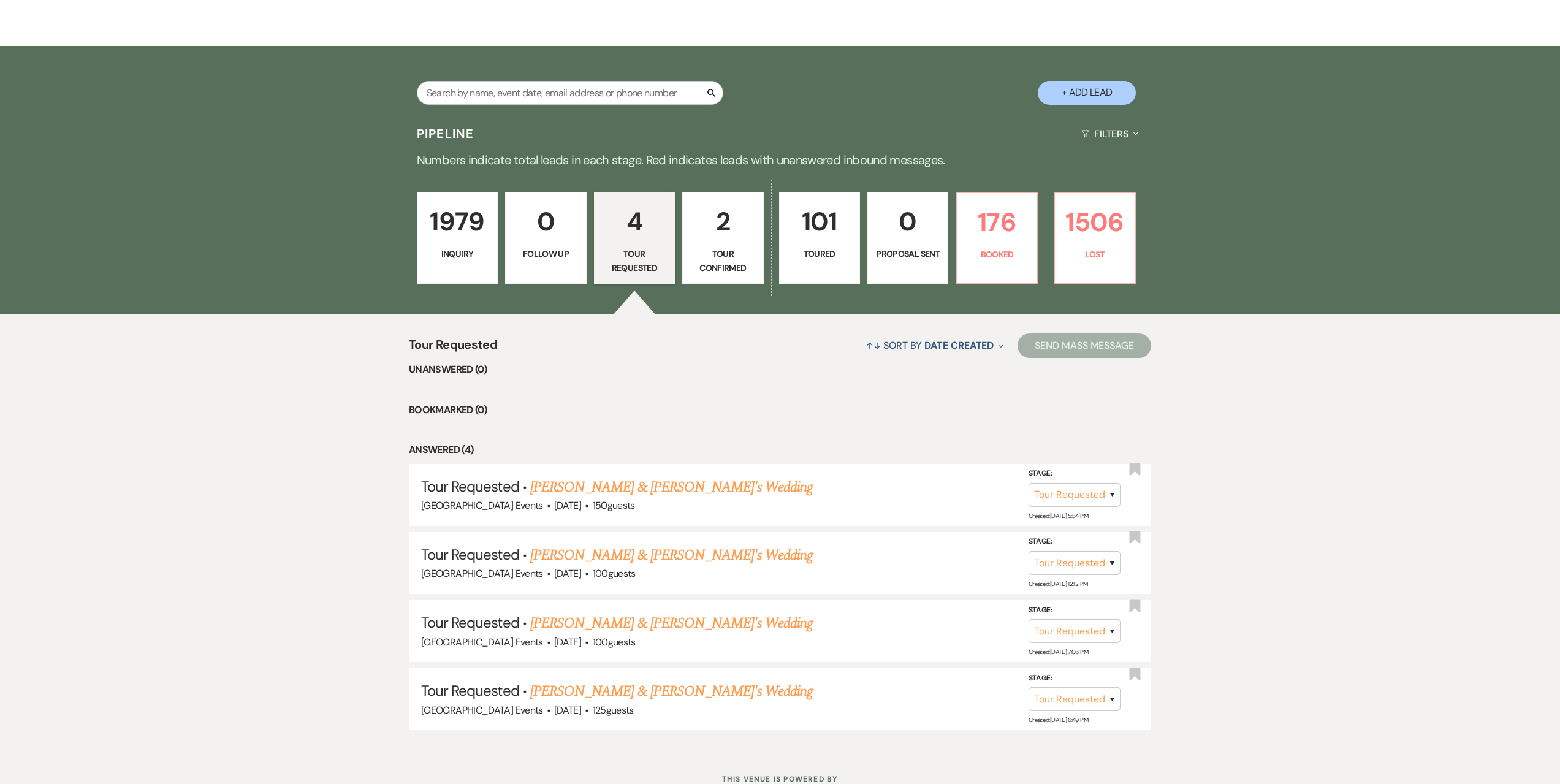
scroll to position [283, 0]
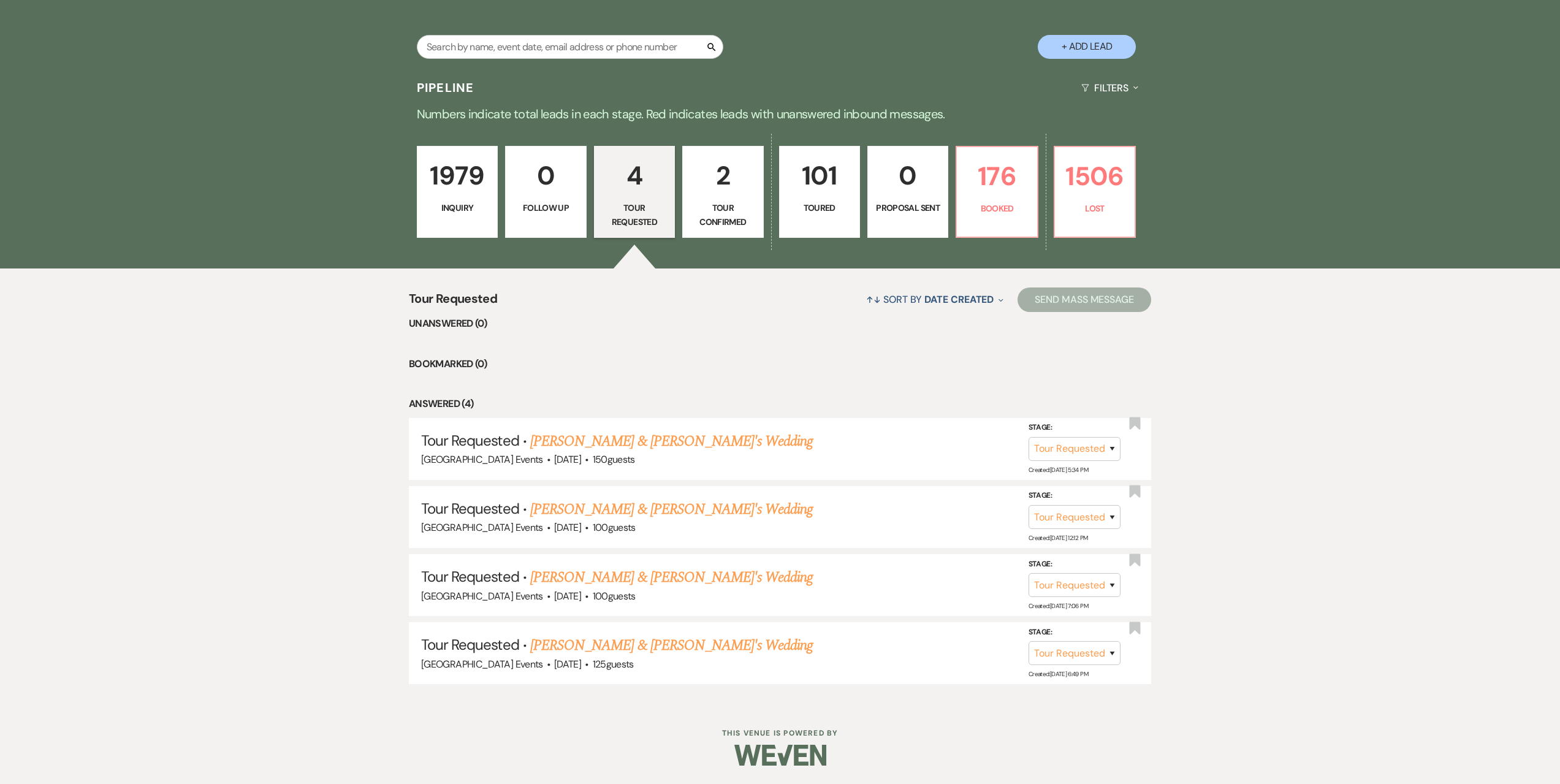
click at [441, 197] on link "1979 Inquiry" at bounding box center [457, 192] width 81 height 92
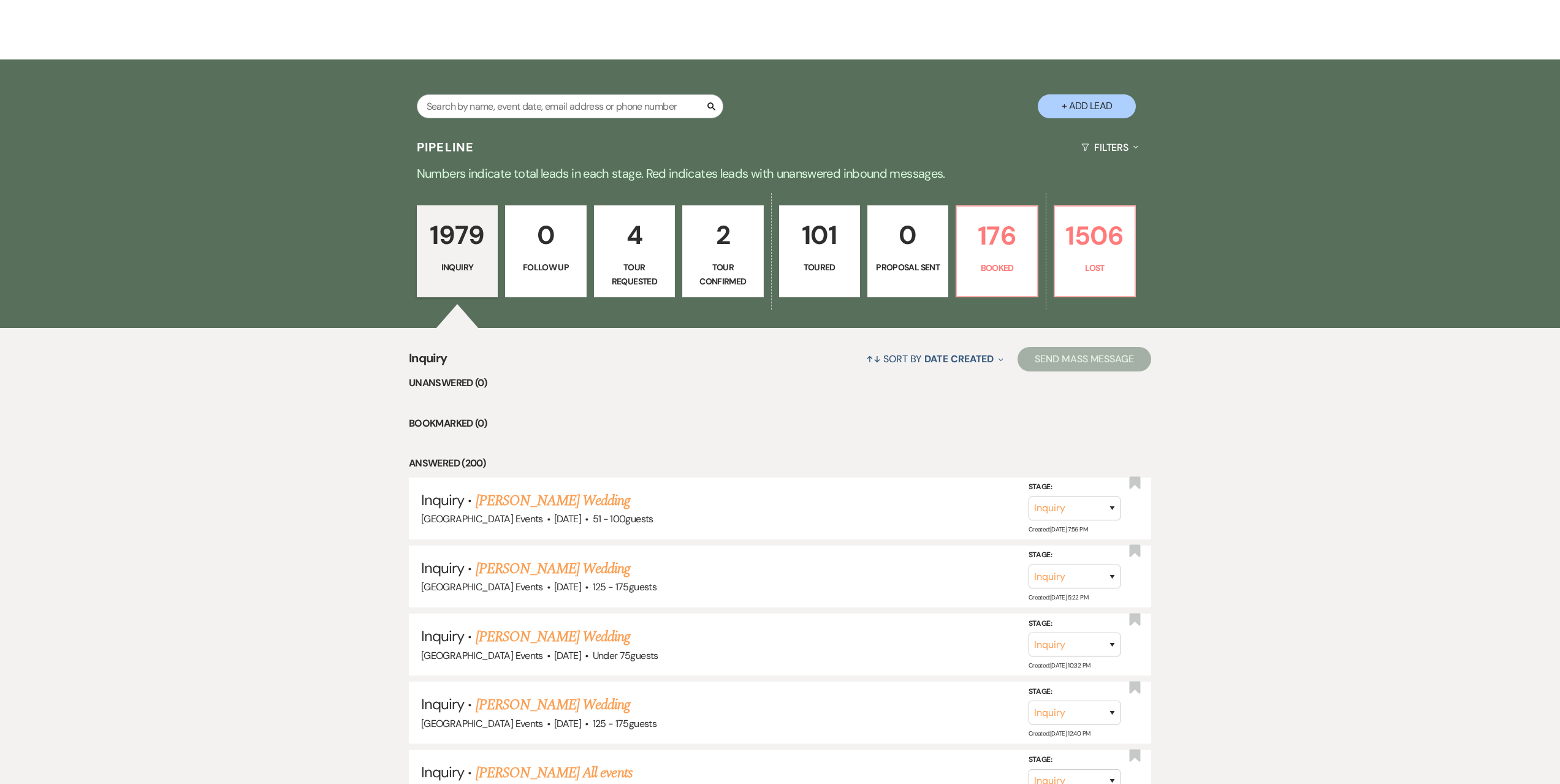
scroll to position [221, 0]
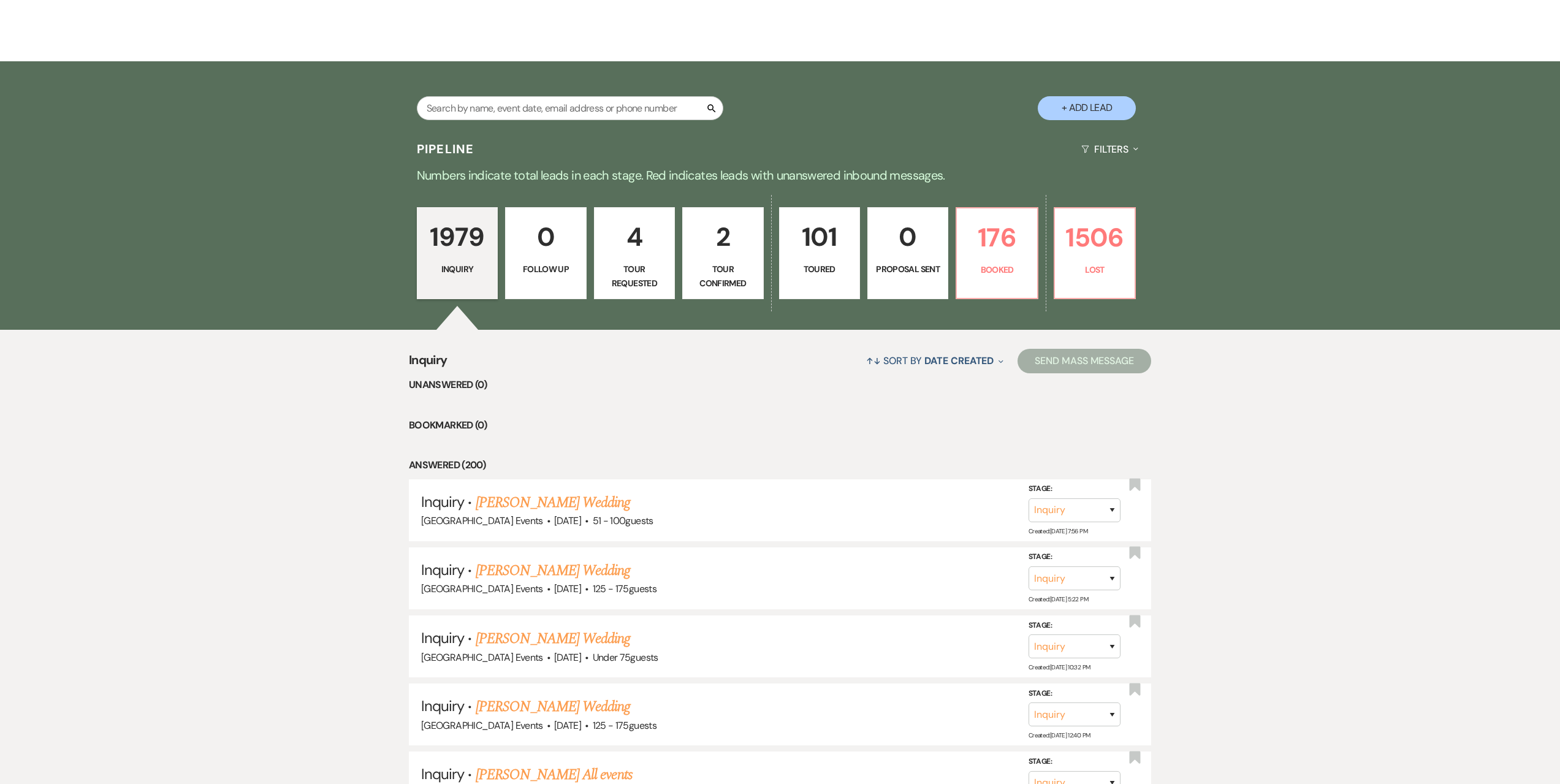
click at [808, 246] on p "101" at bounding box center [819, 236] width 65 height 41
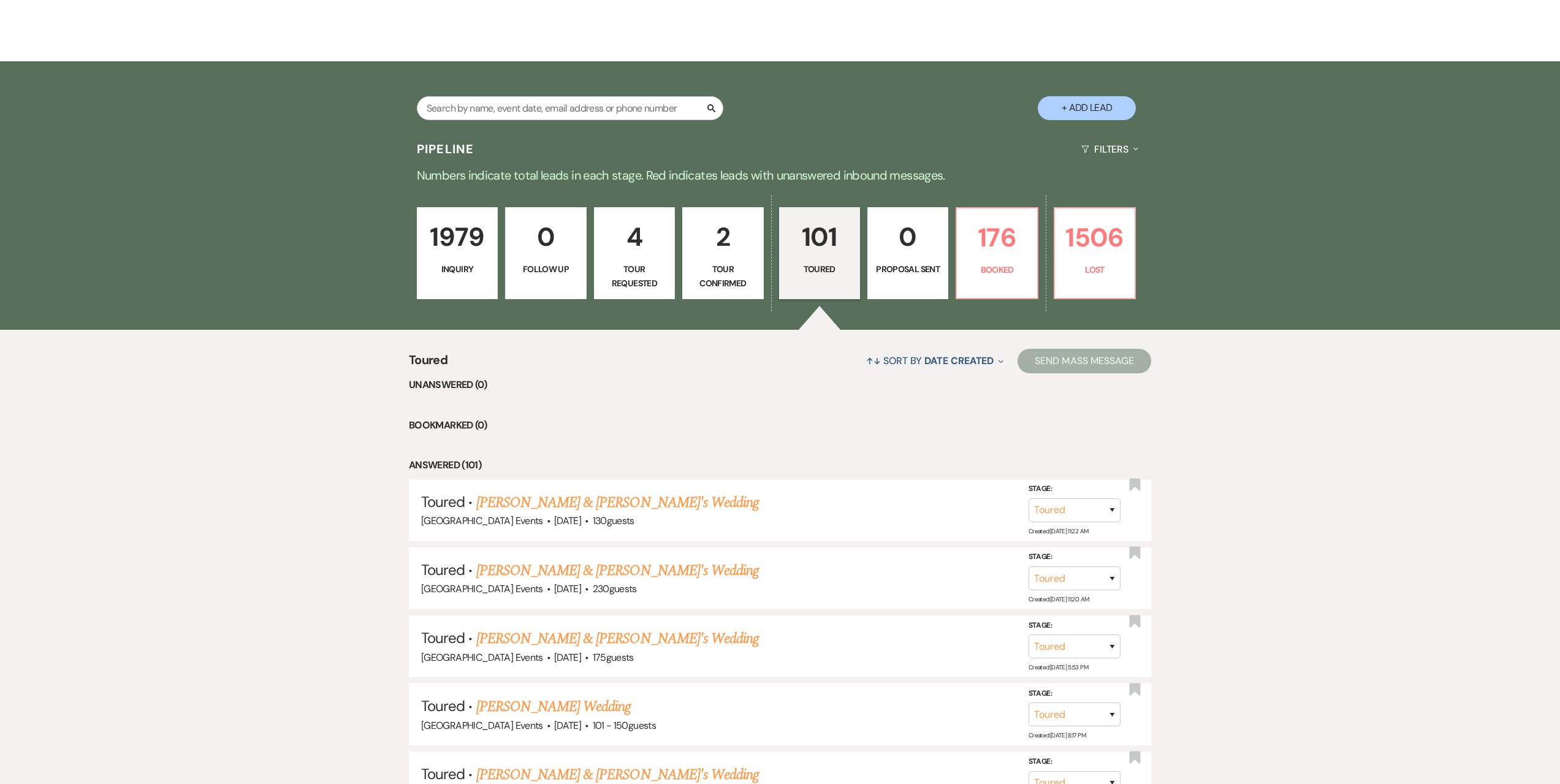
click at [434, 262] on p "Inquiry" at bounding box center [457, 269] width 65 height 14
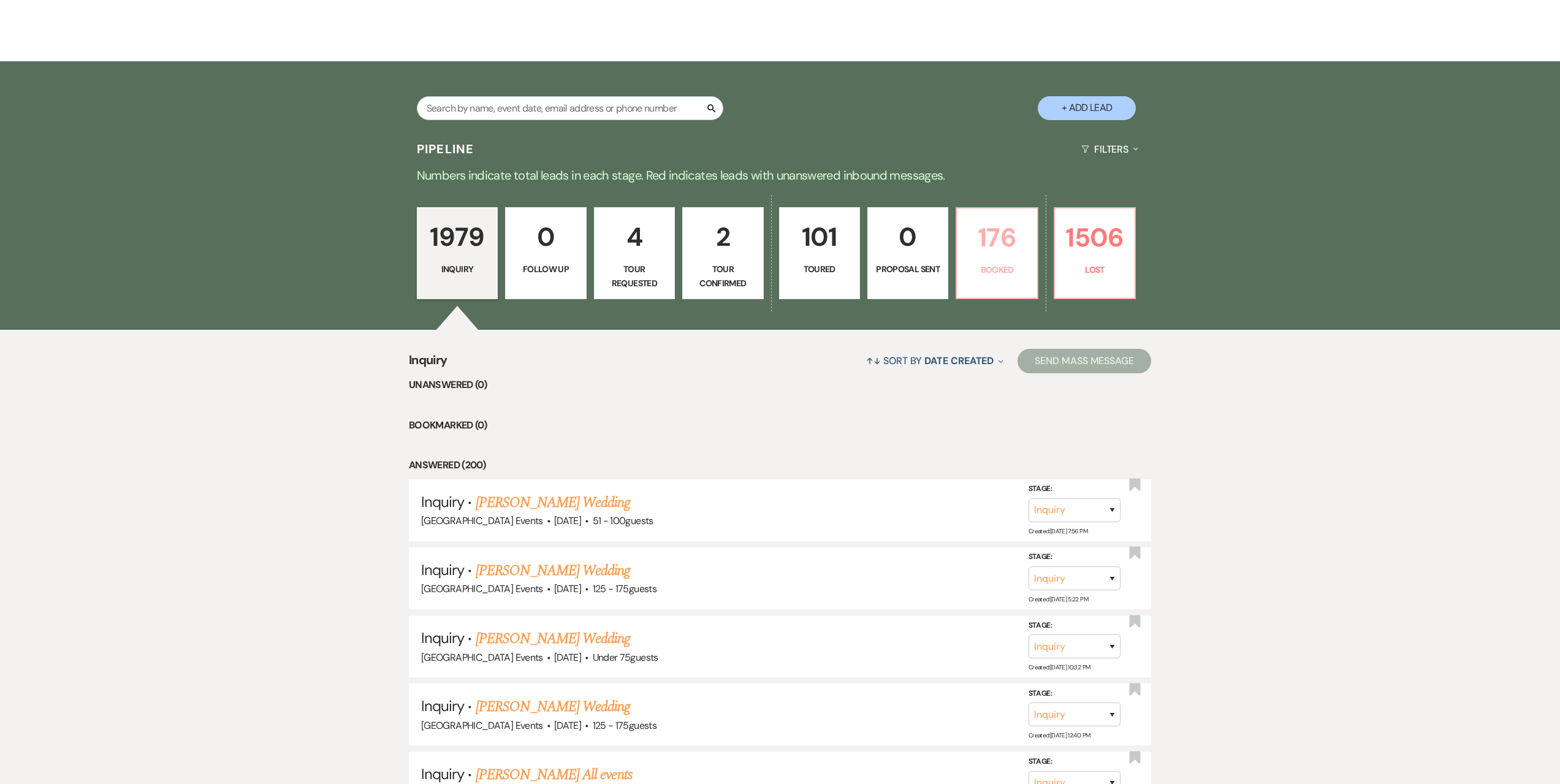
click at [1014, 261] on link "176 Booked" at bounding box center [996, 253] width 82 height 92
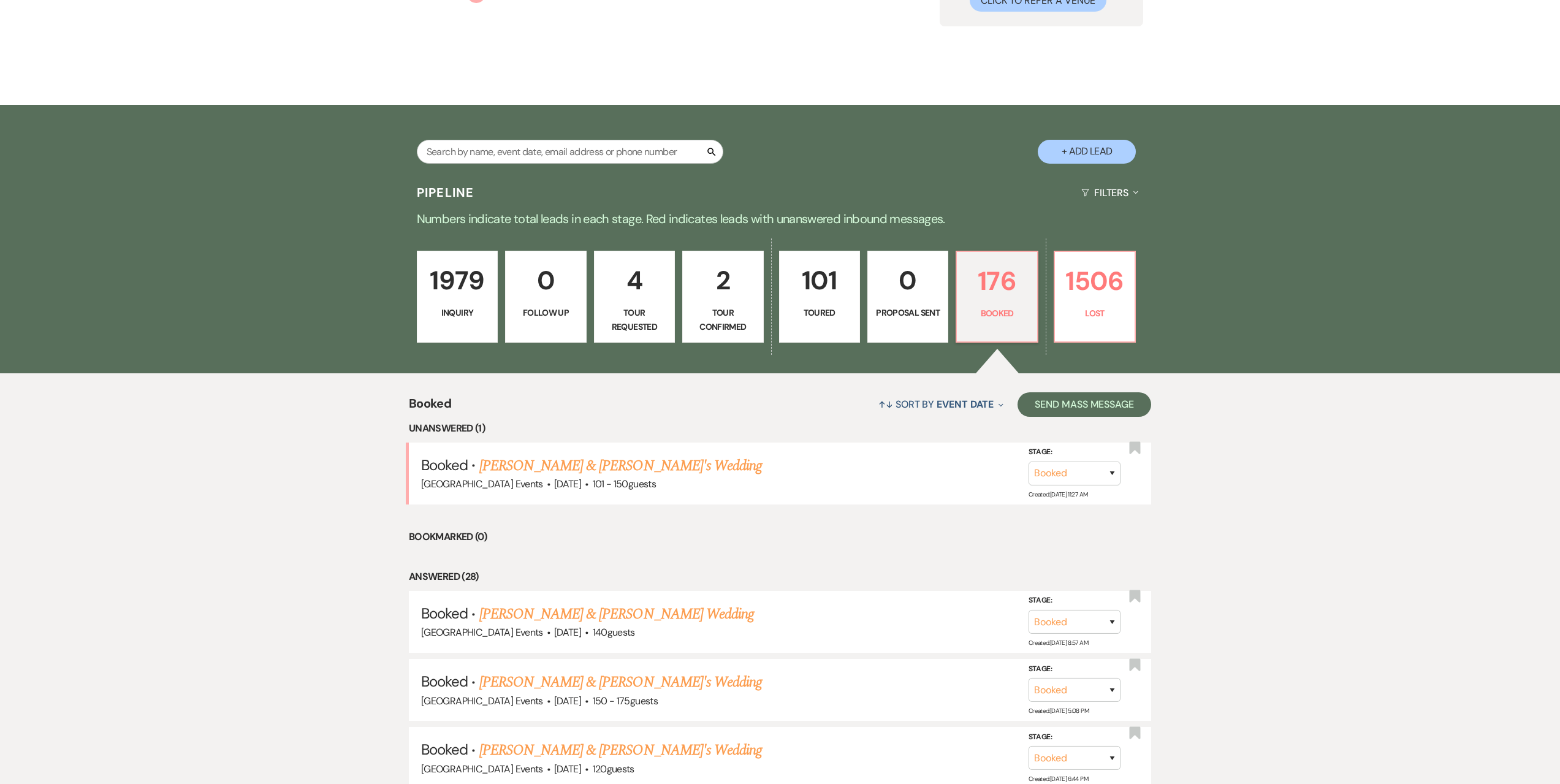
scroll to position [184, 0]
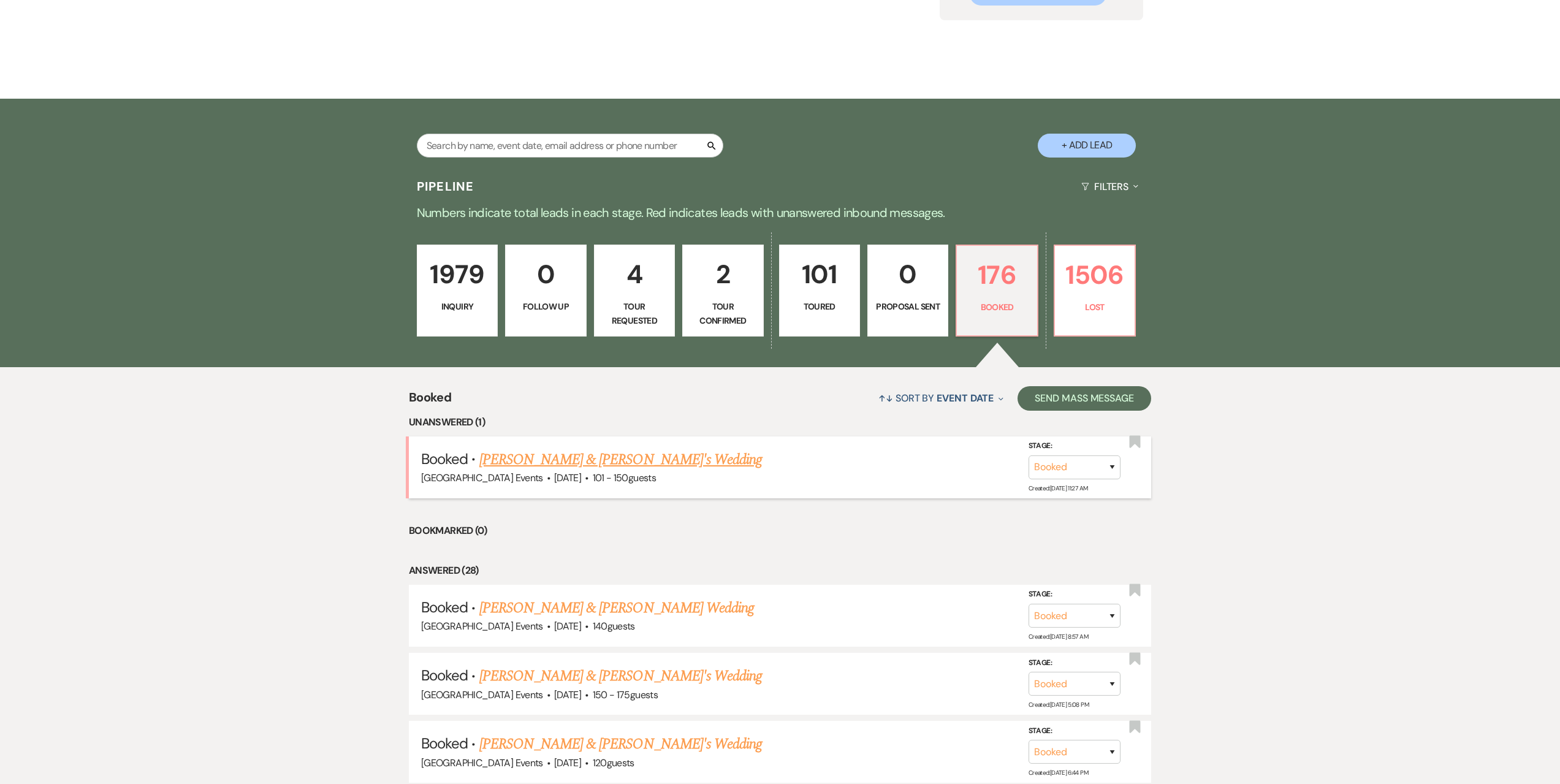
click at [627, 458] on link "[PERSON_NAME] & [PERSON_NAME]'s Wedding" at bounding box center [621, 459] width 283 height 22
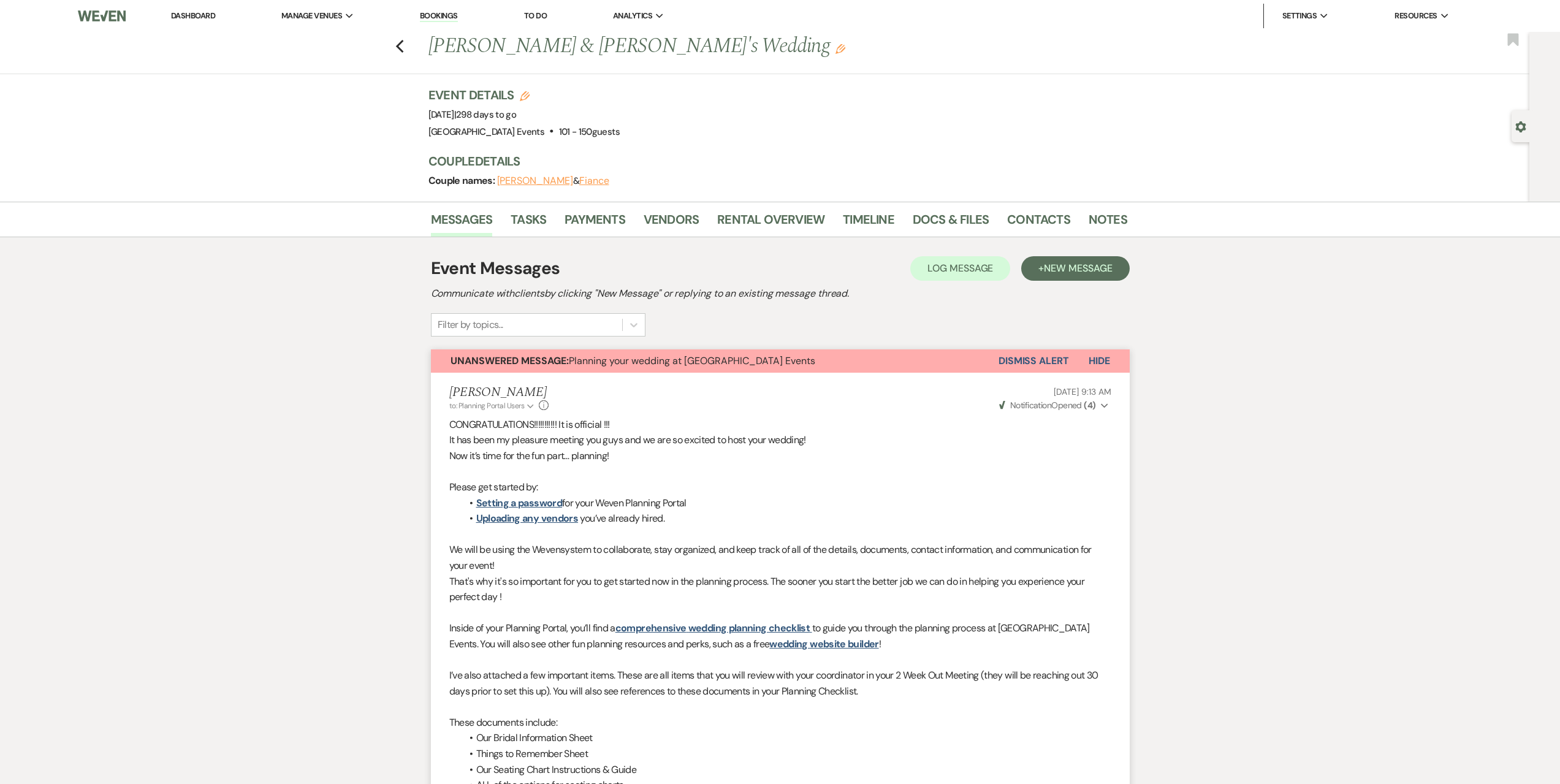
click at [1055, 365] on button "Dismiss Alert" at bounding box center [1034, 361] width 70 height 23
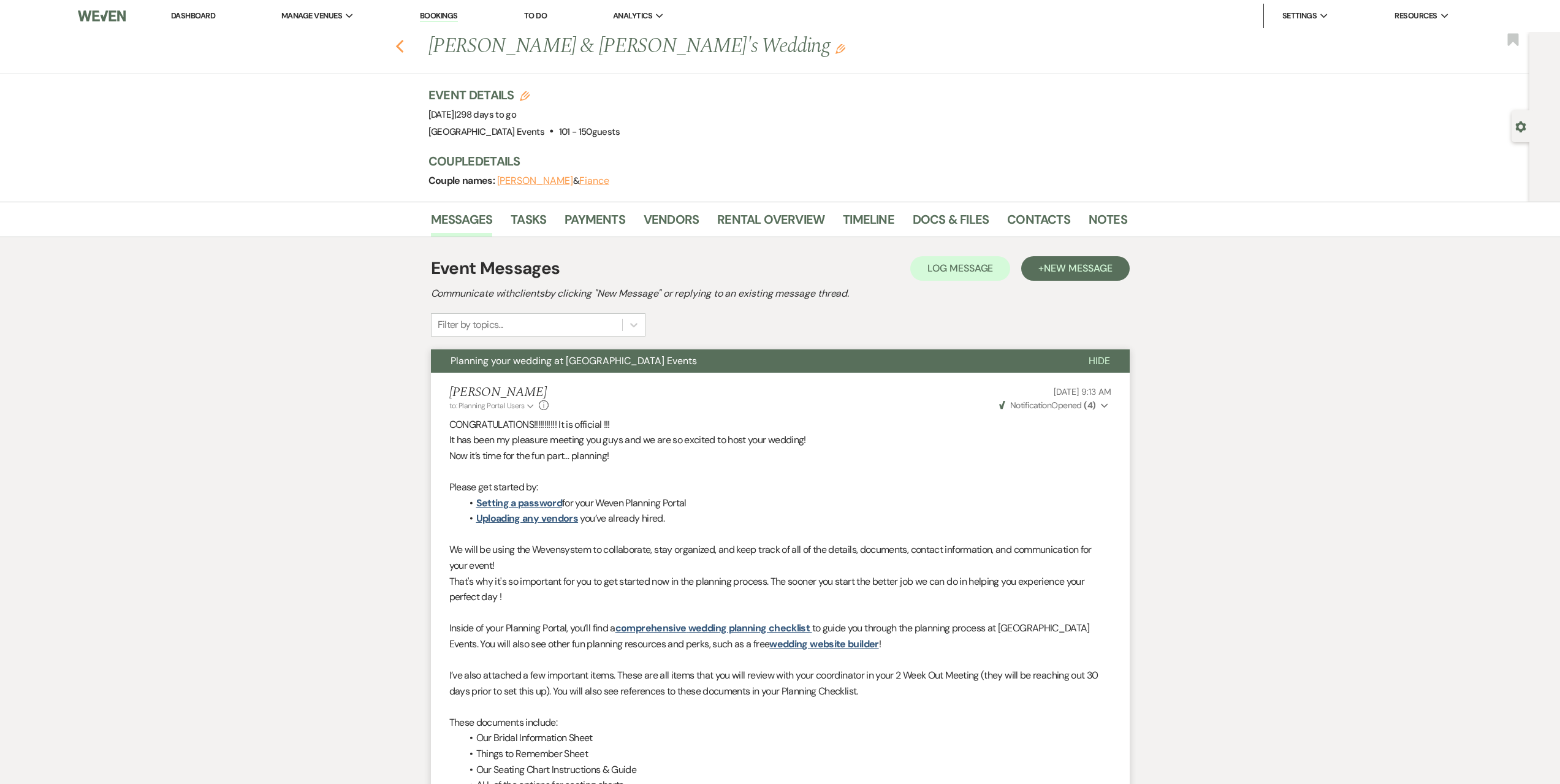
click at [405, 44] on icon "Previous" at bounding box center [400, 47] width 9 height 15
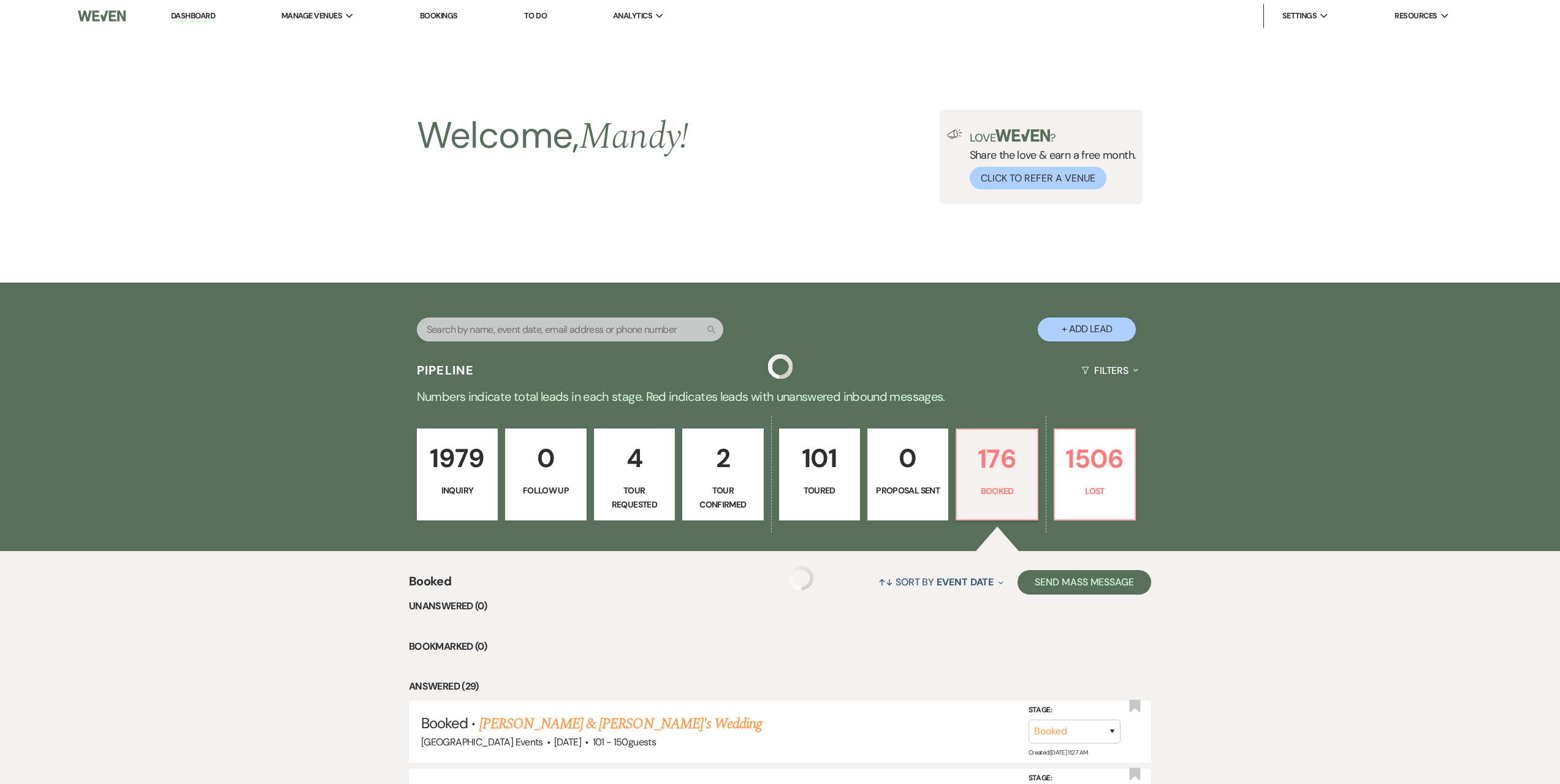
scroll to position [184, 0]
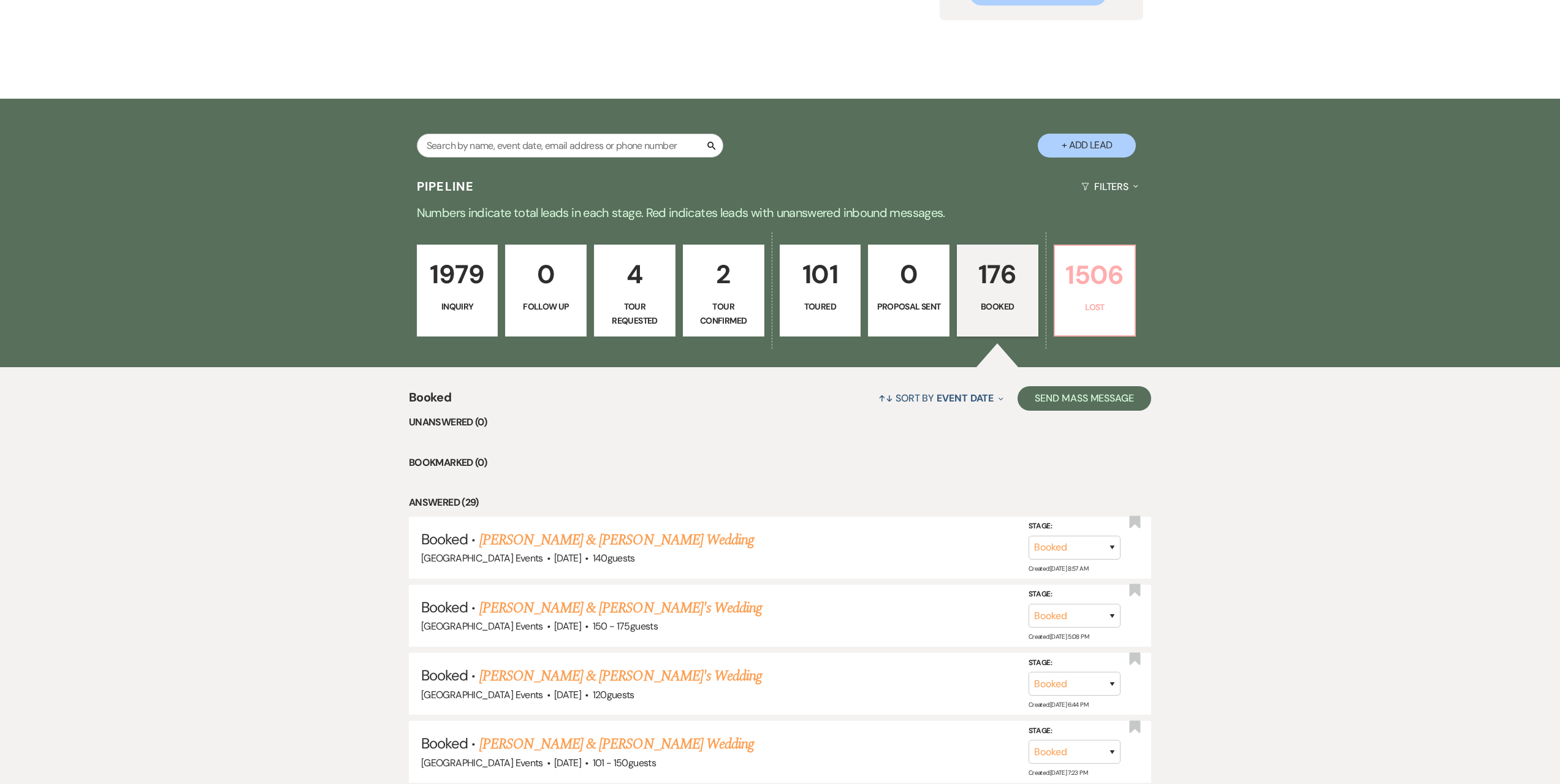
click at [1107, 297] on link "1506 Lost" at bounding box center [1095, 290] width 83 height 92
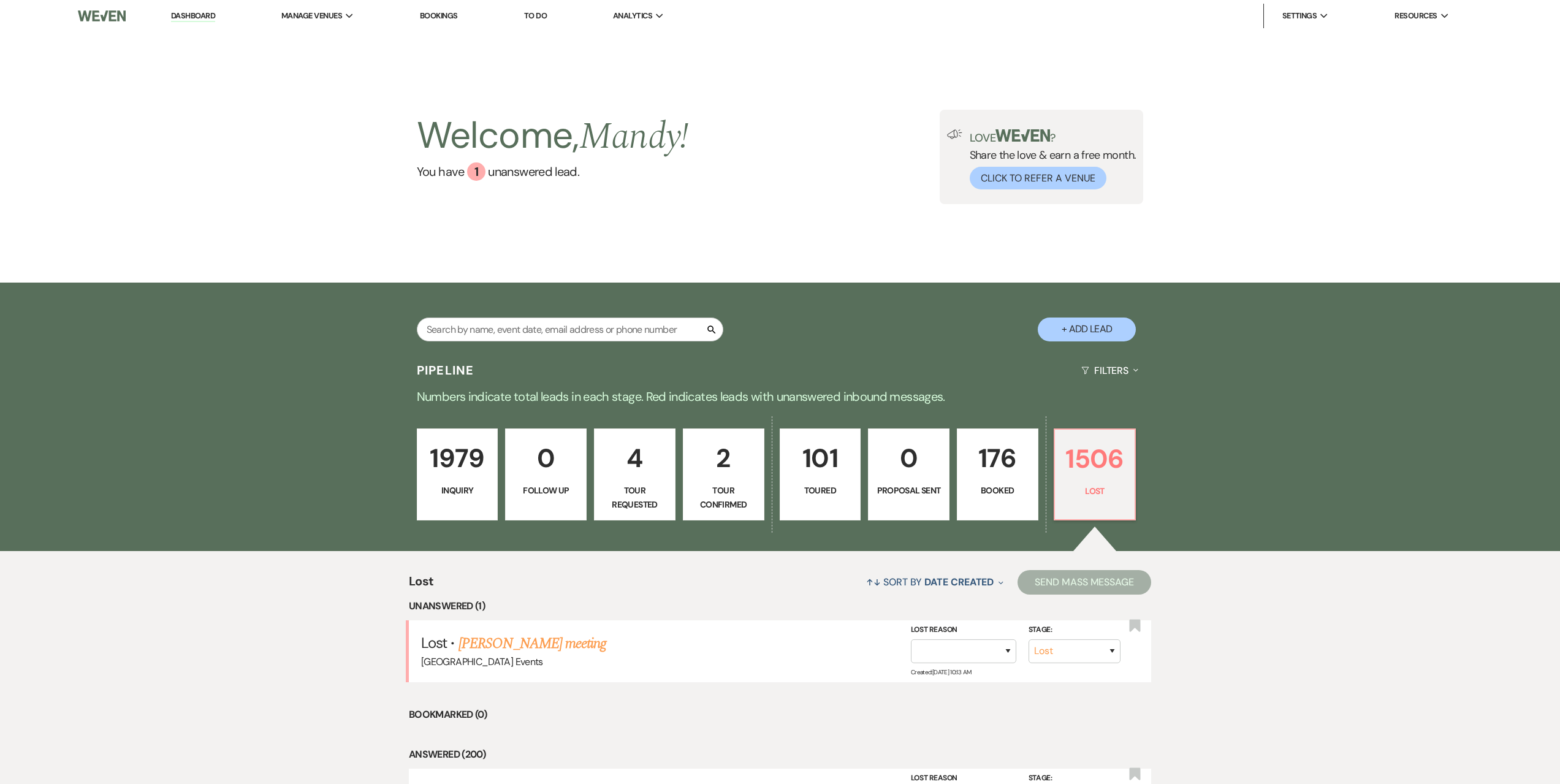
click at [180, 15] on link "Dashboard" at bounding box center [193, 16] width 44 height 12
